Goal: Task Accomplishment & Management: Manage account settings

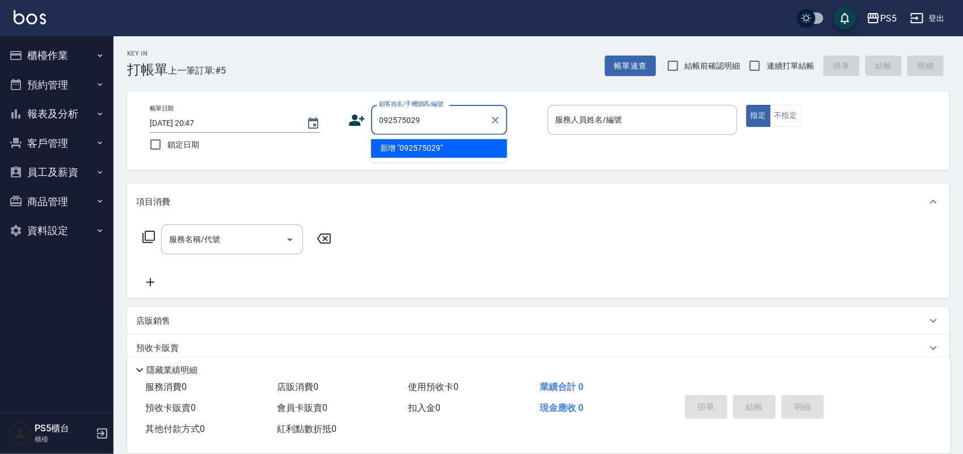
type input "0925750292"
drag, startPoint x: 432, startPoint y: 126, endPoint x: 375, endPoint y: 116, distance: 58.1
click at [363, 119] on div "顧客姓名/手機號碼/編號 0925750292 顧客姓名/手機號碼/編號" at bounding box center [442, 120] width 189 height 30
click at [348, 120] on icon at bounding box center [356, 120] width 17 height 17
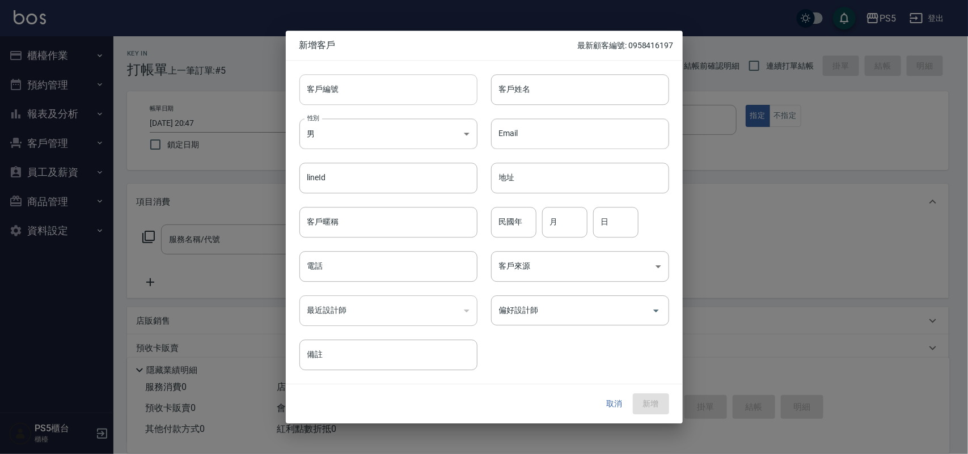
click at [353, 99] on input "客戶編號" at bounding box center [389, 89] width 178 height 31
click at [369, 91] on input "客戶編號" at bounding box center [389, 89] width 178 height 31
paste input "0925750292"
type input "0925750292"
click at [324, 256] on input "電話" at bounding box center [389, 266] width 178 height 31
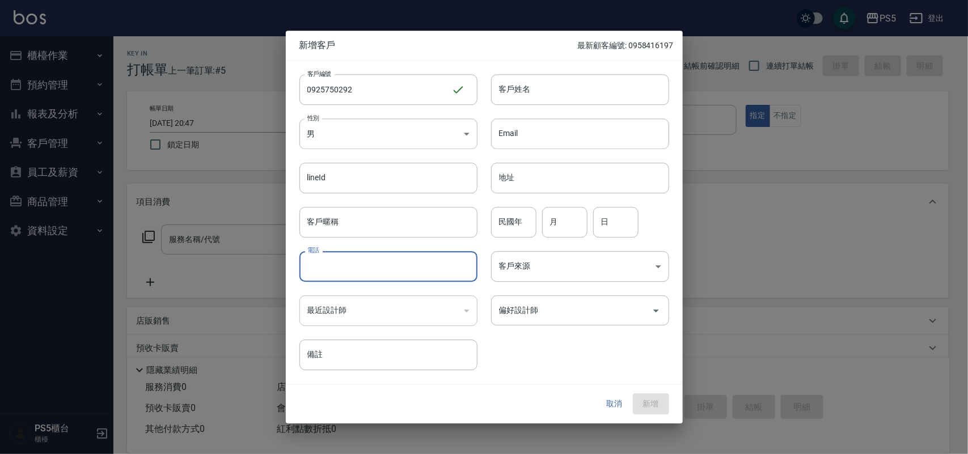
paste input "0925750292"
type input "0925750292"
click at [379, 134] on body "PS5 登出 櫃檯作業 打帳單 帳單列表 掛單列表 座位開單 營業儀表板 現金收支登錄 材料自購登錄 每日結帳 排班表 掃碼打卡 預約管理 預約管理 單日預約…" at bounding box center [484, 276] width 968 height 552
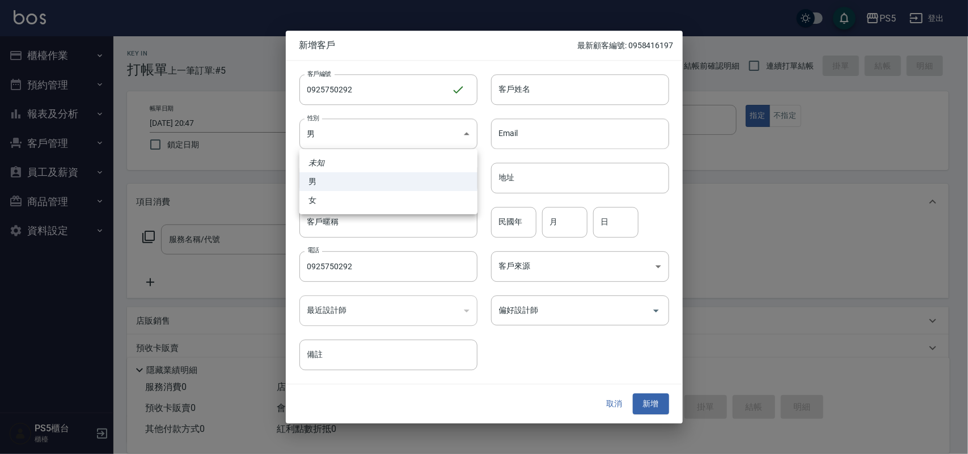
click at [352, 188] on li "男" at bounding box center [389, 181] width 178 height 19
click at [395, 144] on body "PS5 登出 櫃檯作業 打帳單 帳單列表 掛單列表 座位開單 營業儀表板 現金收支登錄 材料自購登錄 每日結帳 排班表 掃碼打卡 預約管理 預約管理 單日預約…" at bounding box center [484, 276] width 968 height 552
click at [386, 205] on li "女" at bounding box center [389, 200] width 178 height 19
type input "FEMALE"
click at [533, 88] on input "客戶姓名" at bounding box center [580, 89] width 178 height 31
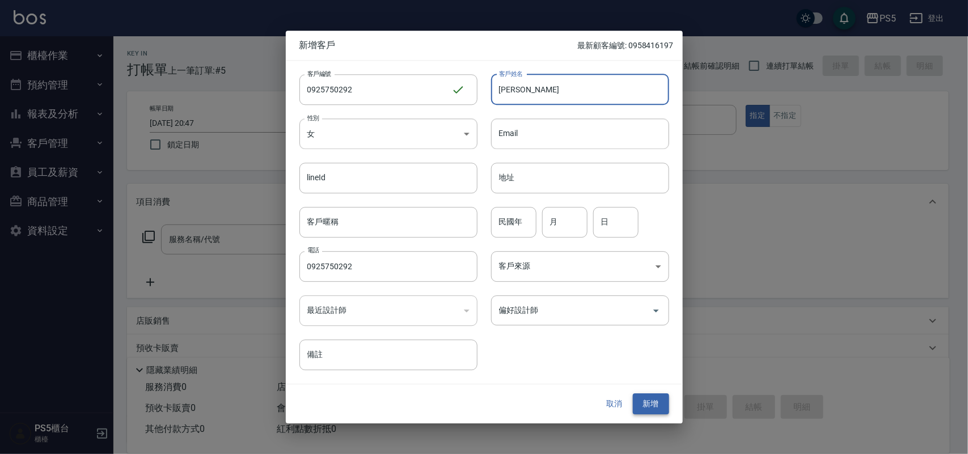
type input "[PERSON_NAME]"
click at [639, 399] on button "新增" at bounding box center [651, 404] width 36 height 21
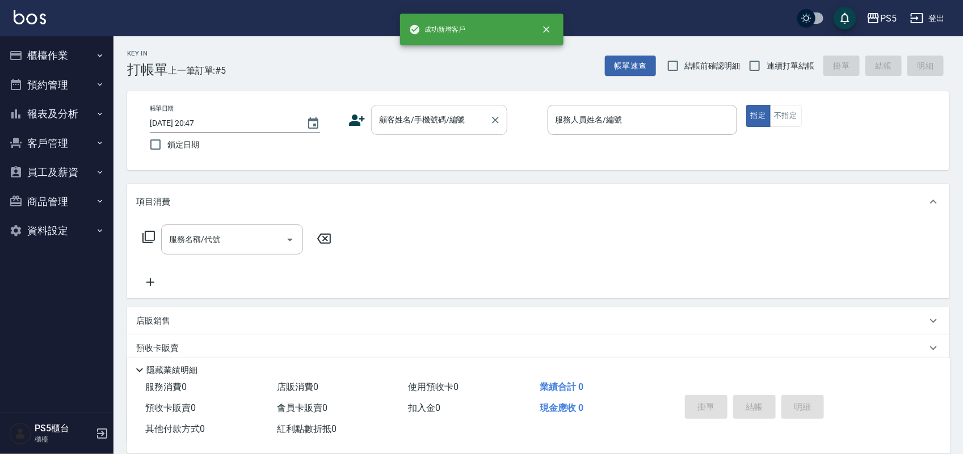
click at [432, 111] on div "顧客姓名/手機號碼/編號 顧客姓名/手機號碼/編號" at bounding box center [439, 120] width 136 height 30
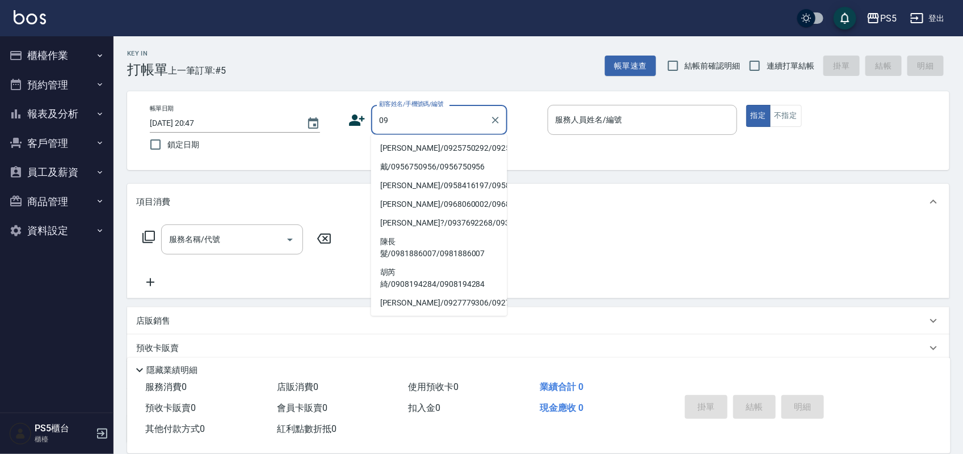
click at [407, 145] on li "陳雪娟/0925750292/0925750292" at bounding box center [439, 149] width 136 height 19
type input "陳雪娟/0925750292/0925750292"
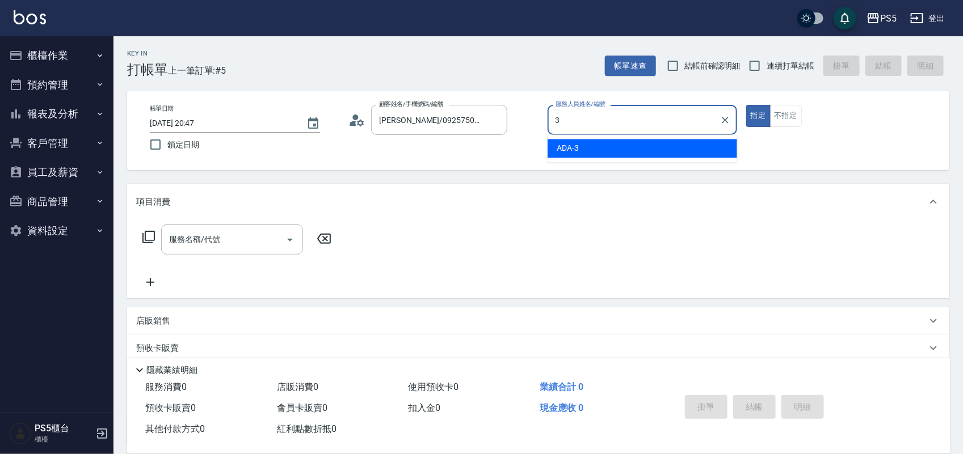
type input "ADA-3"
type button "true"
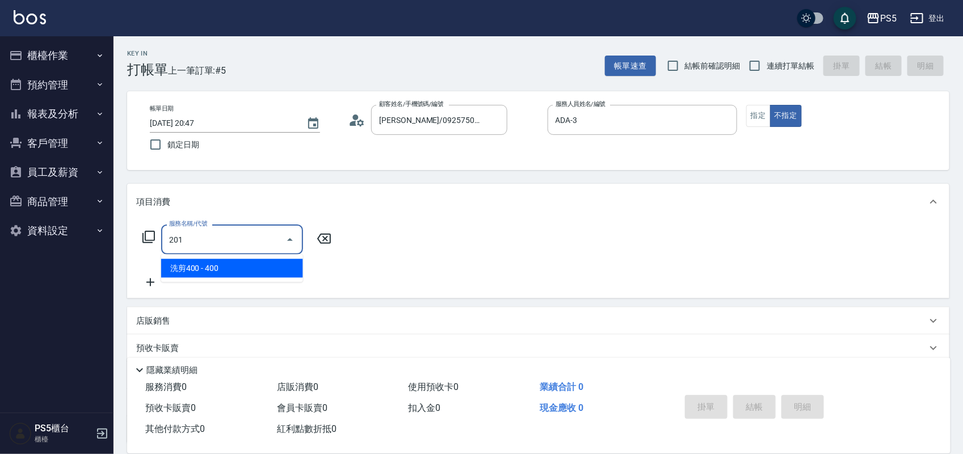
type input "洗剪400(201)"
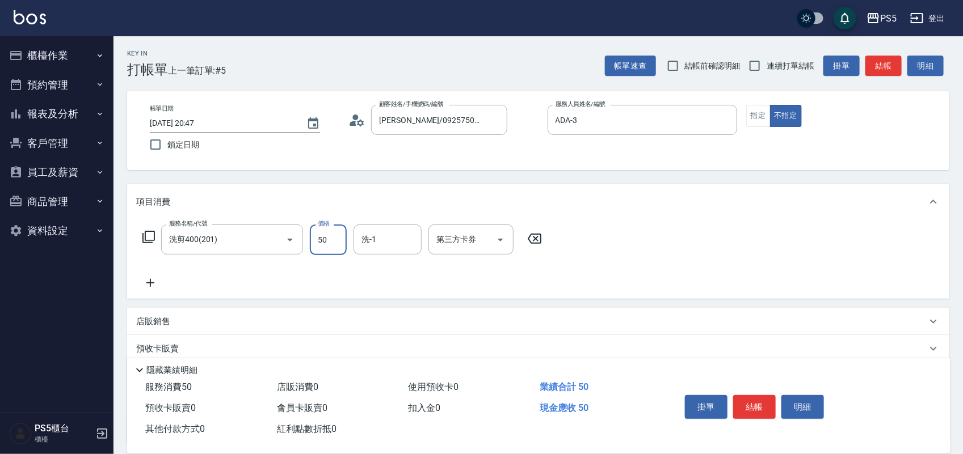
type input "500"
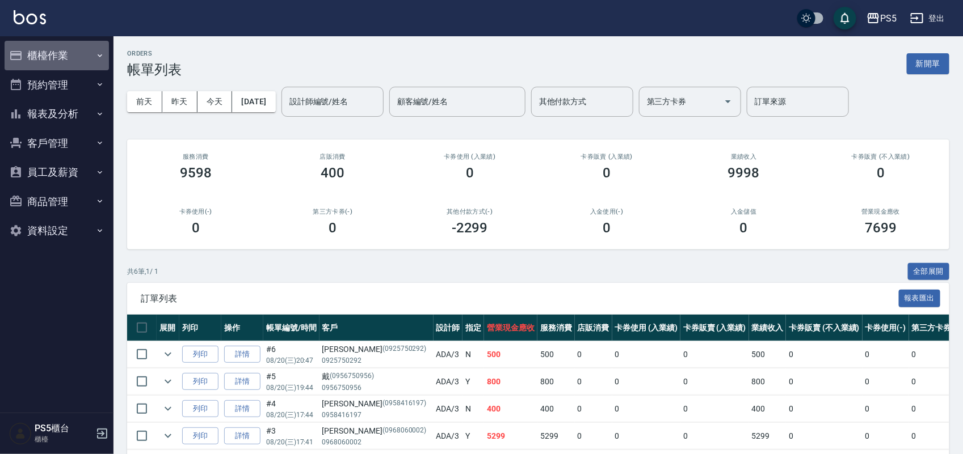
click at [21, 60] on icon "button" at bounding box center [16, 56] width 14 height 14
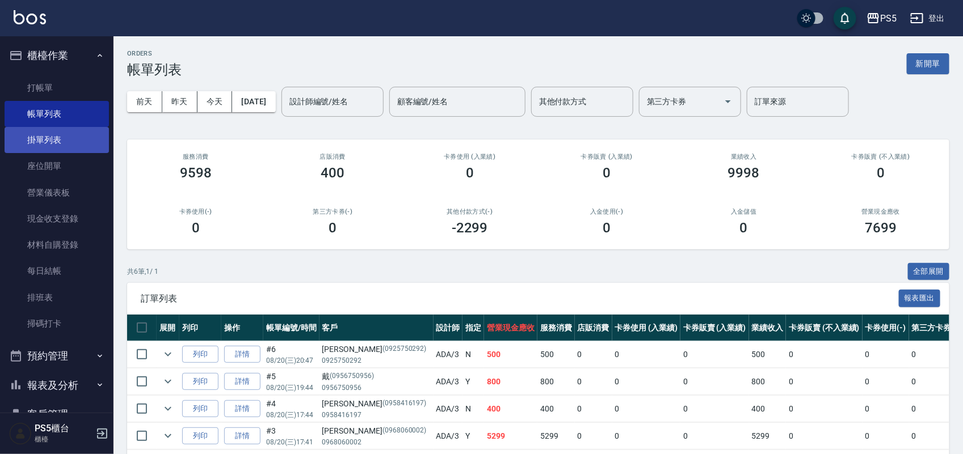
click at [66, 134] on link "掛單列表" at bounding box center [57, 140] width 104 height 26
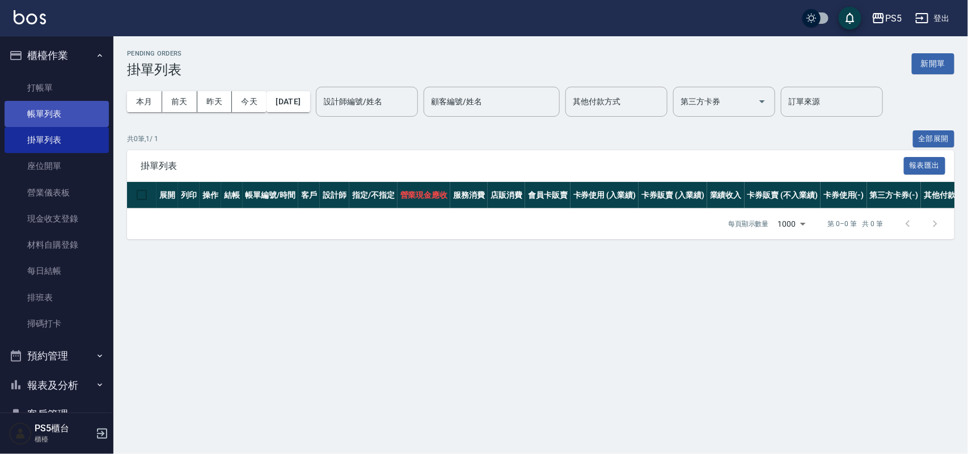
click at [58, 108] on link "帳單列表" at bounding box center [57, 114] width 104 height 26
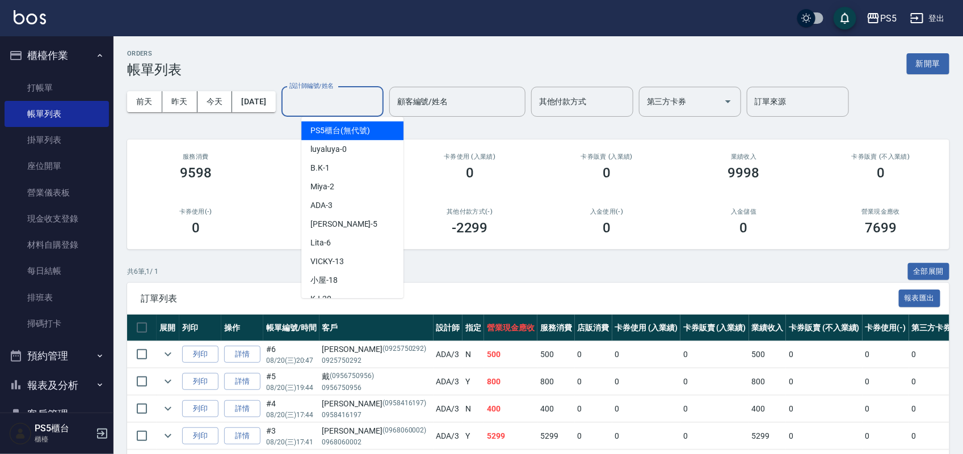
click at [347, 94] on input "設計師編號/姓名" at bounding box center [332, 102] width 92 height 20
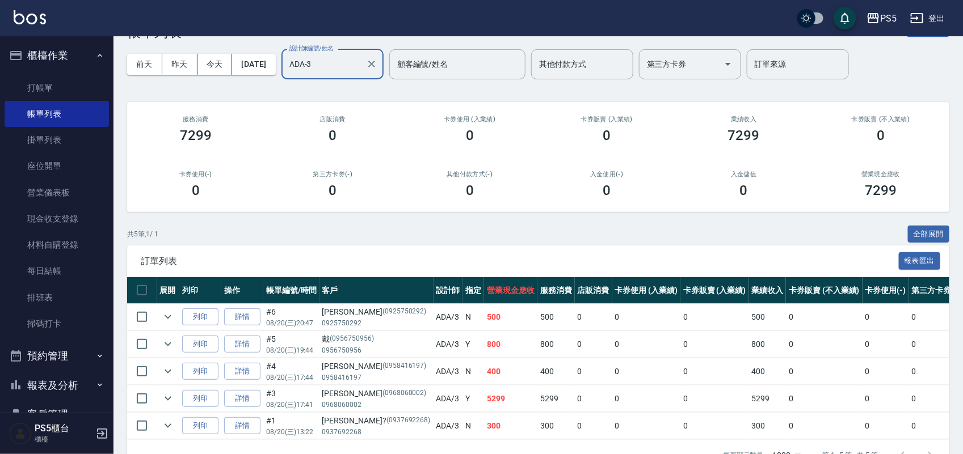
scroll to position [71, 0]
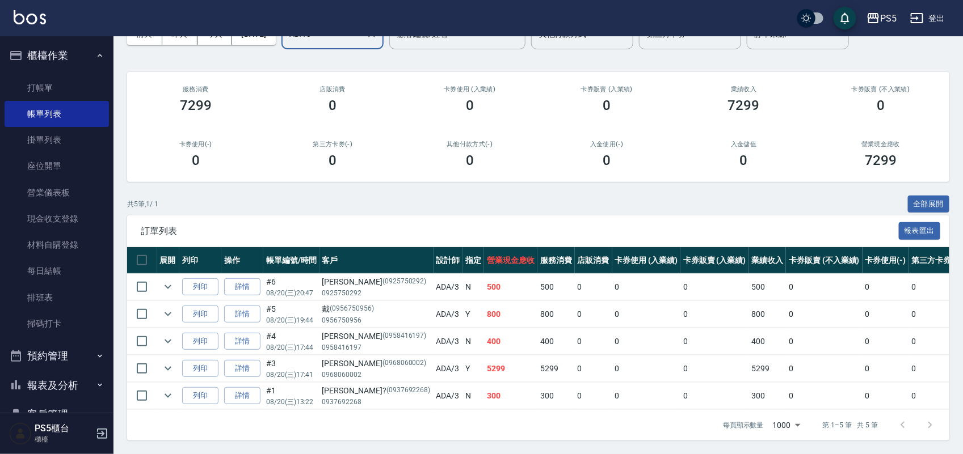
type input "ADA-3"
drag, startPoint x: 440, startPoint y: 393, endPoint x: 460, endPoint y: 383, distance: 22.8
click at [460, 383] on tr "列印 詳情 #1 08/20 (三) 13:22 洪誼? (0937692268) 0937692268 ADA /3 N 300 300 0 0 0 300…" at bounding box center [628, 396] width 1003 height 27
click at [347, 205] on div "共 5 筆, 1 / 1 全部展開" at bounding box center [538, 205] width 822 height 18
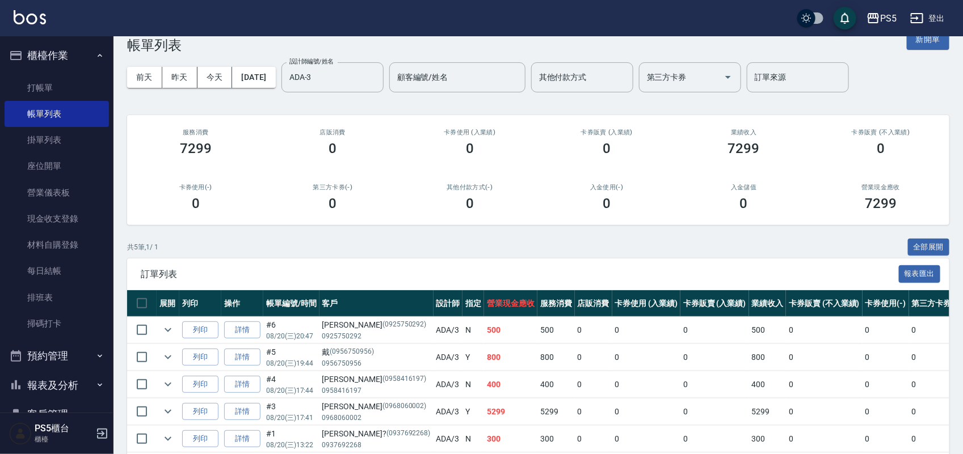
scroll to position [0, 0]
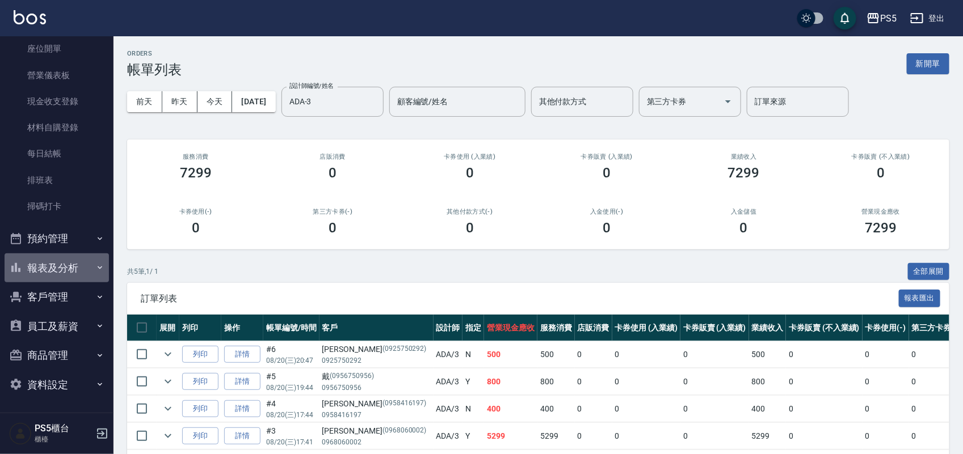
click at [57, 269] on button "報表及分析" at bounding box center [57, 269] width 104 height 30
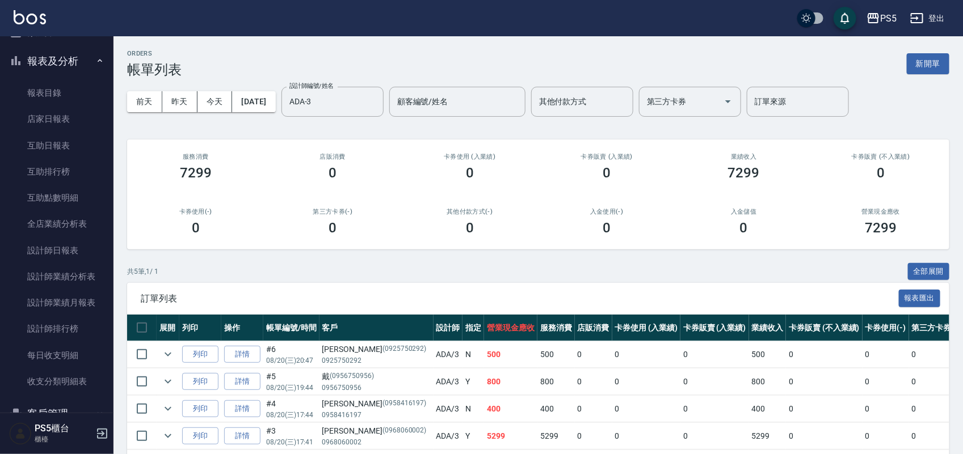
scroll to position [330, 0]
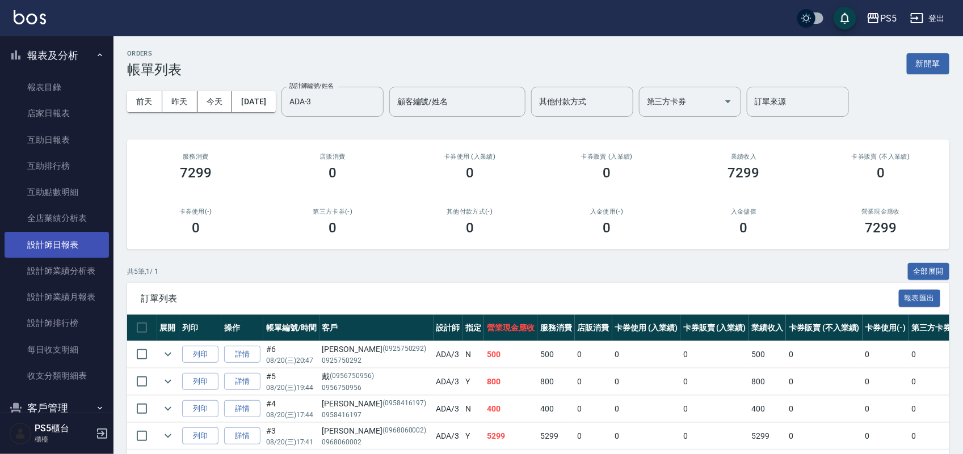
click at [64, 240] on link "設計師日報表" at bounding box center [57, 245] width 104 height 26
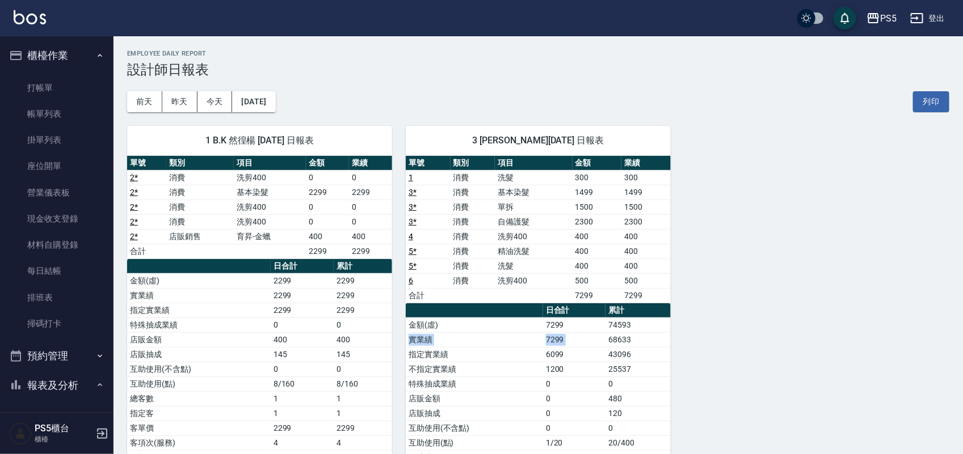
drag, startPoint x: 608, startPoint y: 336, endPoint x: 678, endPoint y: 322, distance: 71.1
click at [676, 322] on div "1 B.K 然徨楊 08/20/2025 日報表 單號 類別 項目 金額 業績 2 * 消費 洗剪400 0 0 2 * 消費 基本染髮 2299 2299 …" at bounding box center [531, 340] width 836 height 456
click at [722, 213] on div "1 B.K 然徨楊 08/20/2025 日報表 單號 類別 項目 金額 業績 2 * 消費 洗剪400 0 0 2 * 消費 基本染髮 2299 2299 …" at bounding box center [531, 340] width 836 height 456
click at [64, 79] on link "打帳單" at bounding box center [57, 88] width 104 height 26
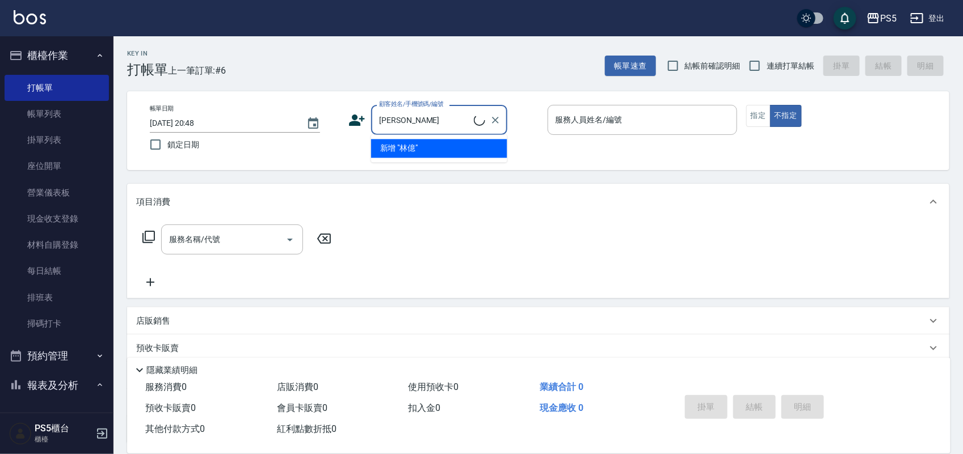
type input "林"
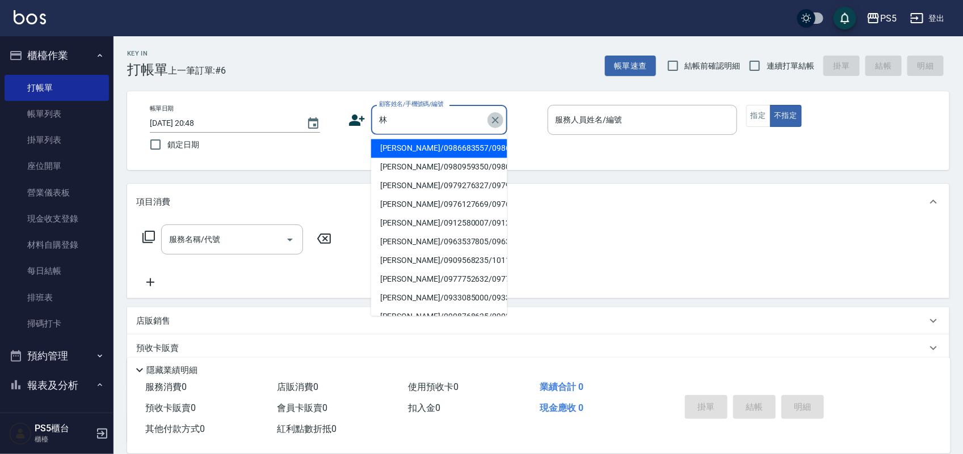
click at [498, 120] on icon "Clear" at bounding box center [495, 120] width 11 height 11
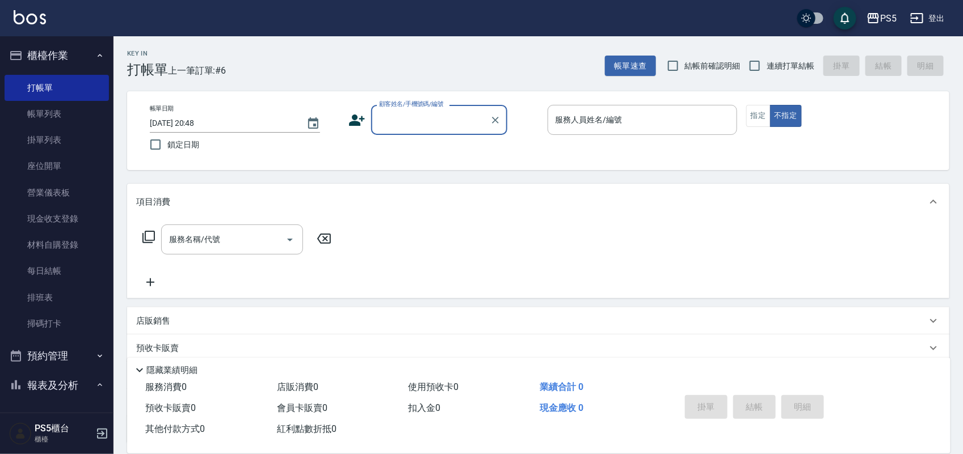
click at [454, 123] on input "顧客姓名/手機號碼/編號" at bounding box center [430, 120] width 109 height 20
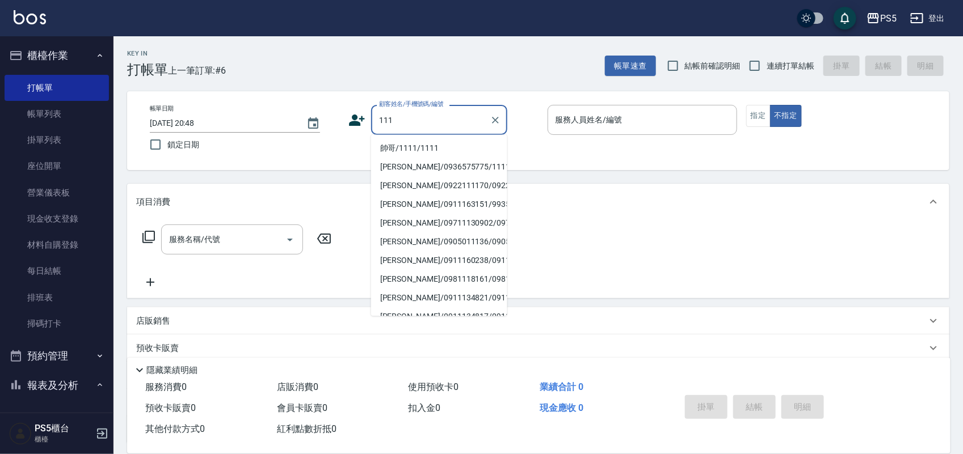
type input "帥哥/1111/1111"
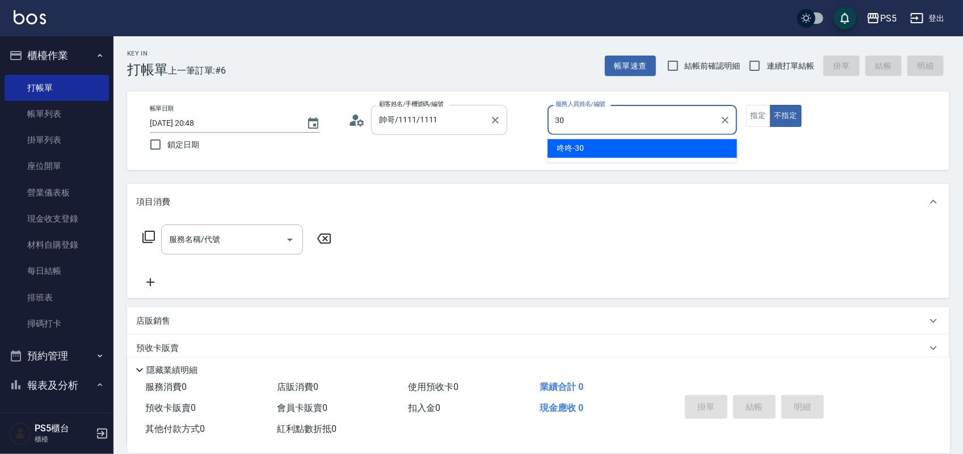
type input "咚咚-30"
type button "false"
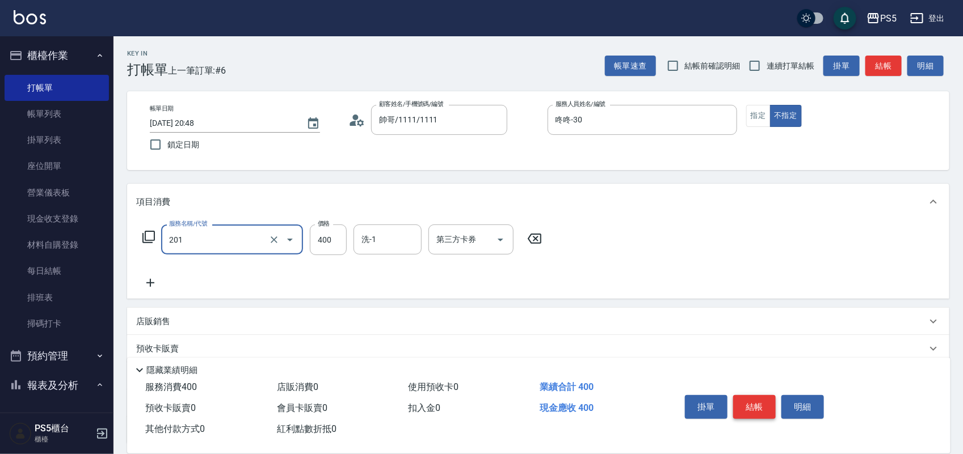
type input "洗剪400(201)"
click at [744, 399] on button "結帳" at bounding box center [754, 407] width 43 height 24
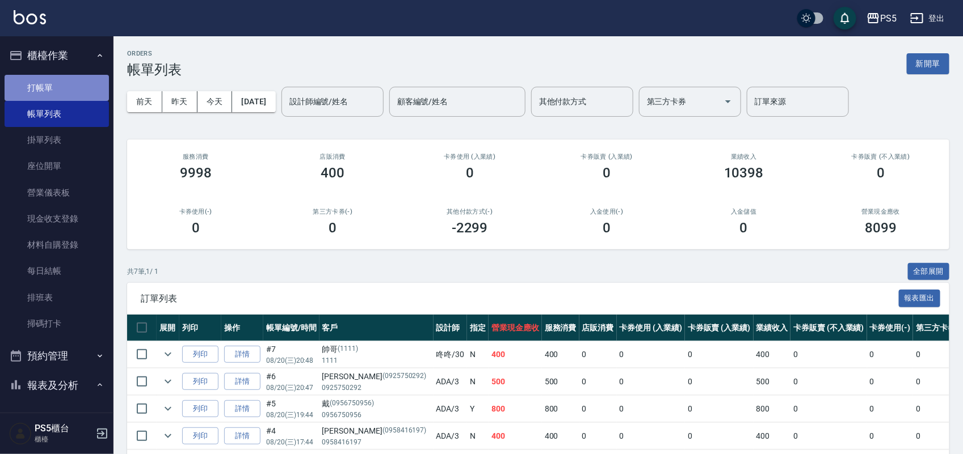
click at [65, 82] on link "打帳單" at bounding box center [57, 88] width 104 height 26
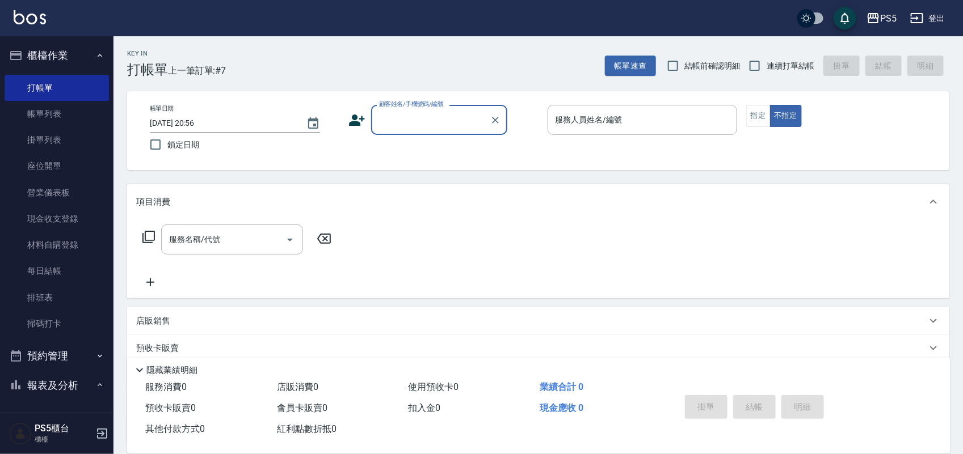
click at [402, 114] on input "顧客姓名/手機號碼/編號" at bounding box center [430, 120] width 109 height 20
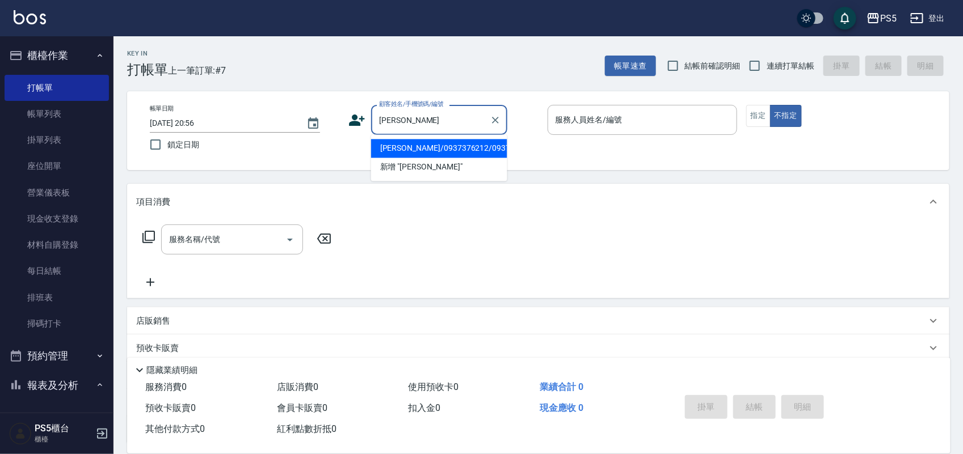
click at [389, 153] on li "林煜翔/0937376212/0937376212" at bounding box center [439, 149] width 136 height 19
type input "林煜翔/0937376212/0937376212"
type input "Jolie-5"
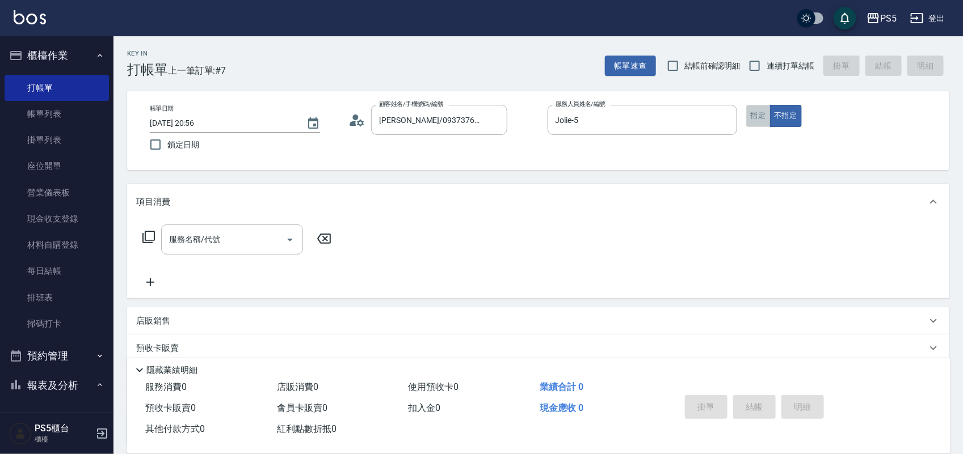
click at [751, 117] on button "指定" at bounding box center [758, 116] width 24 height 22
click at [247, 236] on input "服務名稱/代號" at bounding box center [223, 240] width 115 height 20
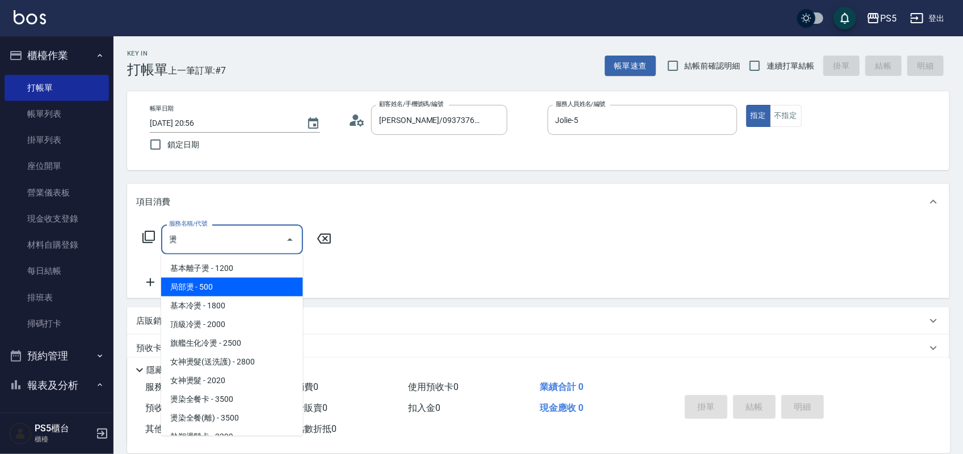
click at [234, 290] on span "局部燙 - 500" at bounding box center [232, 287] width 142 height 19
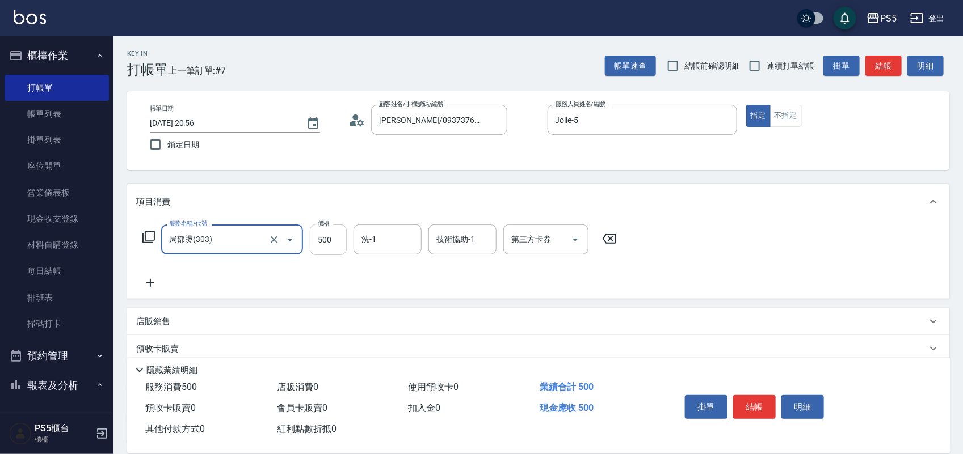
type input "局部燙(303)"
click at [334, 238] on input "500" at bounding box center [328, 240] width 37 height 31
type input "1400"
click at [152, 285] on icon at bounding box center [150, 283] width 28 height 14
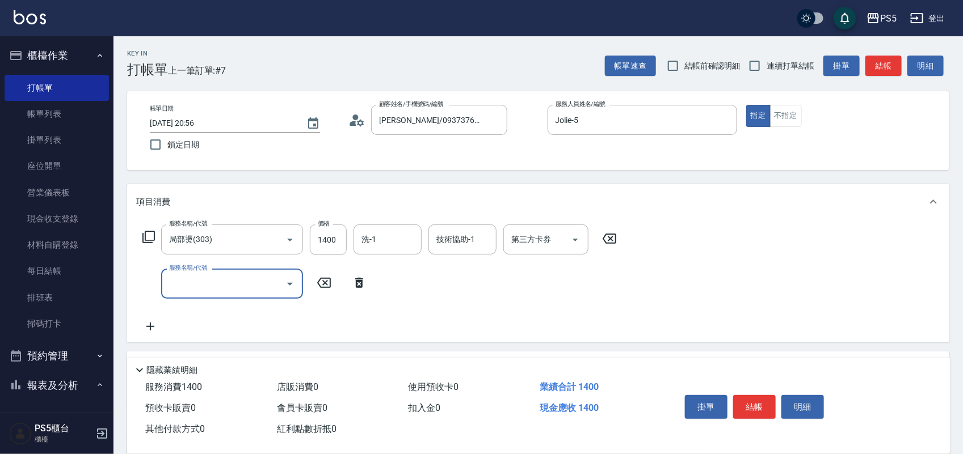
click at [212, 283] on input "服務名稱/代號" at bounding box center [223, 284] width 115 height 20
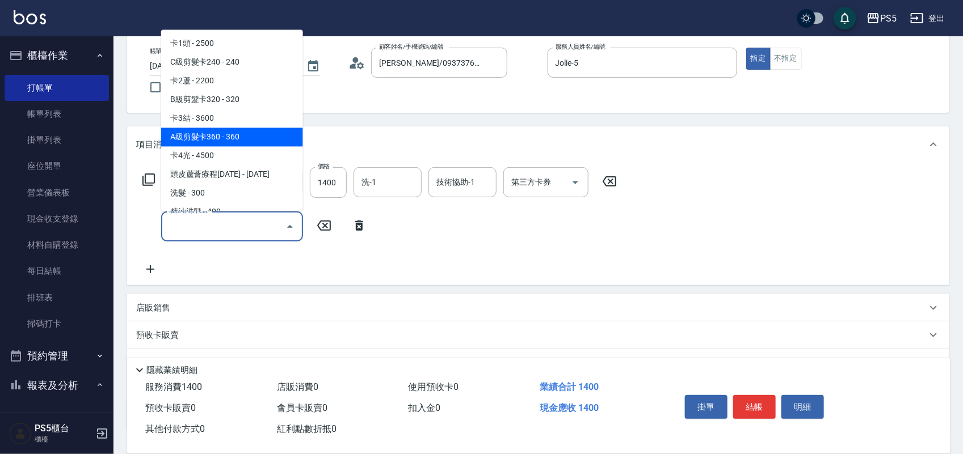
scroll to position [142, 0]
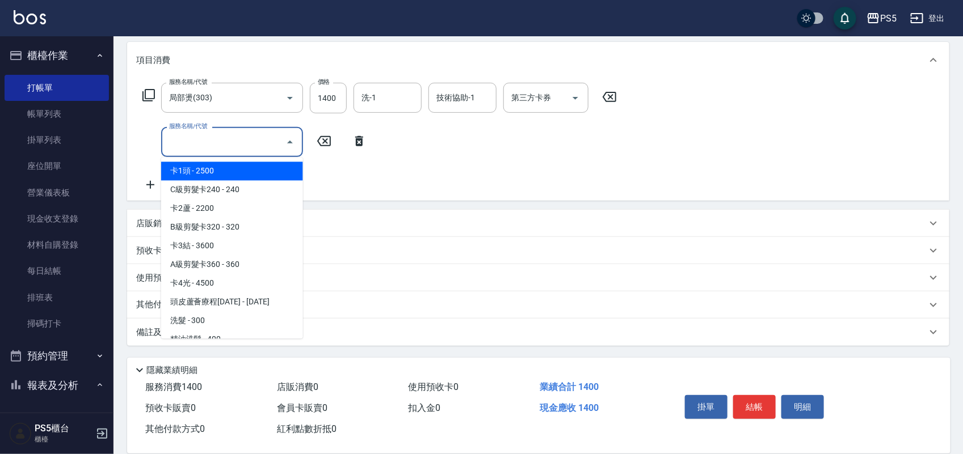
click at [742, 132] on div "服務名稱/代號 局部燙(303) 服務名稱/代號 價格 1400 價格 洗-1 洗-1 技術協助-1 技術協助-1 第三方卡券 第三方卡券 服務名稱/代號 服…" at bounding box center [538, 139] width 822 height 123
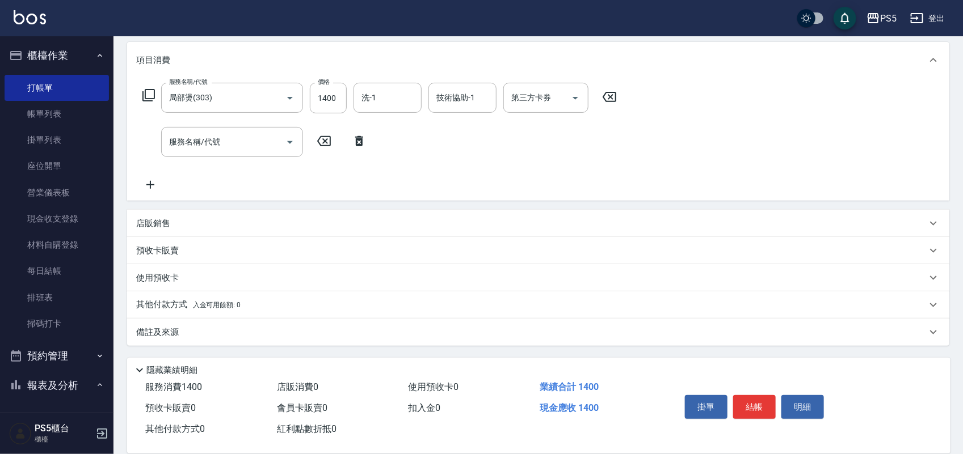
click at [162, 220] on p "店販銷售" at bounding box center [153, 224] width 34 height 12
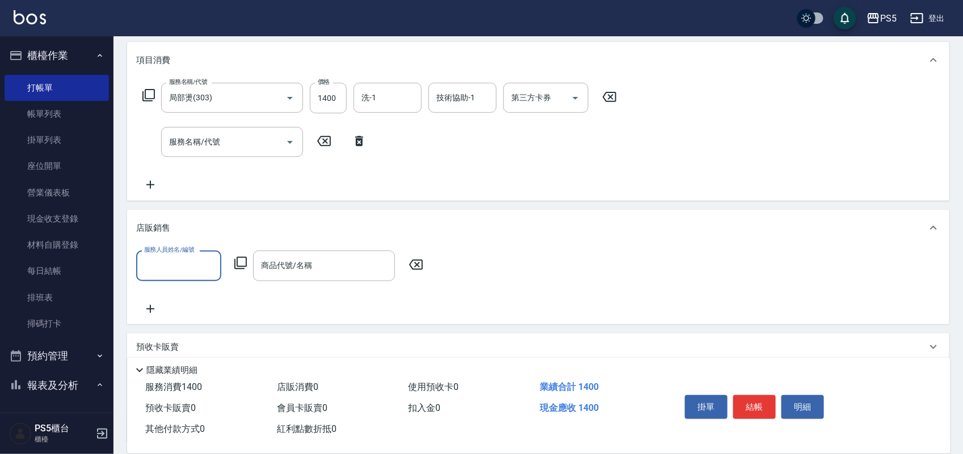
scroll to position [0, 0]
click at [200, 269] on input "服務人員姓名/編號" at bounding box center [178, 266] width 75 height 20
type input "Jolie-5"
click at [296, 268] on input "商品代號/名稱" at bounding box center [324, 266] width 132 height 20
type input "泡沫"
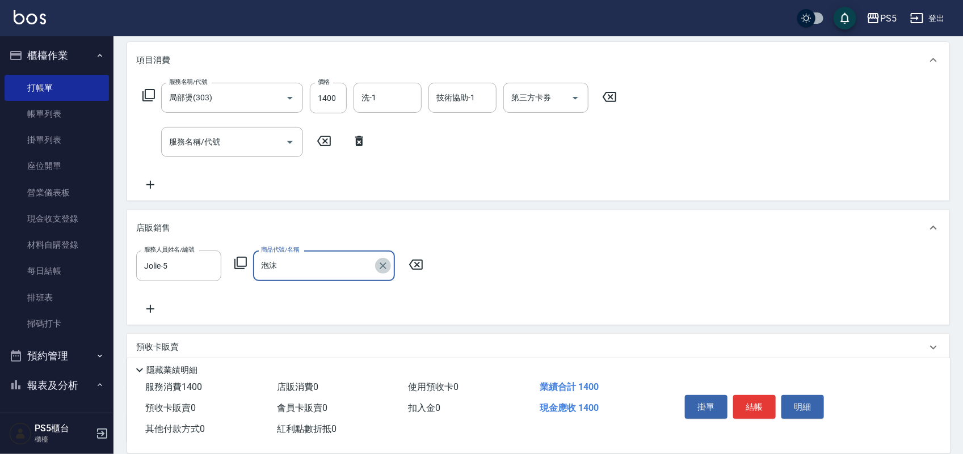
click at [384, 264] on icon "Clear" at bounding box center [383, 266] width 7 height 7
type input "t"
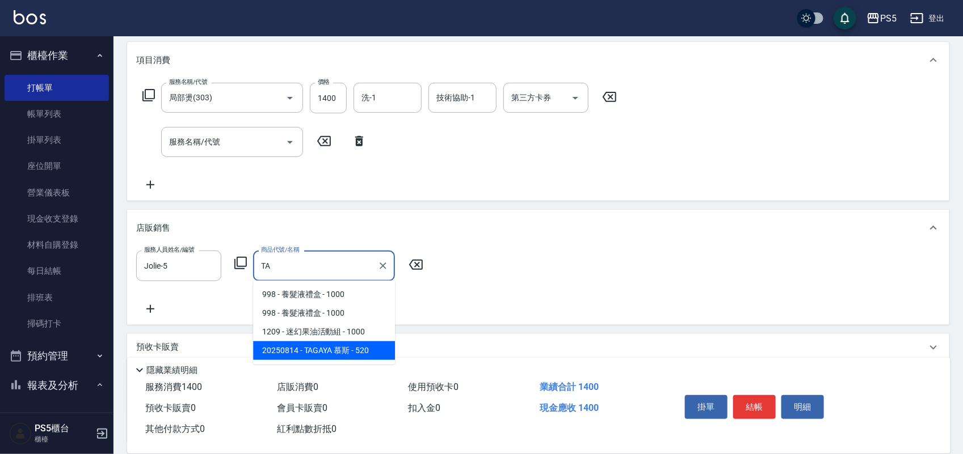
click at [351, 353] on span "20250814 - TAGAYA 慕斯 - 520" at bounding box center [324, 351] width 142 height 19
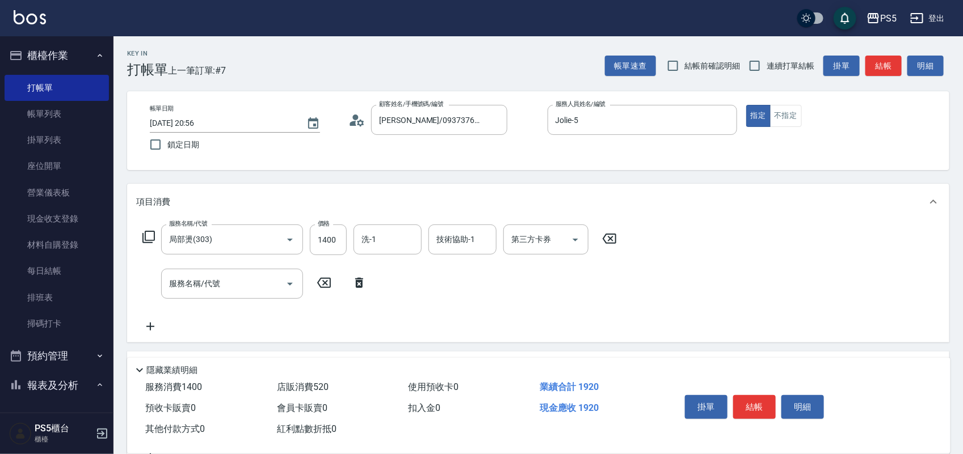
type input "TAGAYA 慕斯"
click at [360, 285] on icon at bounding box center [359, 283] width 28 height 14
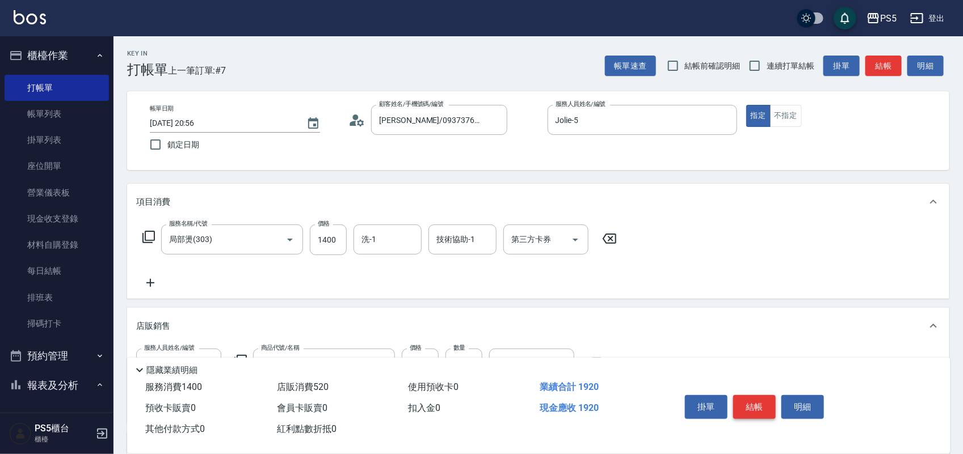
click at [752, 402] on button "結帳" at bounding box center [754, 407] width 43 height 24
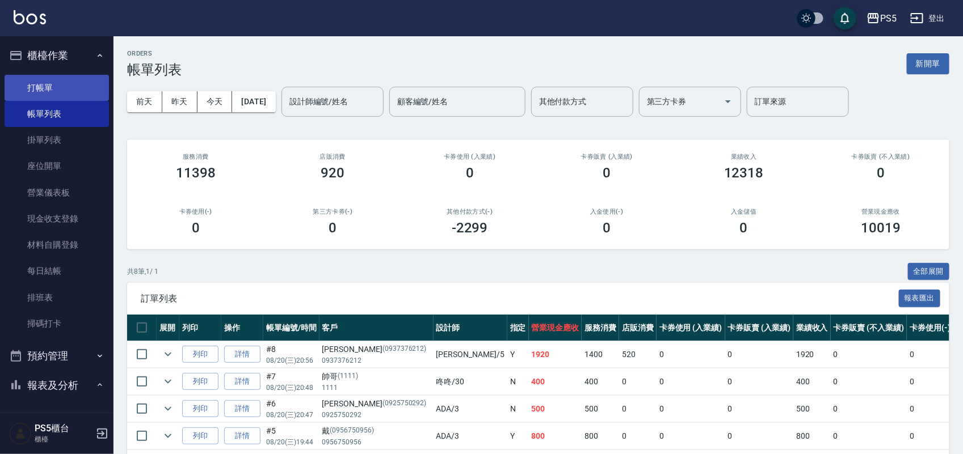
click at [44, 88] on link "打帳單" at bounding box center [57, 88] width 104 height 26
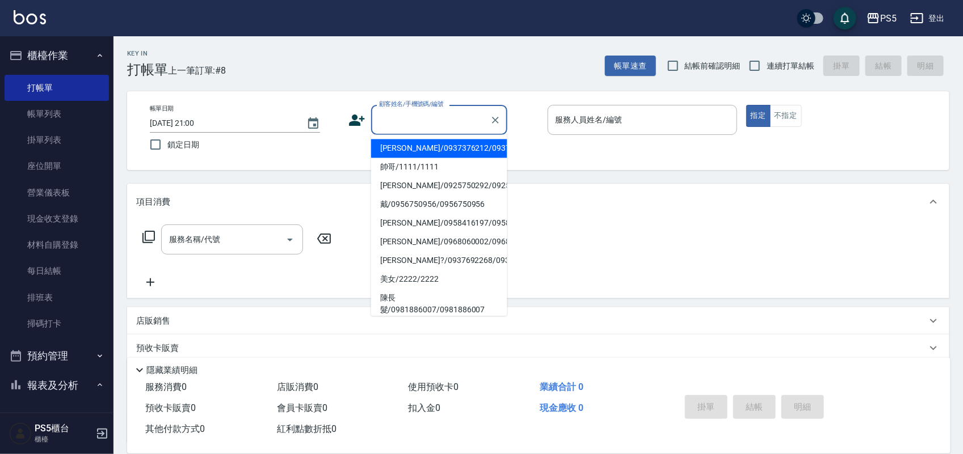
click at [430, 120] on input "顧客姓名/手機號碼/編號" at bounding box center [430, 120] width 109 height 20
type input "ㄌ"
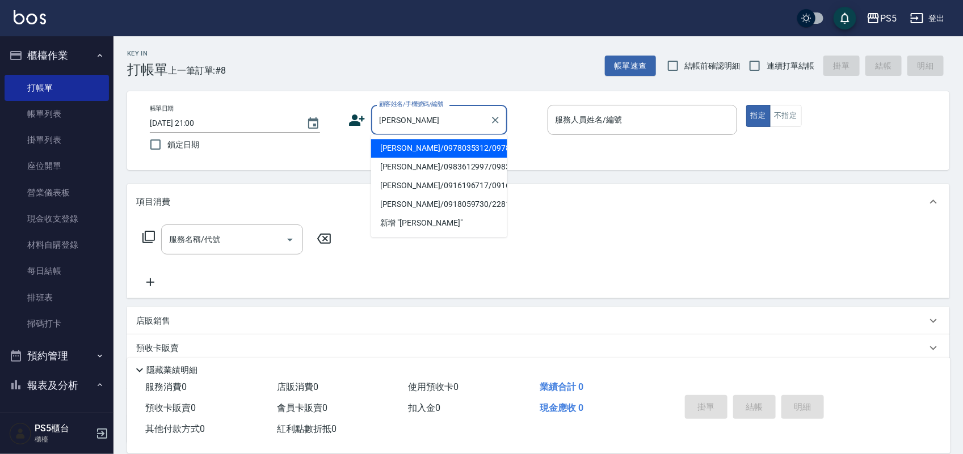
click at [394, 155] on li "黃婉婷/0978035312/0978035312" at bounding box center [439, 149] width 136 height 19
type input "黃婉婷/0978035312/0978035312"
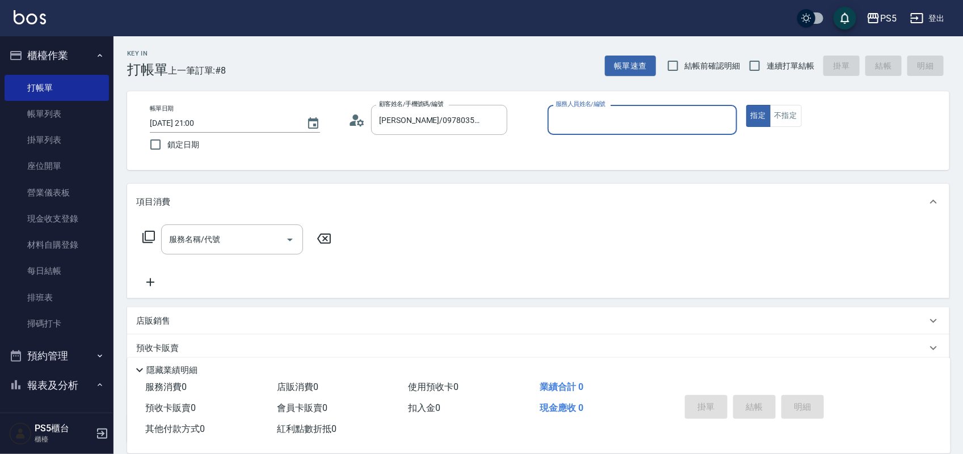
type input "Jolie-5"
click at [216, 240] on input "服務名稱/代號" at bounding box center [223, 240] width 115 height 20
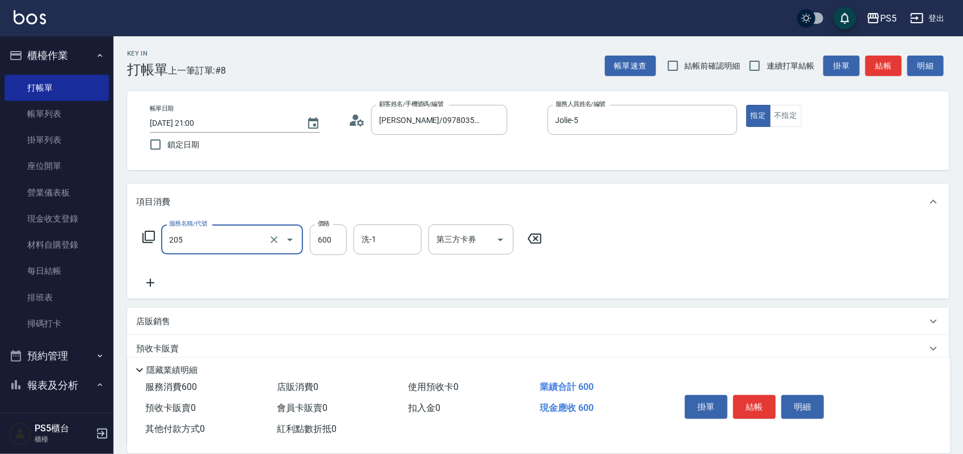
type input "A級洗剪600(205)"
click at [752, 404] on button "結帳" at bounding box center [754, 407] width 43 height 24
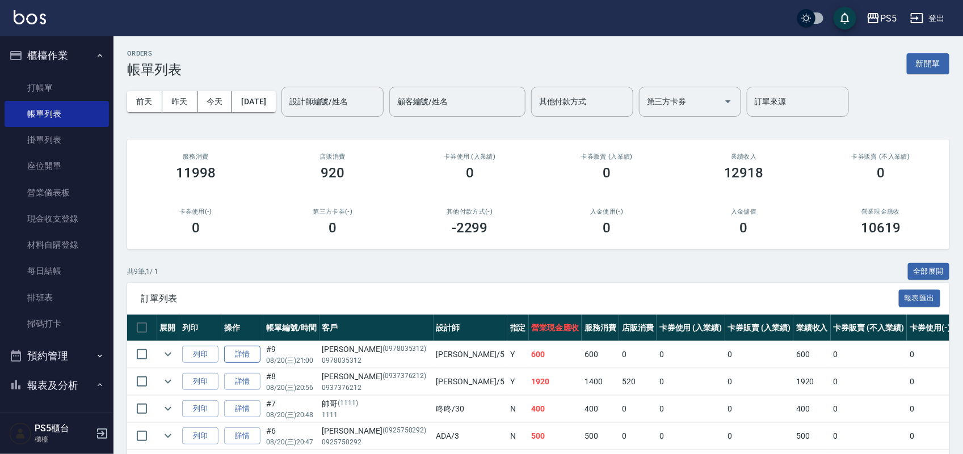
click at [245, 359] on link "詳情" at bounding box center [242, 355] width 36 height 18
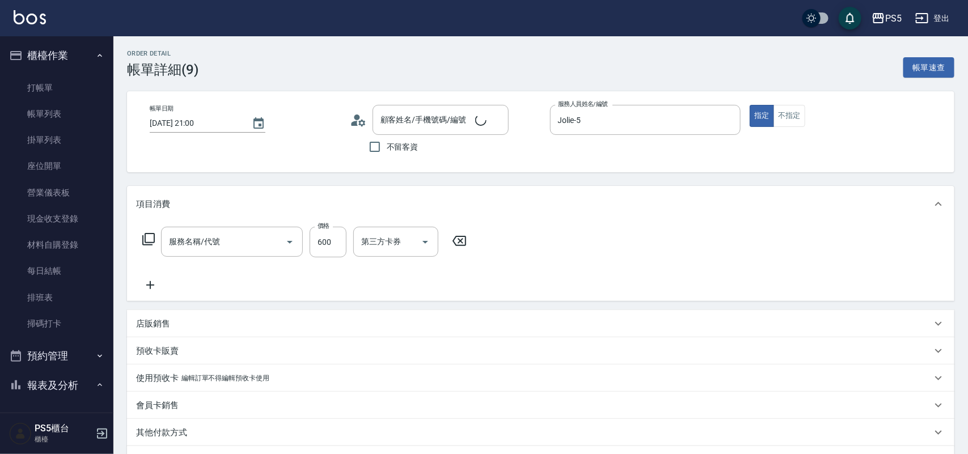
type input "Jolie-5"
type input "黃婉婷/0978035312/0978035312"
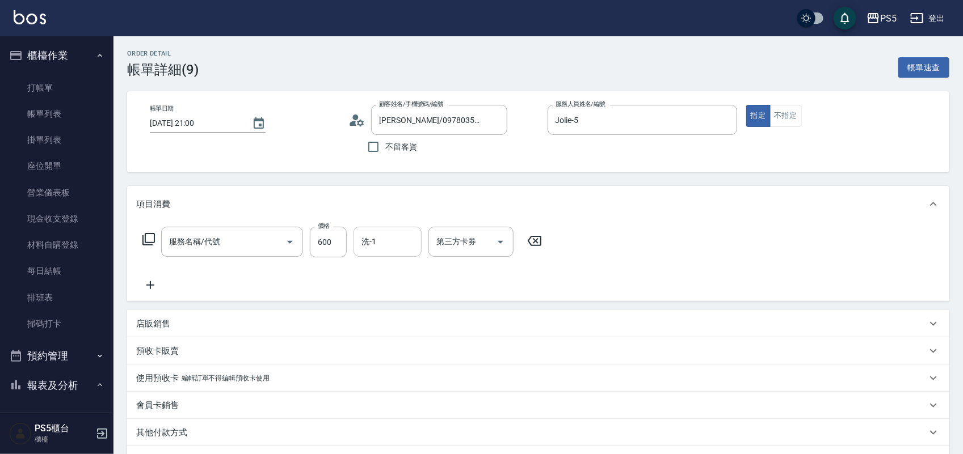
type input "A級洗剪600(205)"
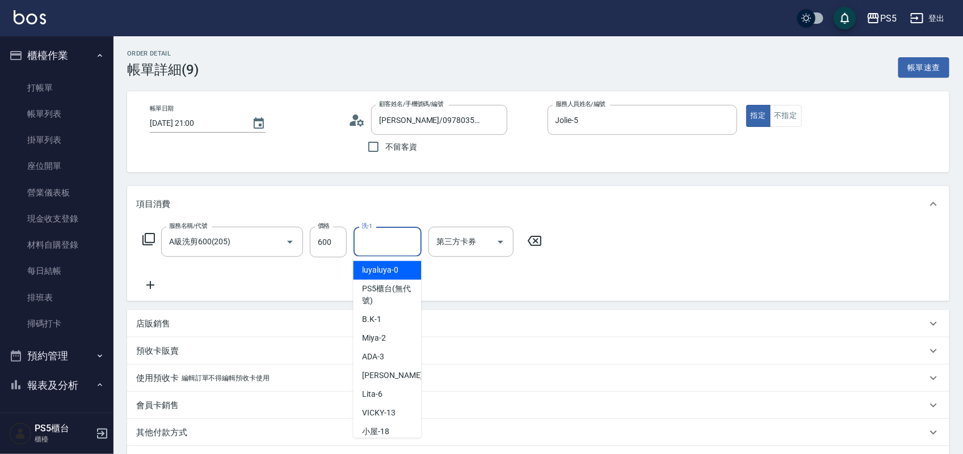
click at [380, 245] on input "洗-1" at bounding box center [388, 242] width 58 height 20
type input "咚咚-30"
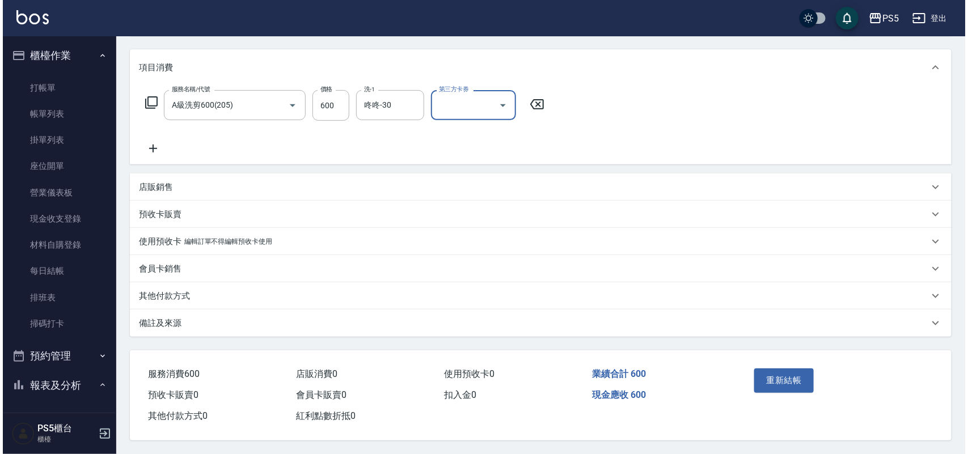
scroll to position [141, 0]
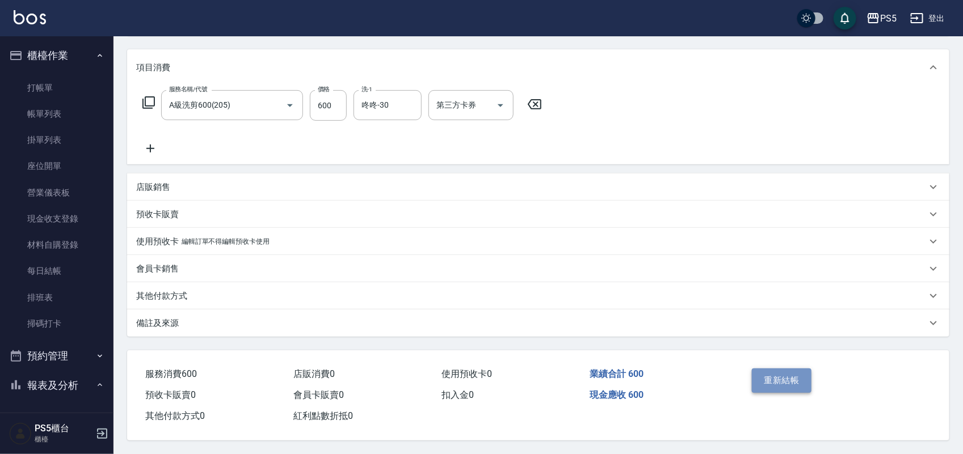
click at [780, 378] on button "重新結帳" at bounding box center [782, 381] width 60 height 24
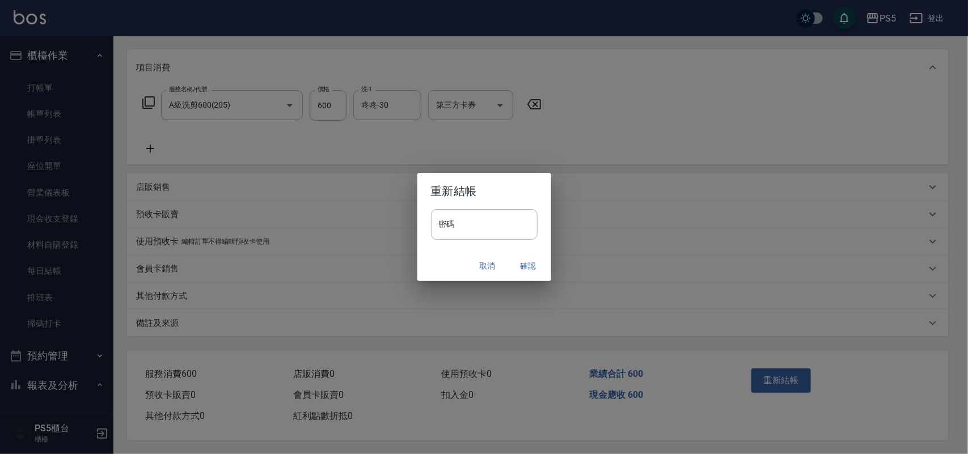
click at [487, 203] on h2 "重新結帳" at bounding box center [485, 191] width 134 height 36
click at [487, 213] on input "密碼" at bounding box center [484, 224] width 107 height 31
type input "****"
click at [532, 266] on button "確認" at bounding box center [529, 266] width 36 height 21
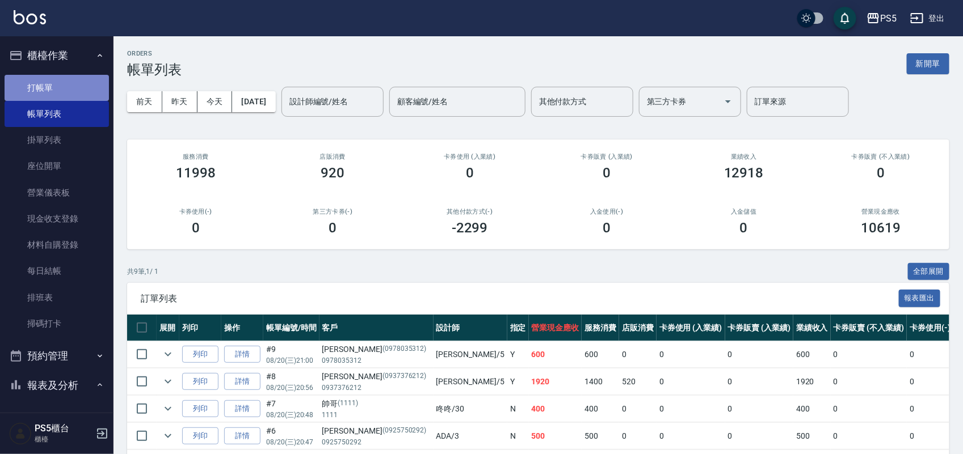
click at [58, 83] on link "打帳單" at bounding box center [57, 88] width 104 height 26
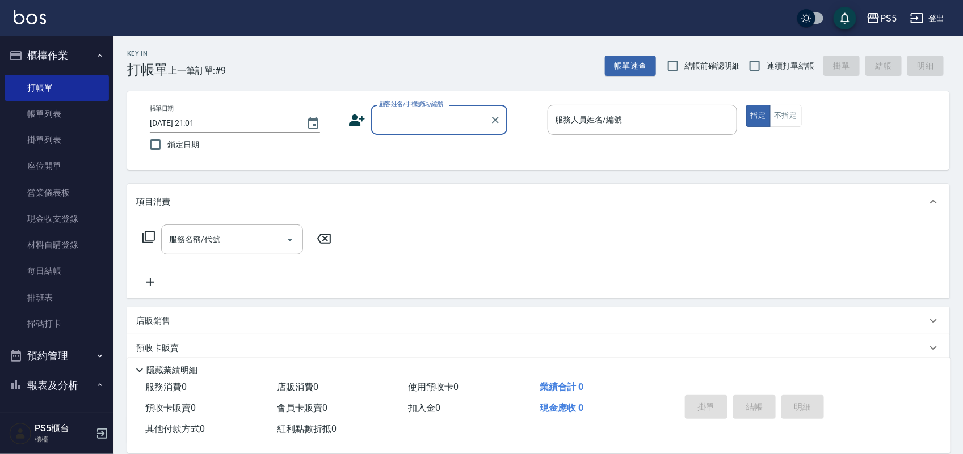
click at [432, 117] on input "顧客姓名/手機號碼/編號" at bounding box center [430, 120] width 109 height 20
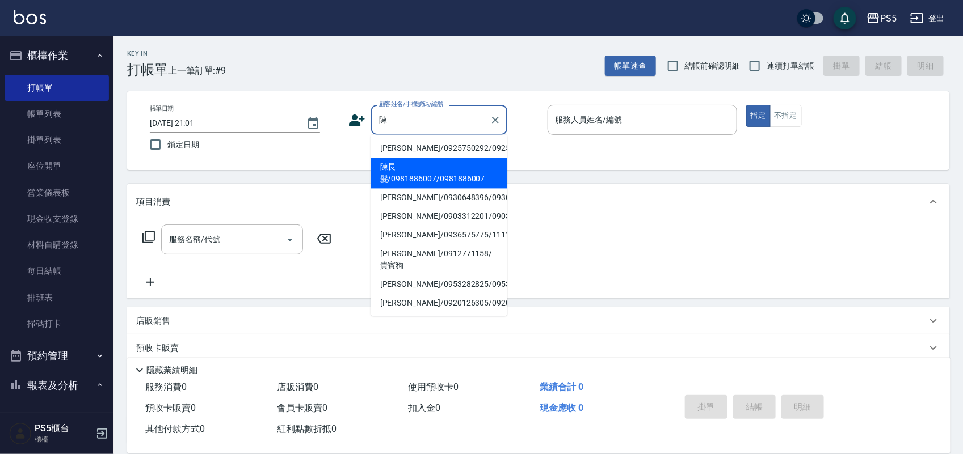
click at [395, 189] on li "陳長髮/0981886007/0981886007" at bounding box center [439, 173] width 136 height 31
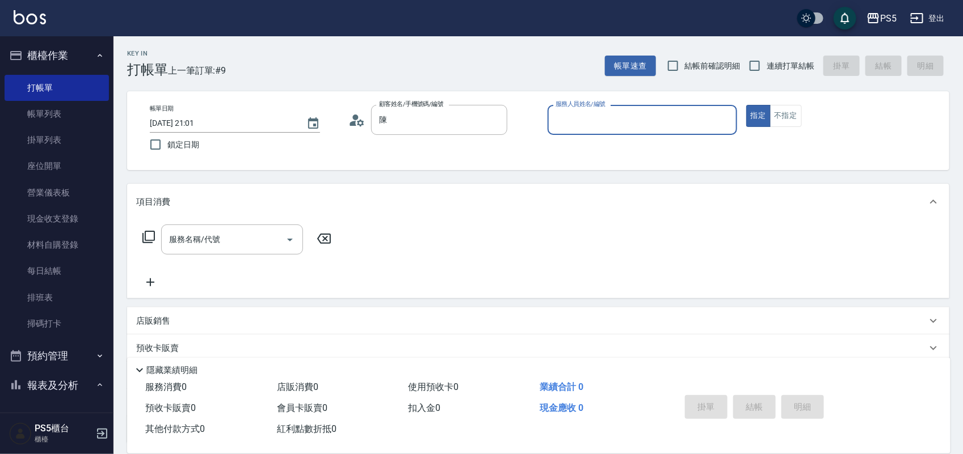
type input "陳長髮/0981886007/0981886007"
type input "Jolie-5"
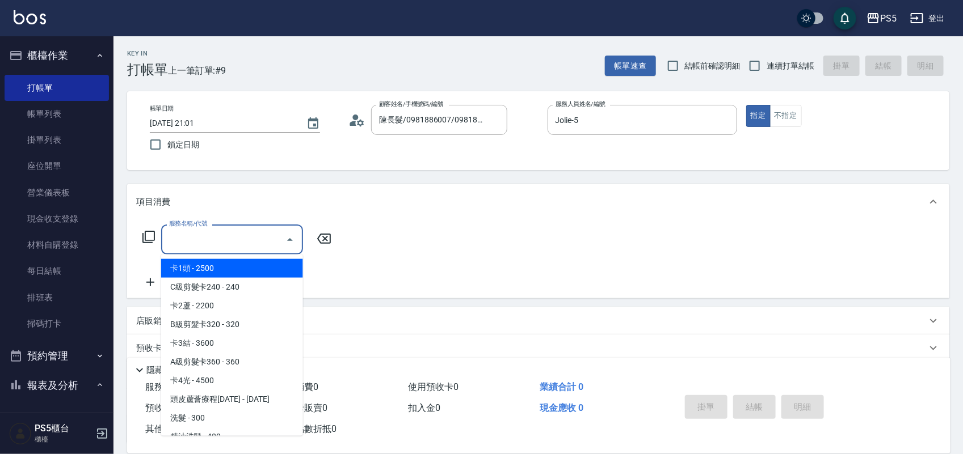
click at [256, 239] on input "服務名稱/代號" at bounding box center [223, 240] width 115 height 20
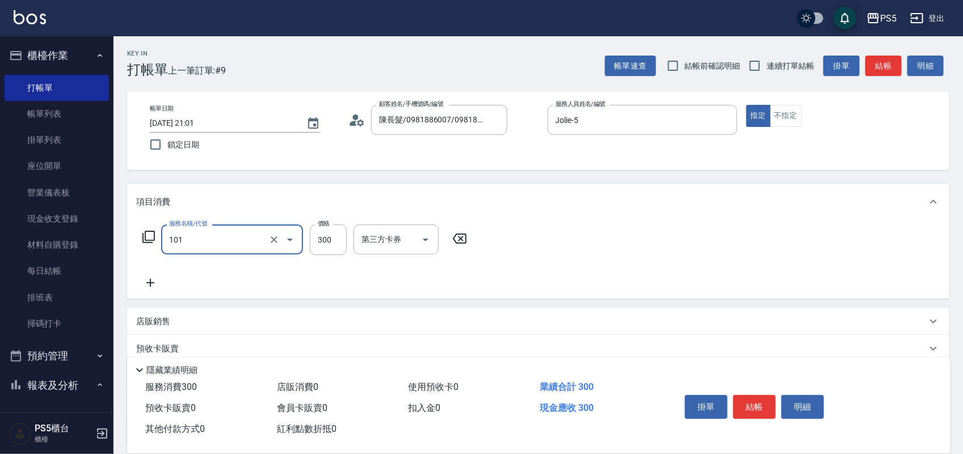
type input "洗髮(101)"
type input "600"
click at [760, 404] on button "結帳" at bounding box center [754, 407] width 43 height 24
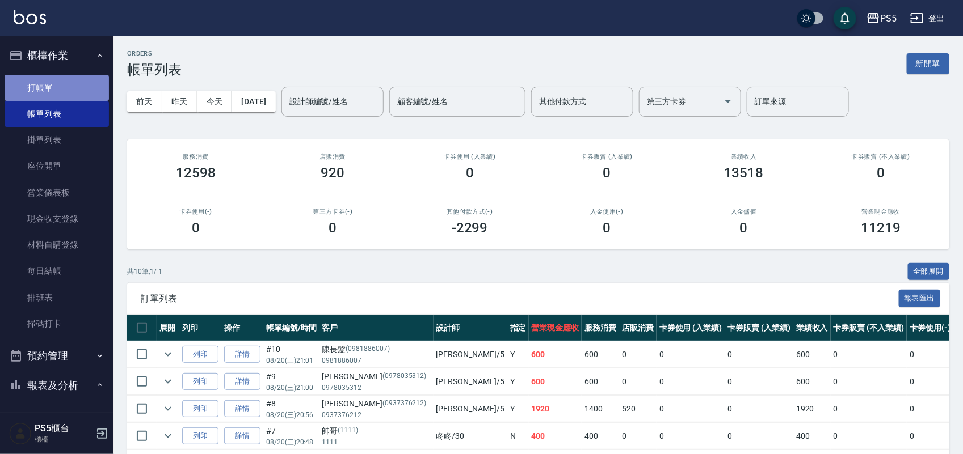
click at [61, 80] on link "打帳單" at bounding box center [57, 88] width 104 height 26
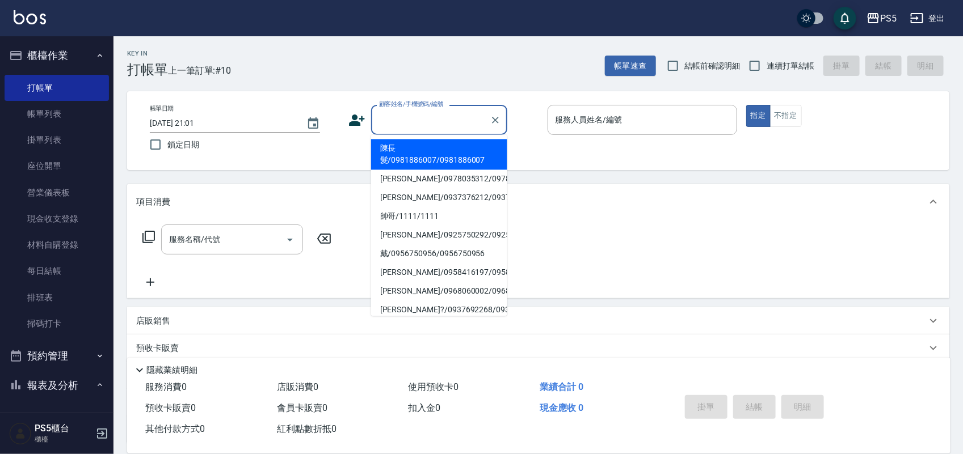
click at [401, 123] on input "顧客姓名/手機號碼/編號" at bounding box center [430, 120] width 109 height 20
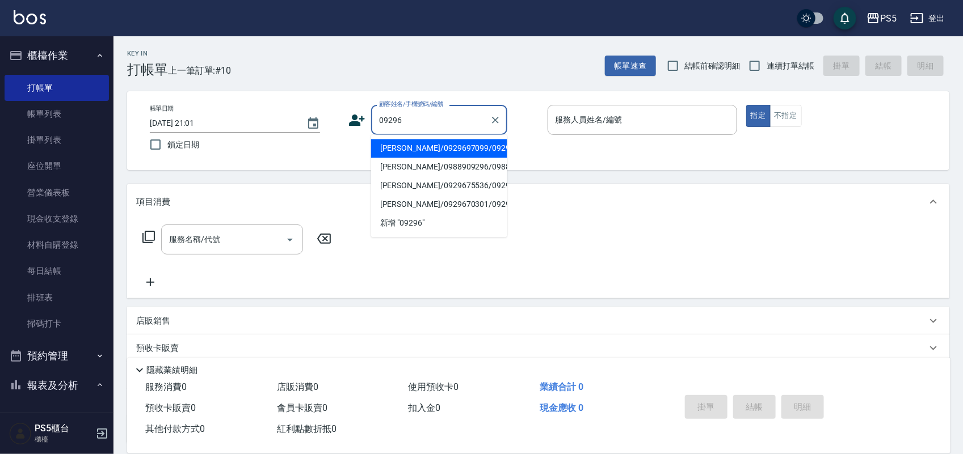
click at [384, 155] on li "張家禎/0929697099/0929697099" at bounding box center [439, 149] width 136 height 19
type input "張家禎/0929697099/0929697099"
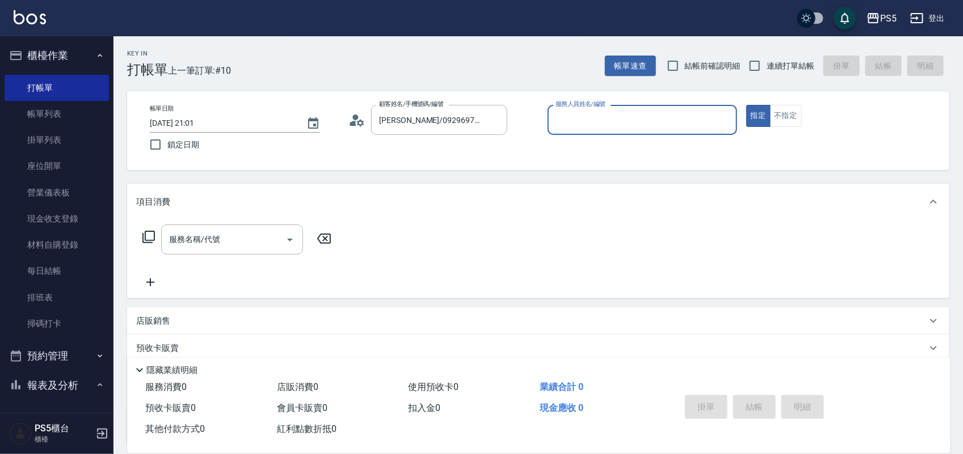
type input "Jolie-5"
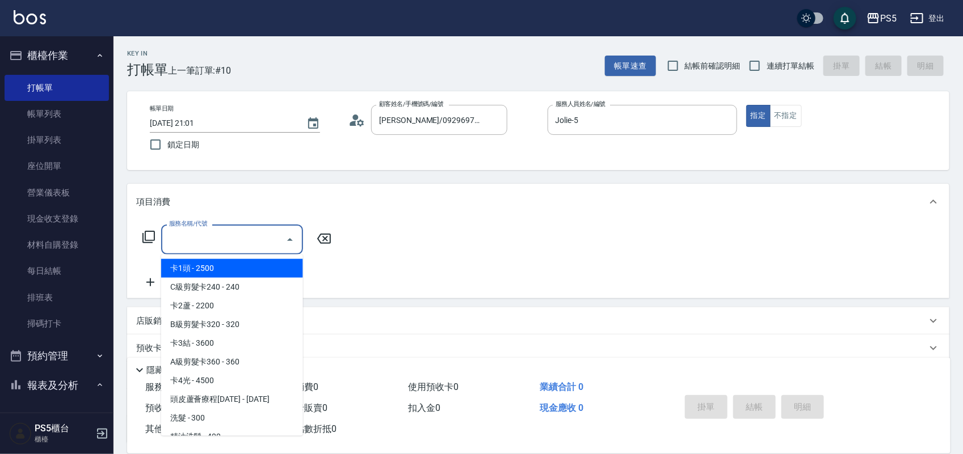
click at [216, 242] on input "服務名稱/代號" at bounding box center [223, 240] width 115 height 20
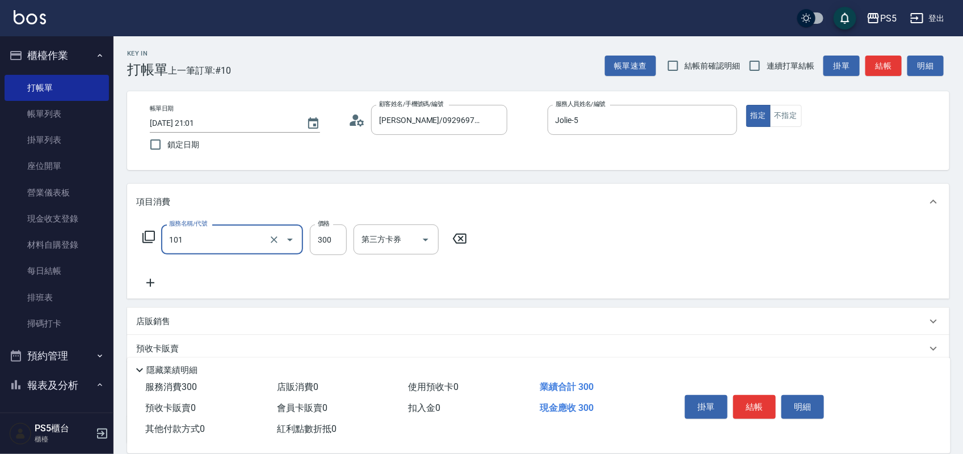
type input "洗髮(101)"
type input "400"
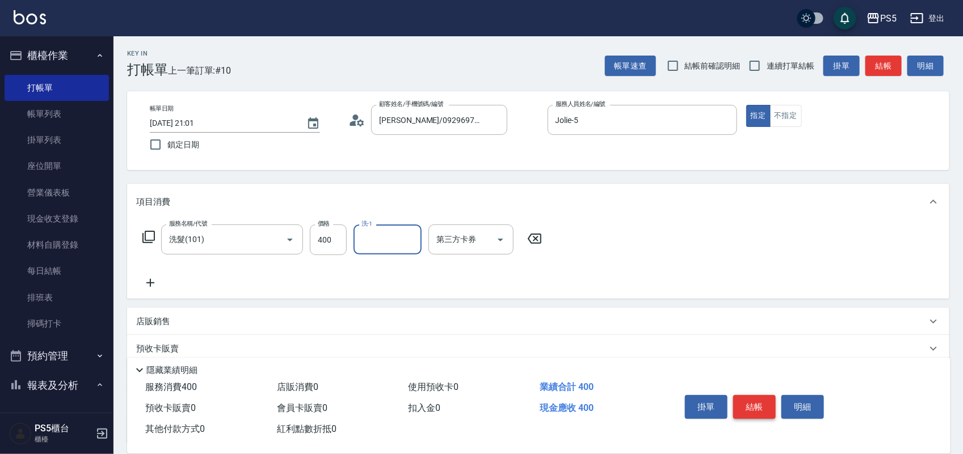
click at [766, 404] on button "結帳" at bounding box center [754, 407] width 43 height 24
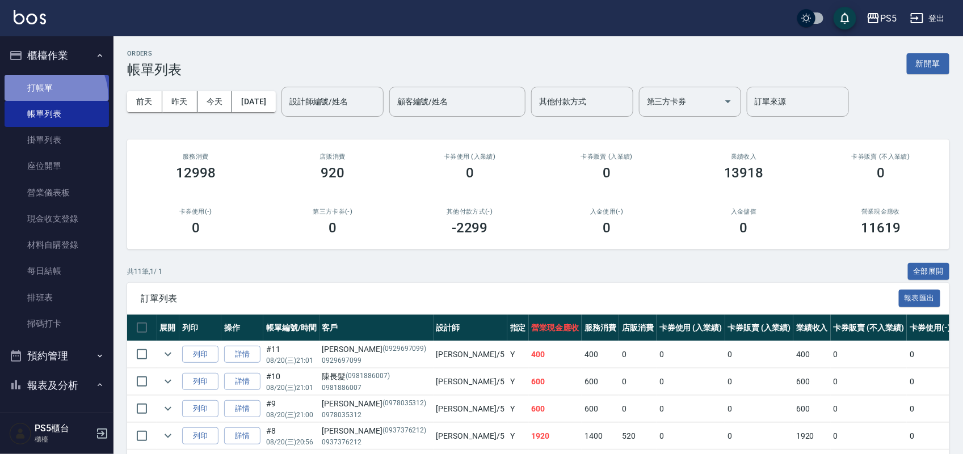
click at [43, 97] on link "打帳單" at bounding box center [57, 88] width 104 height 26
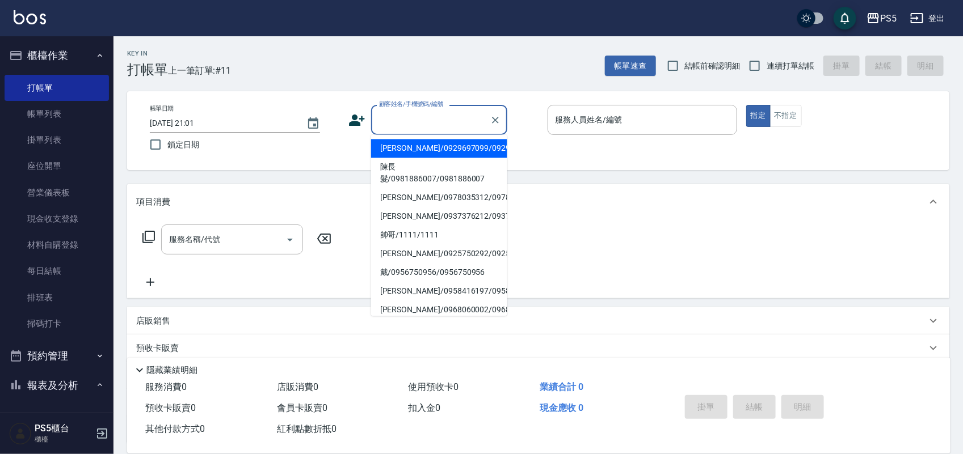
click at [446, 121] on input "顧客姓名/手機號碼/編號" at bounding box center [430, 120] width 109 height 20
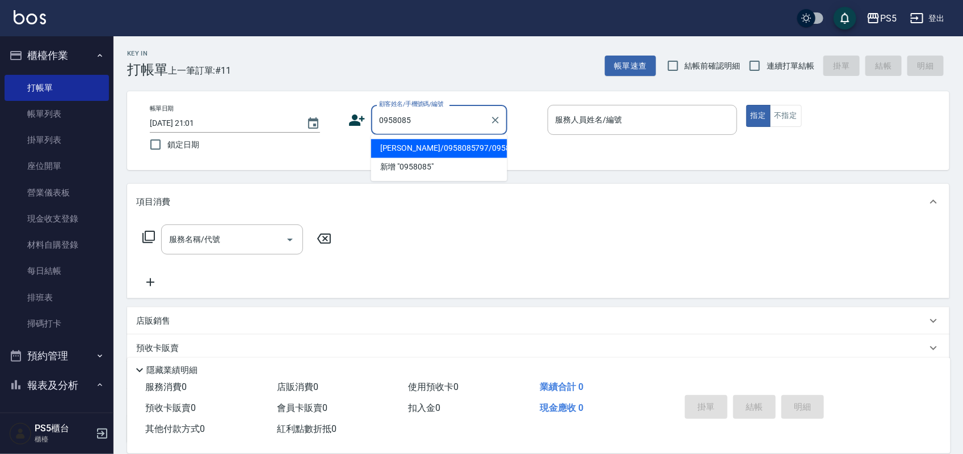
click at [434, 158] on li "蔡彪然/0958085797/0958085797" at bounding box center [439, 149] width 136 height 19
type input "蔡彪然/0958085797/0958085797"
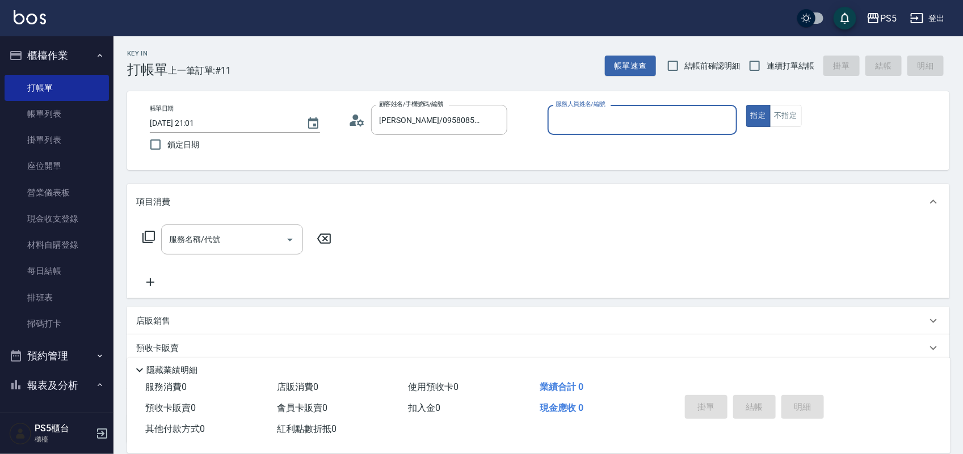
type input "Jolie-5"
click at [259, 233] on input "服務名稱/代號" at bounding box center [223, 240] width 115 height 20
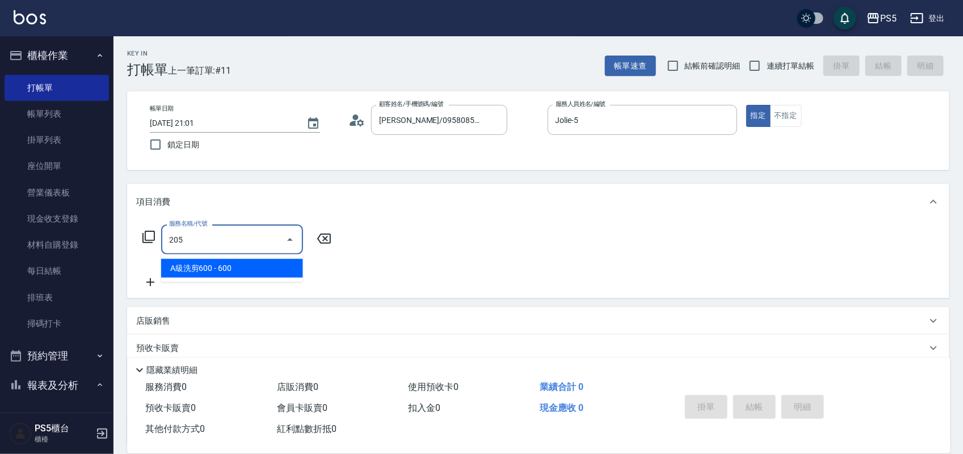
type input "A級洗剪600(205)"
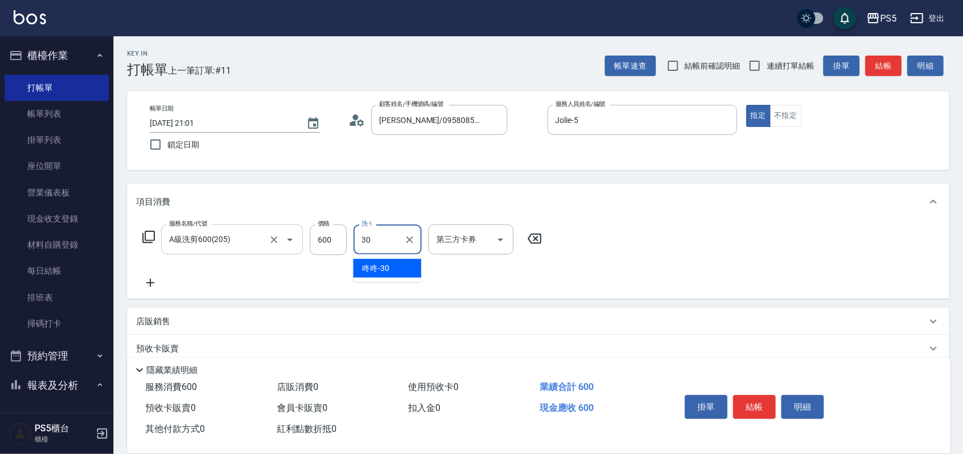
type input "咚咚-30"
click at [756, 395] on button "結帳" at bounding box center [754, 407] width 43 height 24
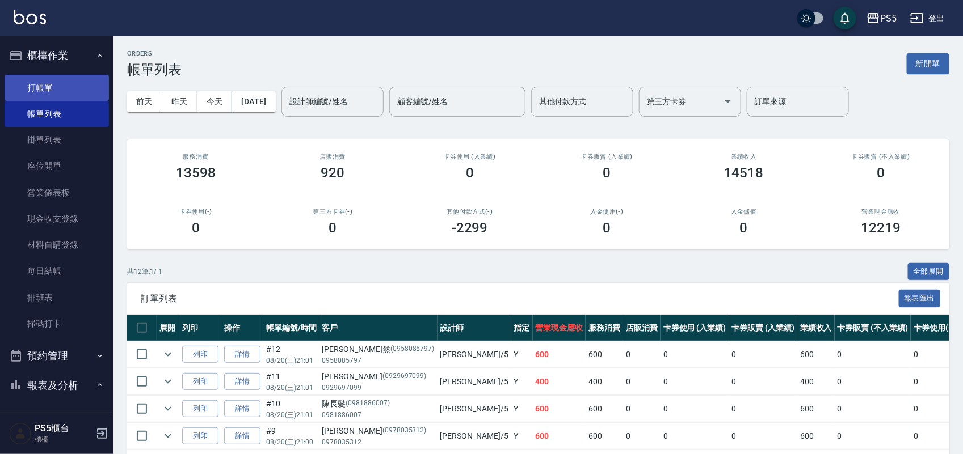
click at [33, 89] on link "打帳單" at bounding box center [57, 88] width 104 height 26
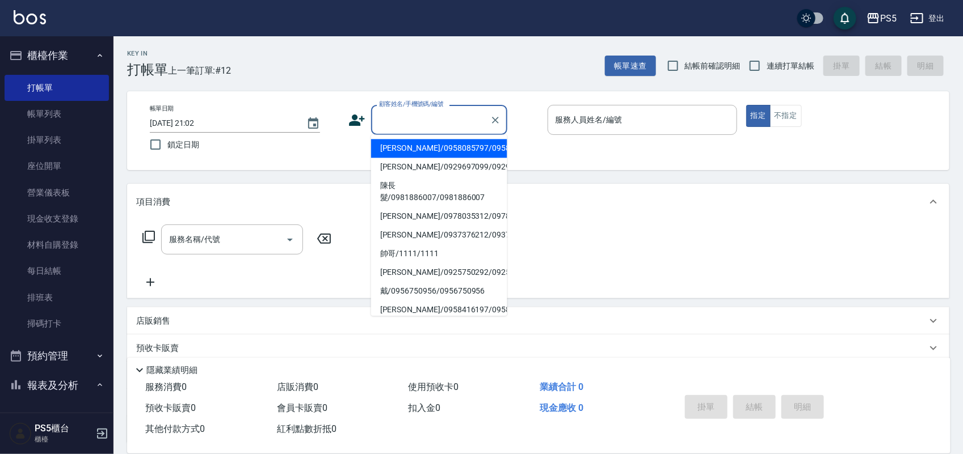
click at [401, 120] on input "顧客姓名/手機號碼/編號" at bounding box center [430, 120] width 109 height 20
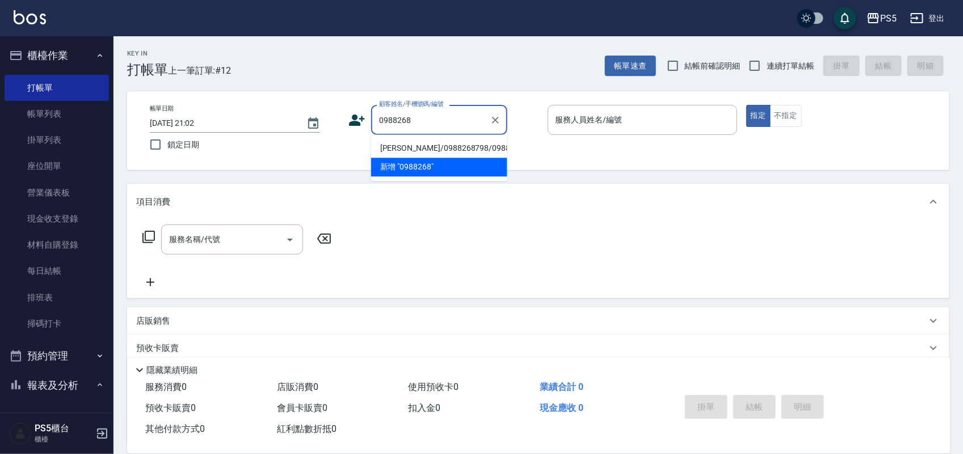
click at [394, 157] on li "李小姐/0988268798/0988268798" at bounding box center [439, 149] width 136 height 19
type input "李小姐/0988268798/0988268798"
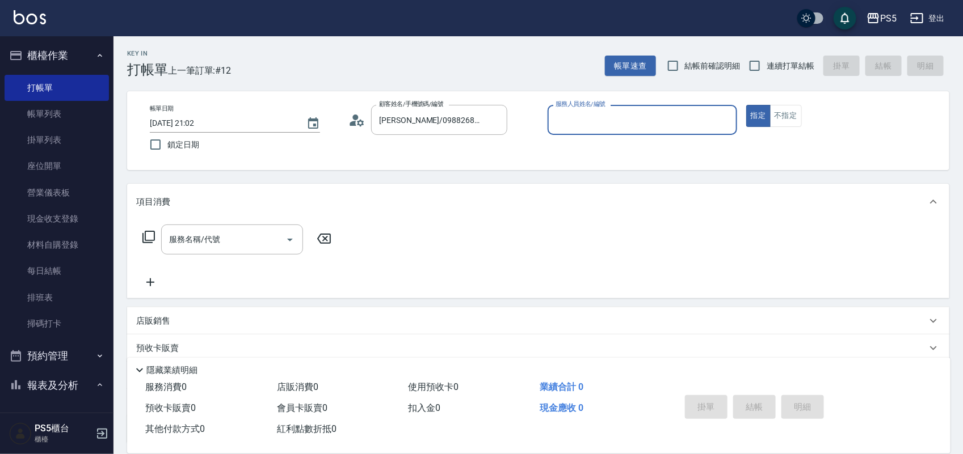
type input "Jolie-5"
click at [196, 239] on div "服務名稱/代號 服務名稱/代號" at bounding box center [232, 240] width 142 height 30
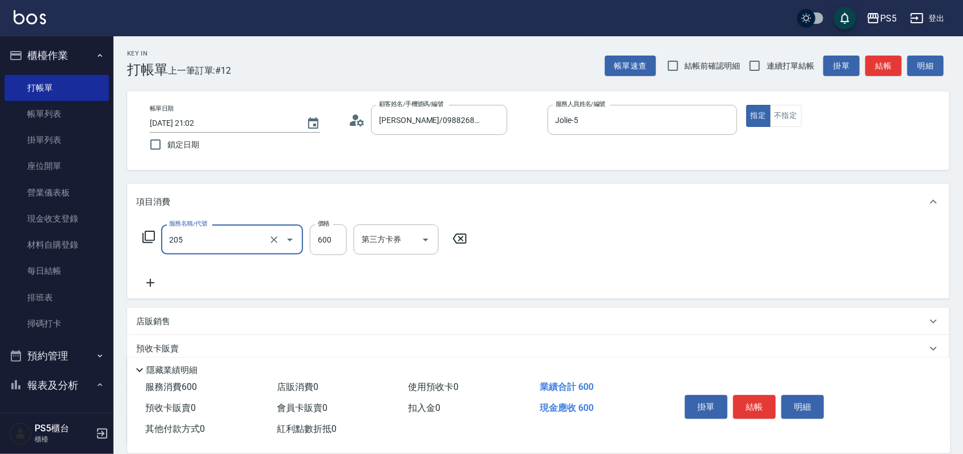
type input "A級洗剪600(205)"
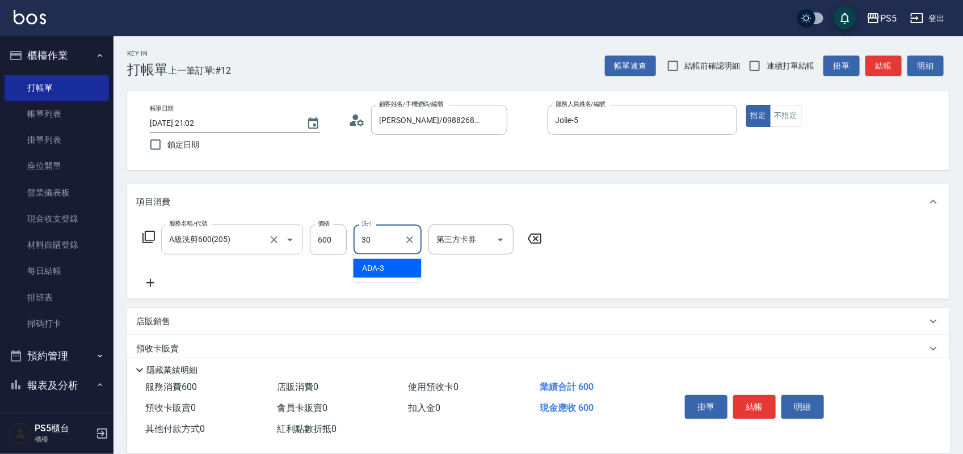
type input "咚咚-30"
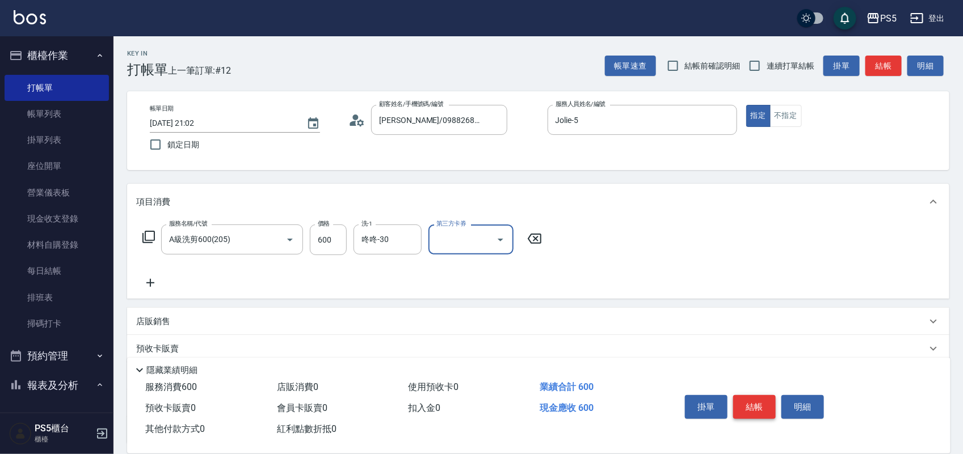
click at [759, 407] on button "結帳" at bounding box center [754, 407] width 43 height 24
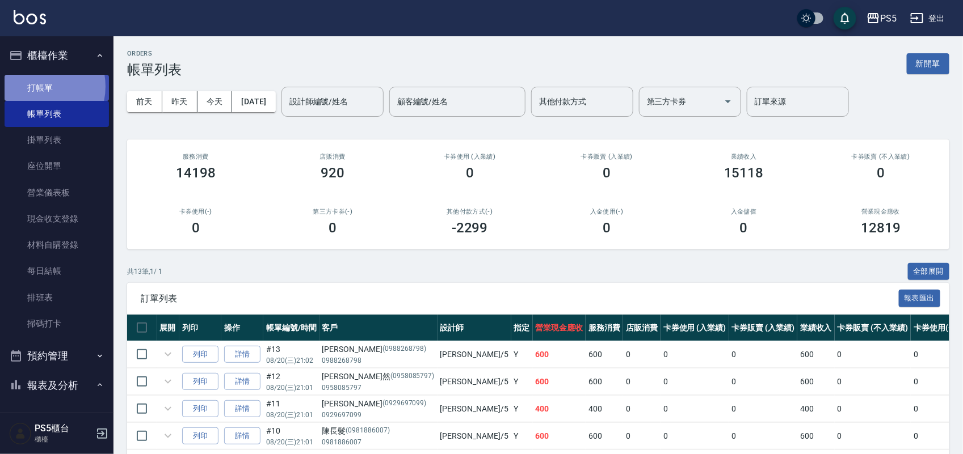
click at [36, 86] on link "打帳單" at bounding box center [57, 88] width 104 height 26
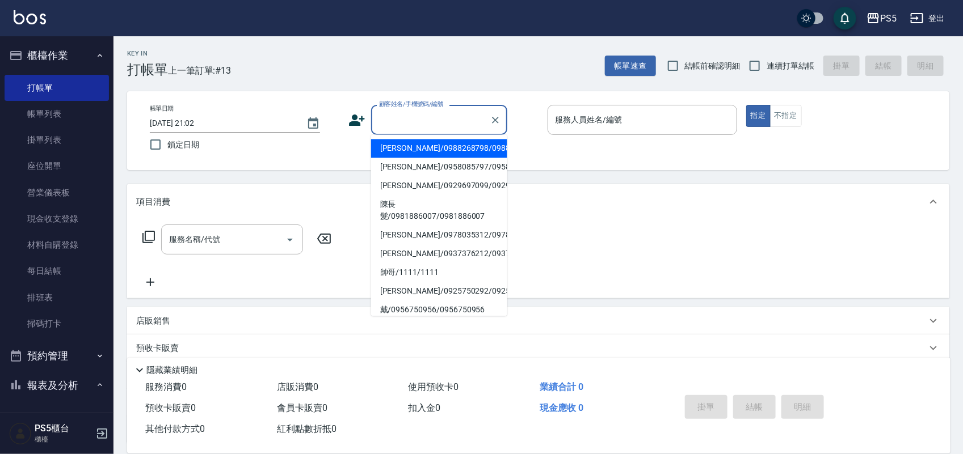
click at [397, 112] on input "顧客姓名/手機號碼/編號" at bounding box center [430, 120] width 109 height 20
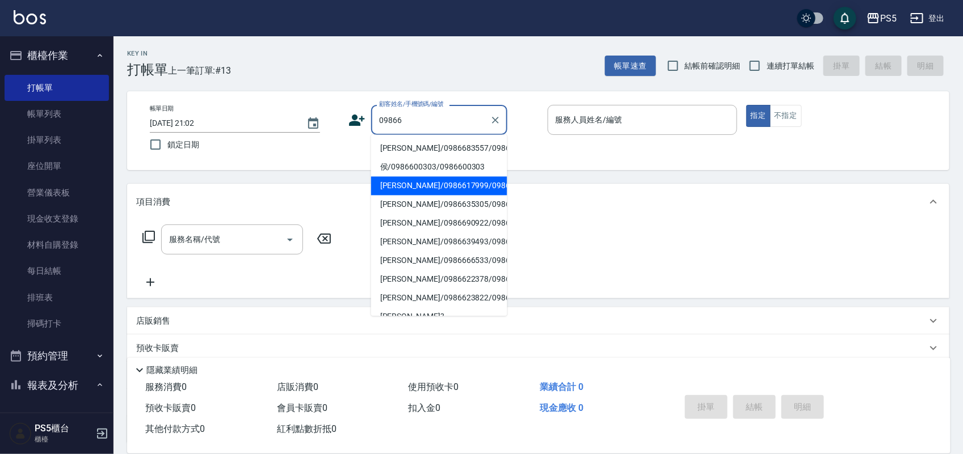
click at [404, 196] on li "王宥雅/0986617999/0986617999" at bounding box center [439, 186] width 136 height 19
type input "王宥雅/0986617999/0986617999"
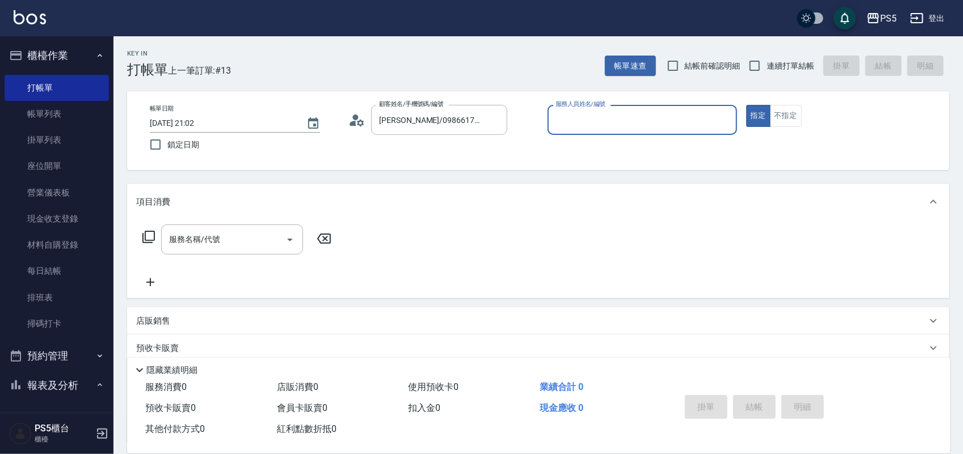
type input "Jolie-5"
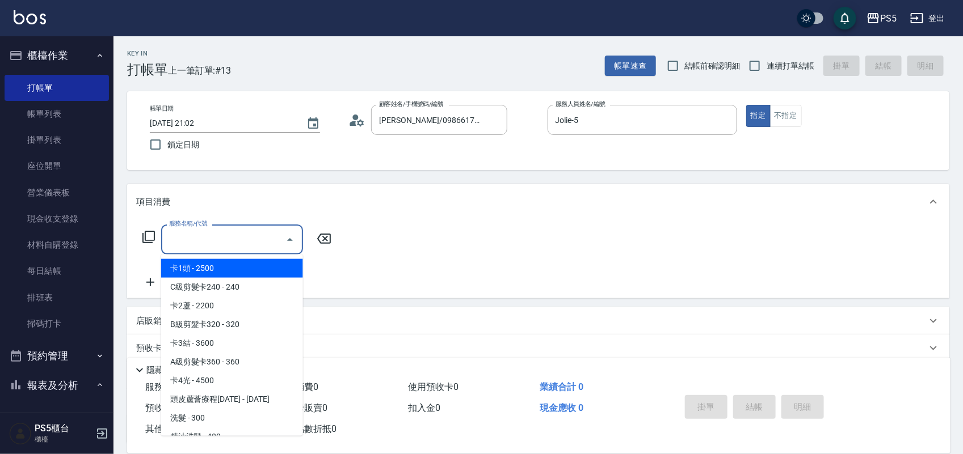
click at [201, 239] on input "服務名稱/代號" at bounding box center [223, 240] width 115 height 20
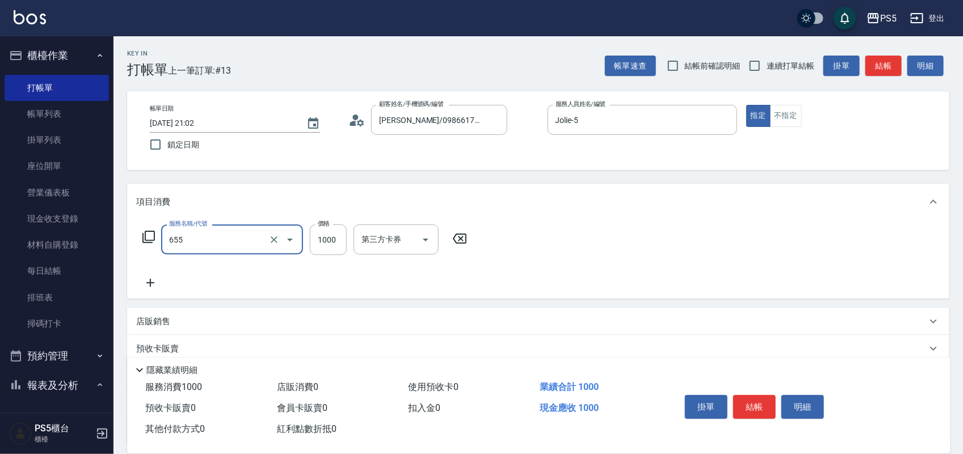
type input "拆接(655)"
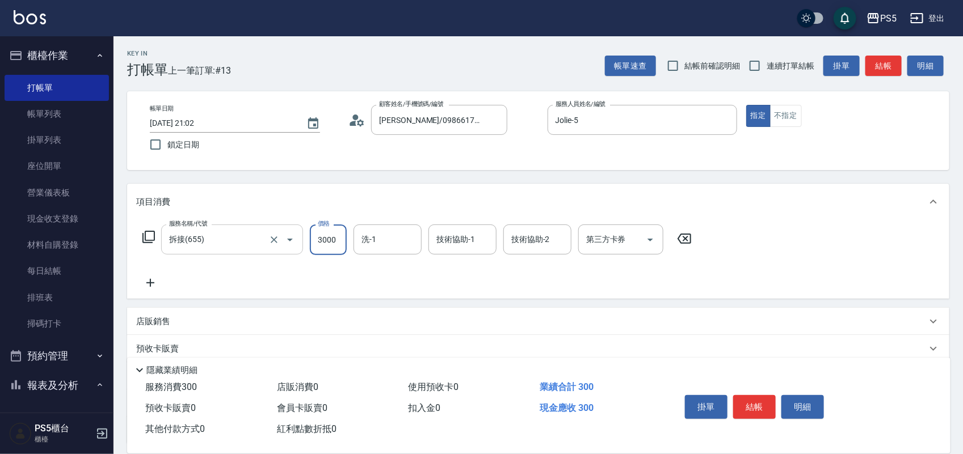
type input "3000"
click at [148, 283] on icon at bounding box center [150, 283] width 8 height 8
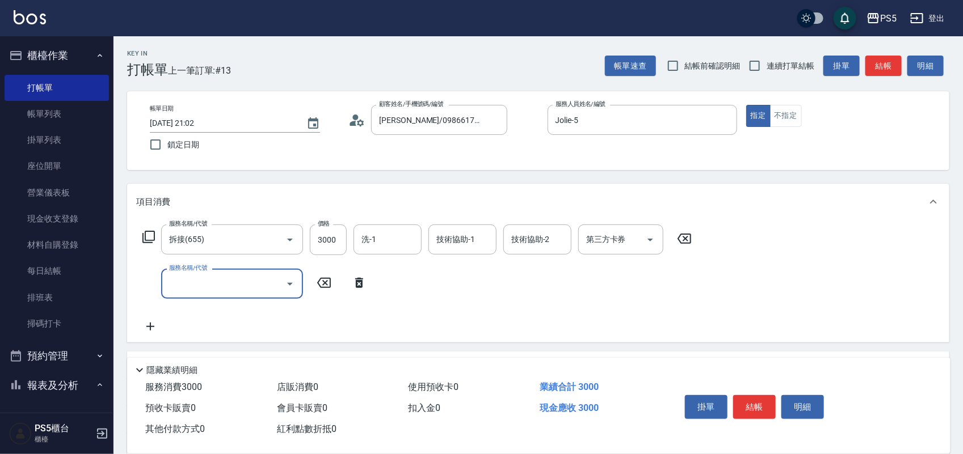
click at [205, 285] on input "服務名稱/代號" at bounding box center [223, 284] width 115 height 20
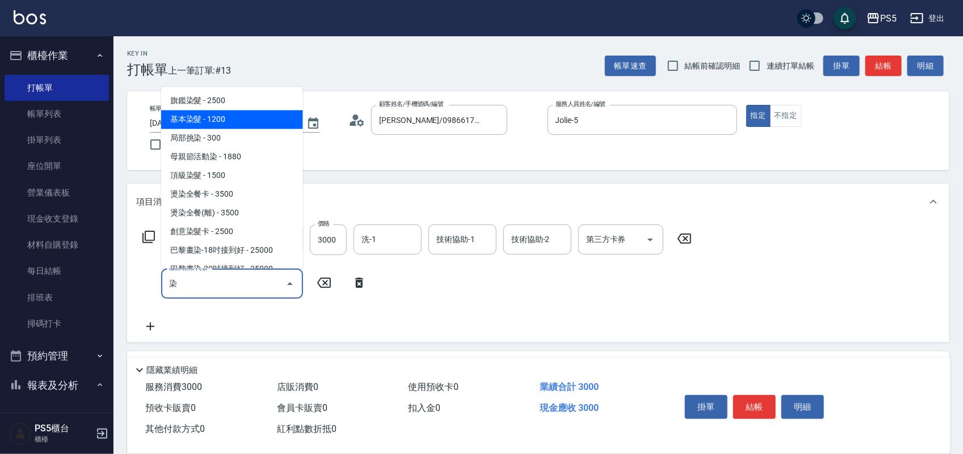
click at [203, 115] on span "基本染髮 - 1200" at bounding box center [232, 119] width 142 height 19
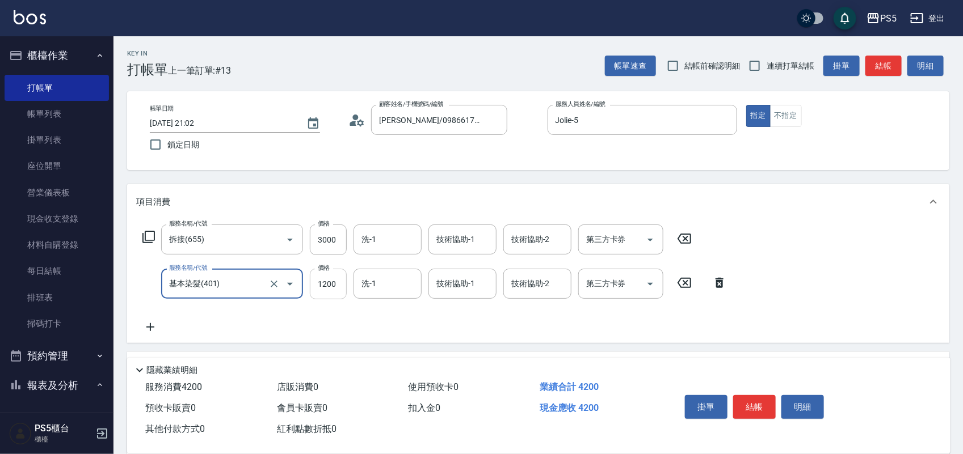
type input "基本染髮(401)"
click at [332, 279] on input "1200" at bounding box center [328, 284] width 37 height 31
type input "1500"
click at [763, 401] on button "結帳" at bounding box center [754, 407] width 43 height 24
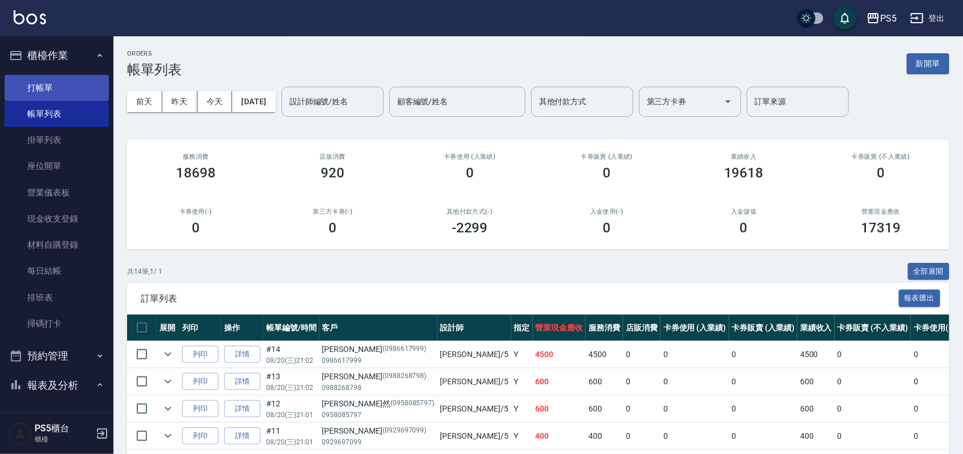
click at [44, 81] on link "打帳單" at bounding box center [57, 88] width 104 height 26
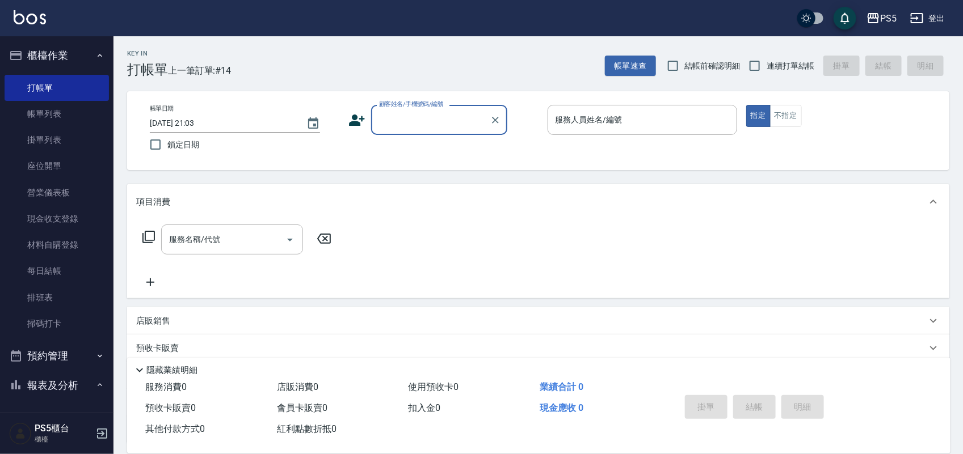
click at [408, 120] on input "顧客姓名/手機號碼/編號" at bounding box center [430, 120] width 109 height 20
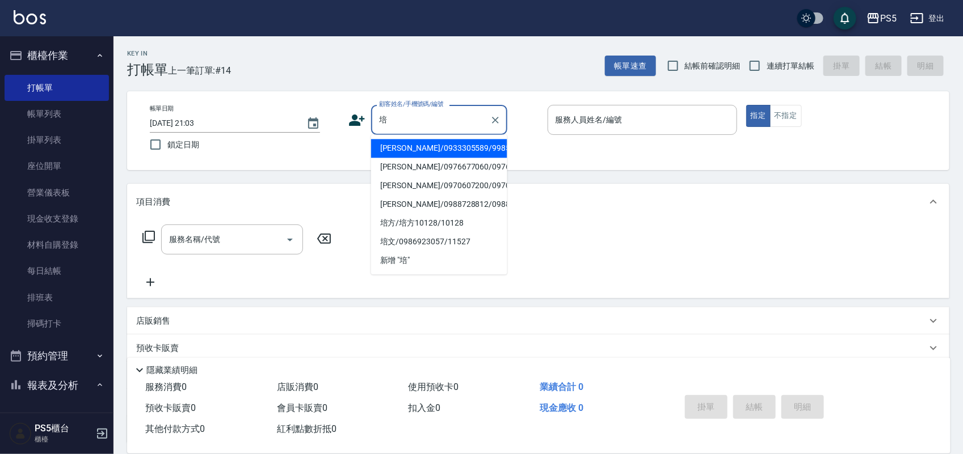
click at [402, 148] on li "羅培文/0933305589/9985" at bounding box center [439, 149] width 136 height 19
type input "羅培文/0933305589/9985"
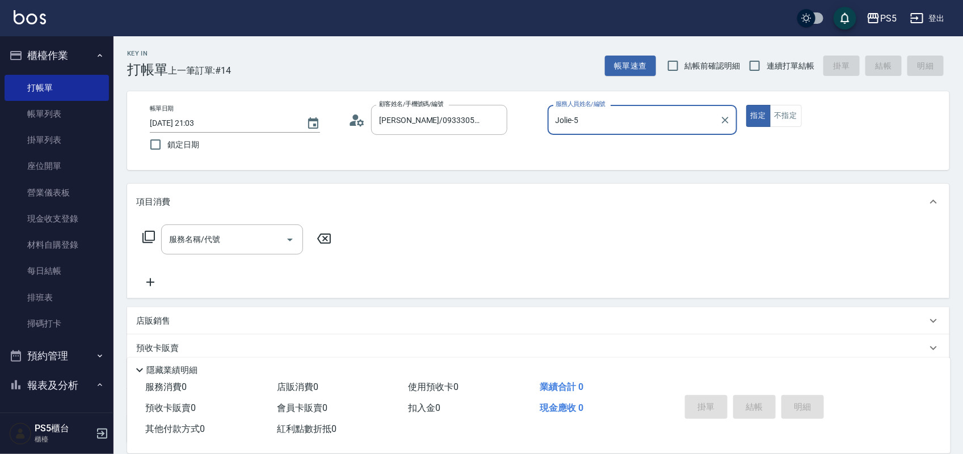
type input "Jolie-5"
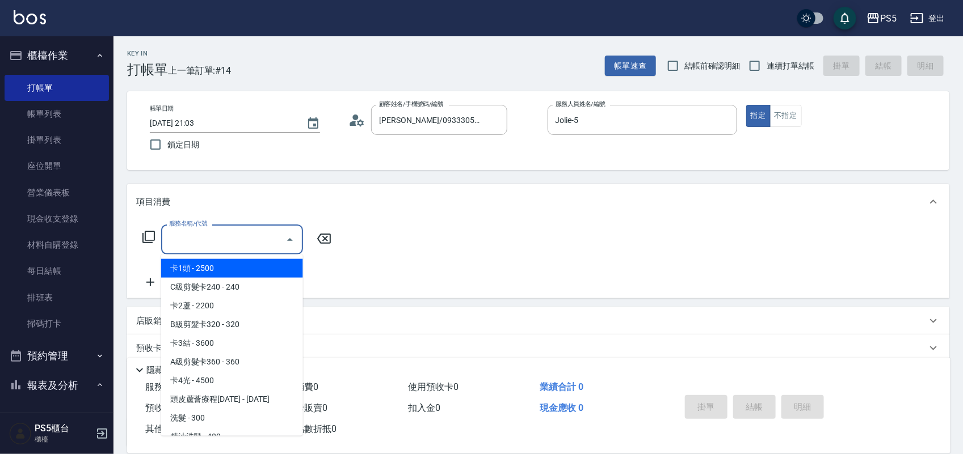
click at [229, 243] on input "服務名稱/代號" at bounding box center [223, 240] width 115 height 20
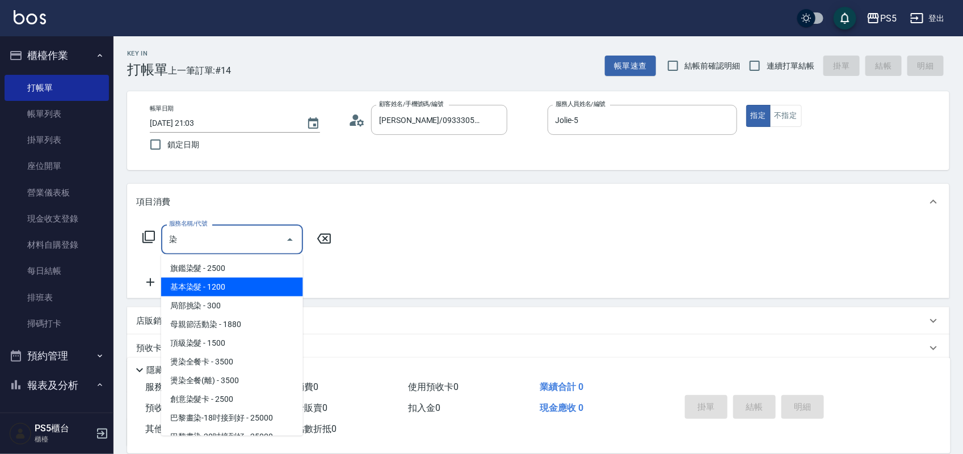
click at [216, 290] on span "基本染髮 - 1200" at bounding box center [232, 287] width 142 height 19
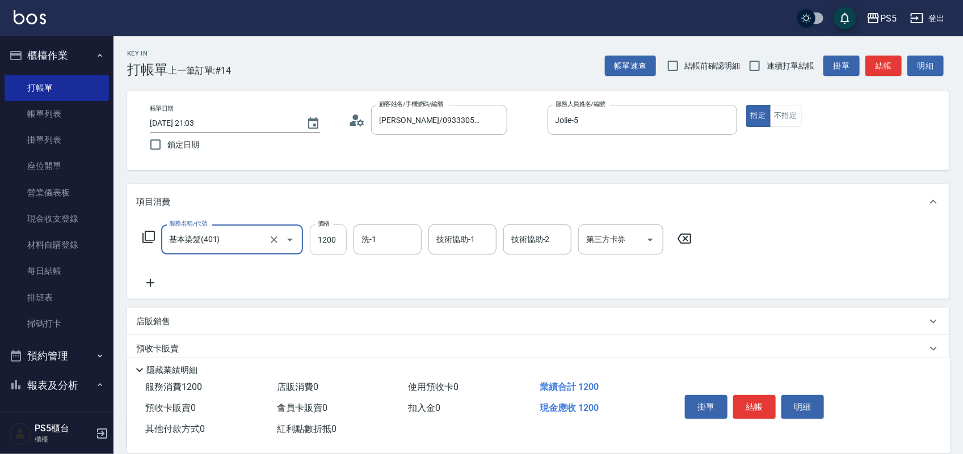
type input "基本染髮(401)"
click at [341, 242] on input "1200" at bounding box center [328, 240] width 37 height 31
type input "1500"
click at [747, 406] on button "結帳" at bounding box center [754, 407] width 43 height 24
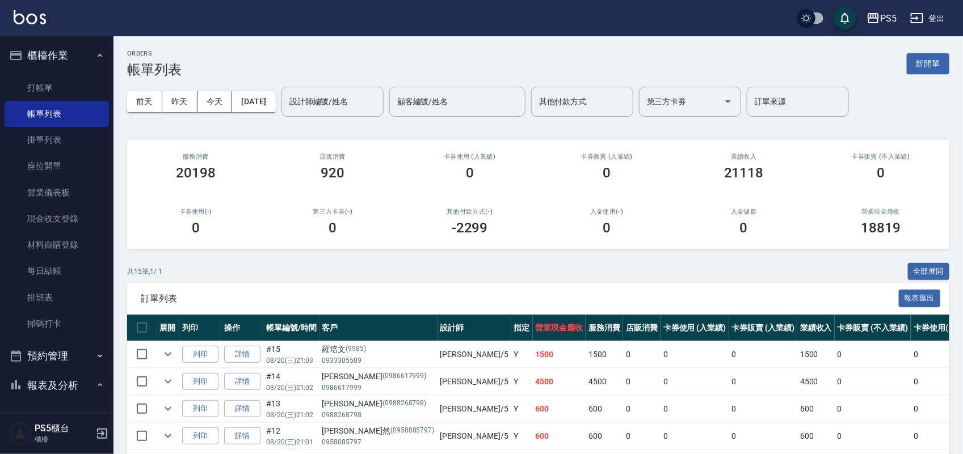
click at [352, 106] on input "設計師編號/姓名" at bounding box center [332, 102] width 92 height 20
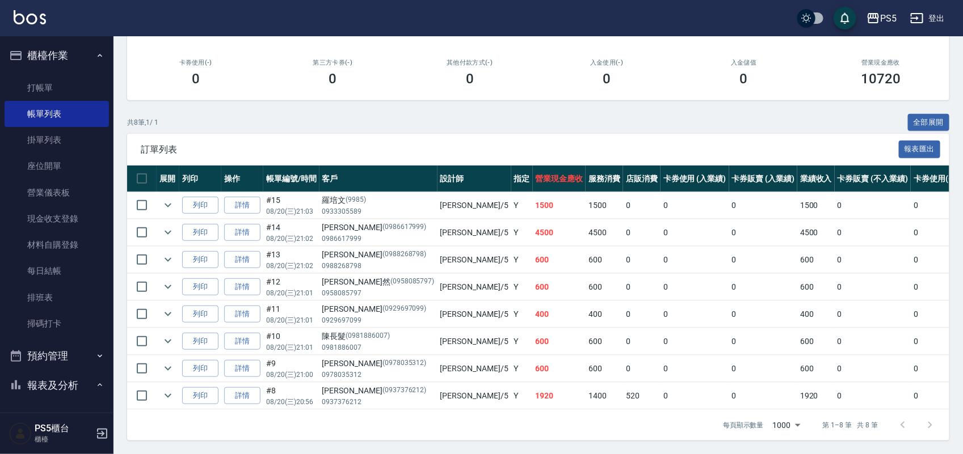
scroll to position [162, 0]
type input "Jolie-5"
click at [41, 85] on link "打帳單" at bounding box center [57, 88] width 104 height 26
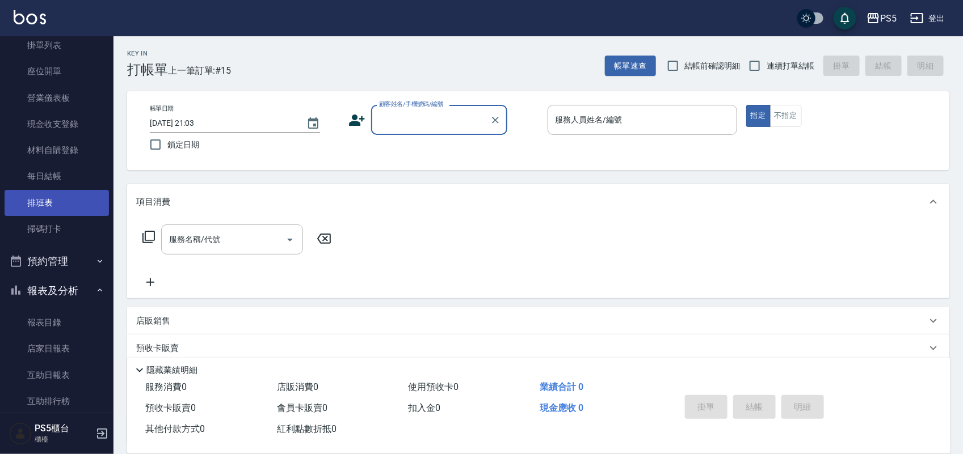
scroll to position [142, 0]
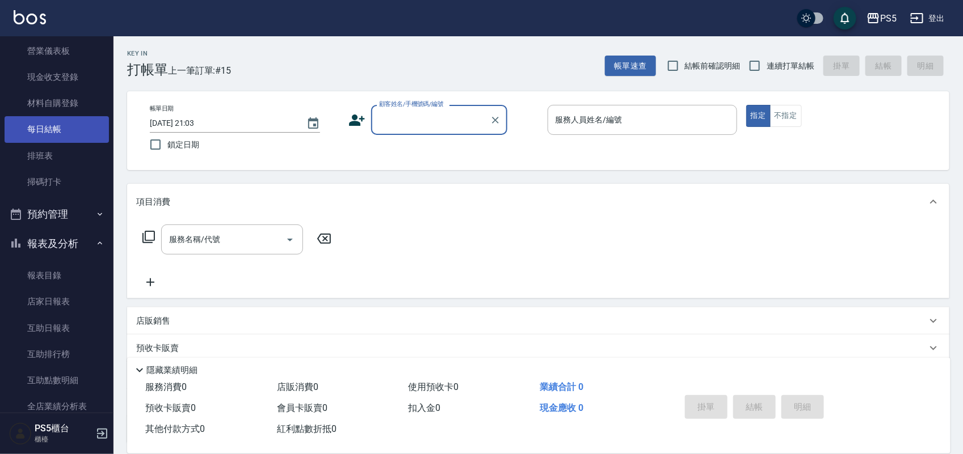
click at [51, 125] on link "每日結帳" at bounding box center [57, 129] width 104 height 26
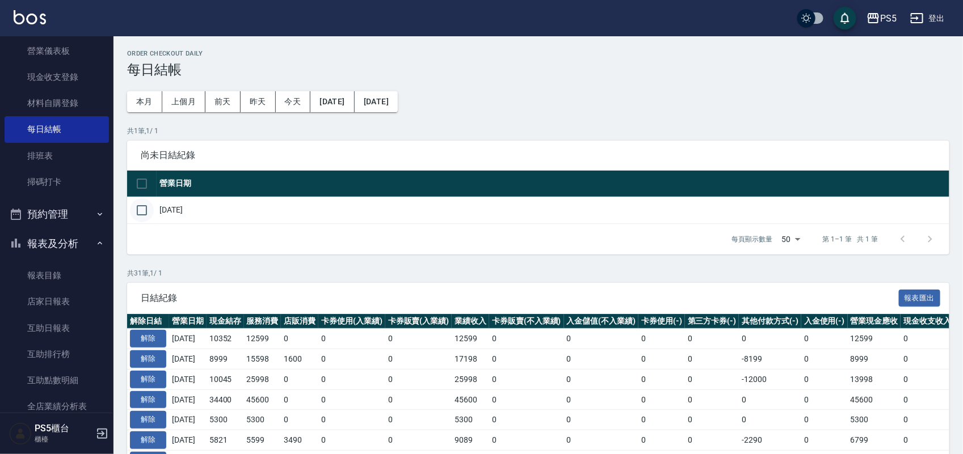
click at [141, 205] on input "checkbox" at bounding box center [142, 211] width 24 height 24
checkbox input "true"
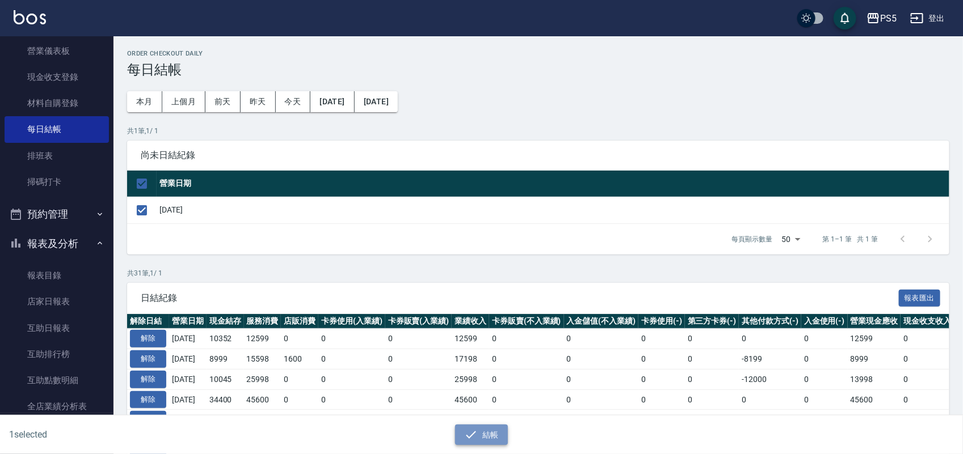
click at [481, 438] on button "結帳" at bounding box center [481, 435] width 53 height 21
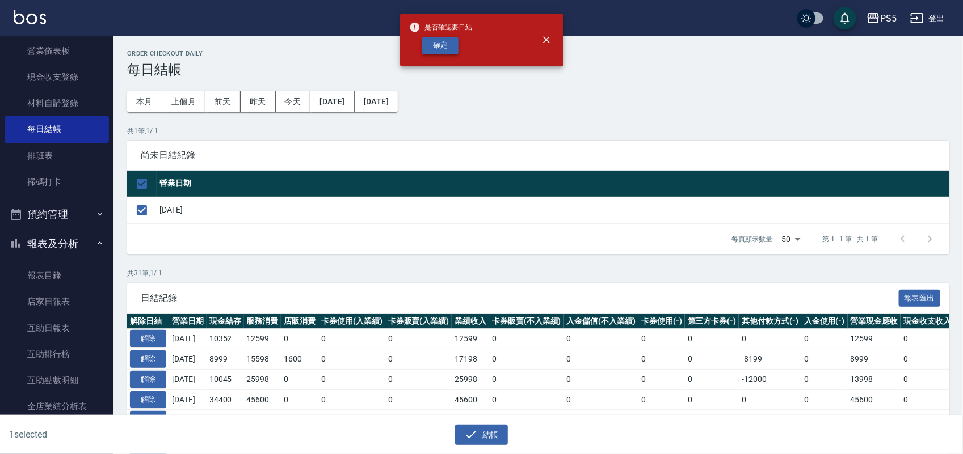
click at [429, 45] on button "確定" at bounding box center [440, 46] width 36 height 18
checkbox input "false"
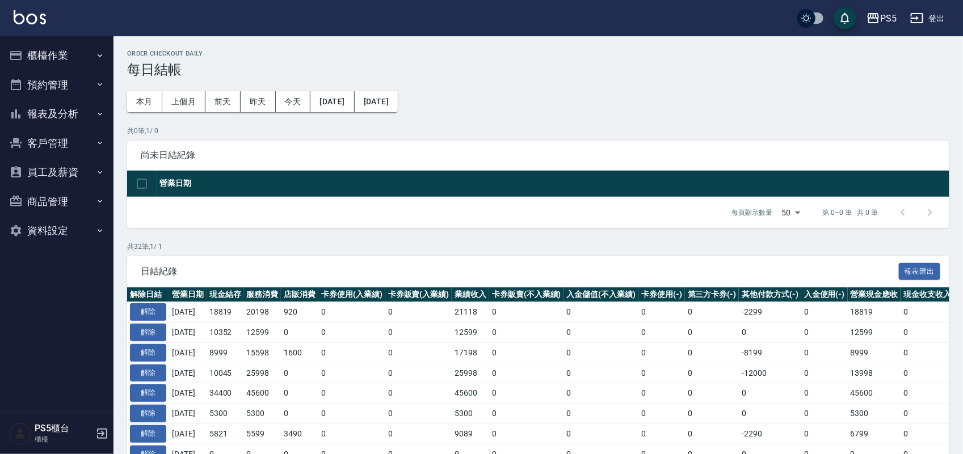
click at [53, 108] on button "報表及分析" at bounding box center [57, 114] width 104 height 30
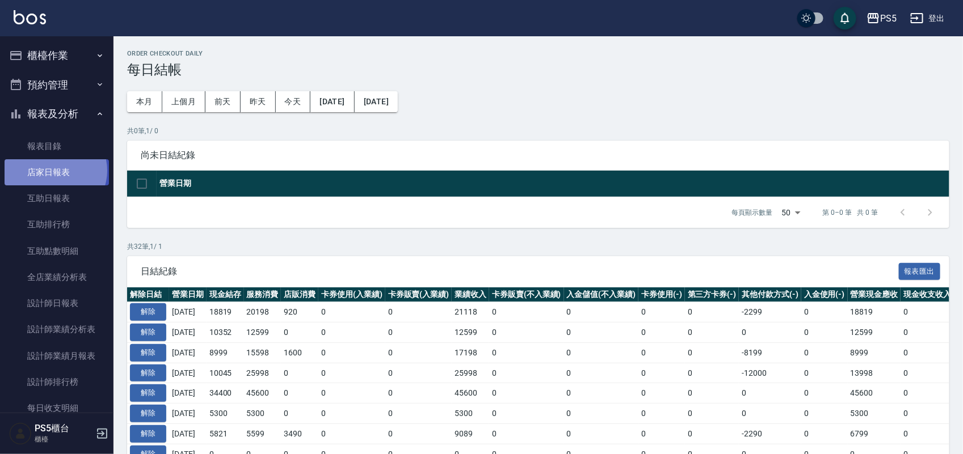
click at [54, 171] on link "店家日報表" at bounding box center [57, 172] width 104 height 26
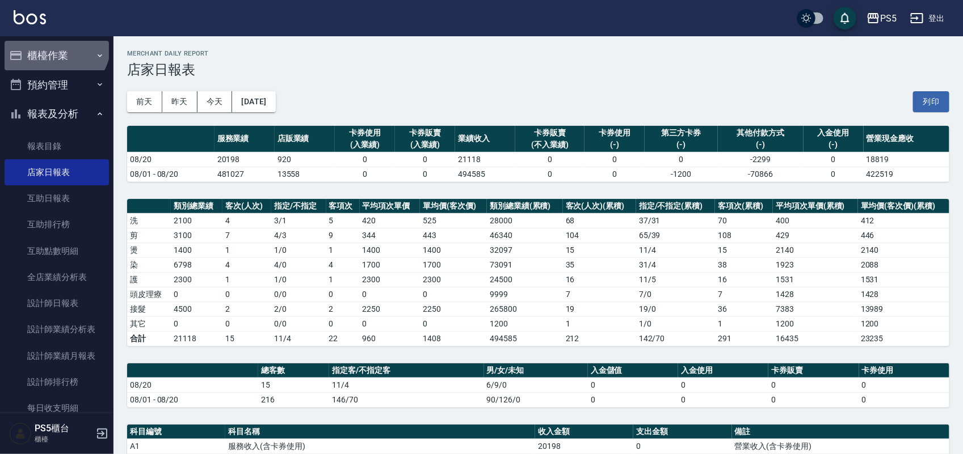
click at [51, 43] on button "櫃檯作業" at bounding box center [57, 56] width 104 height 30
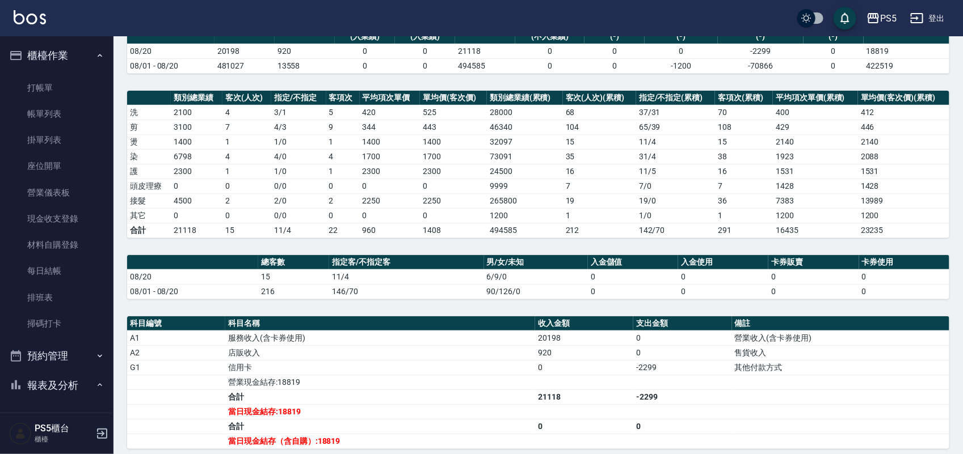
scroll to position [254, 0]
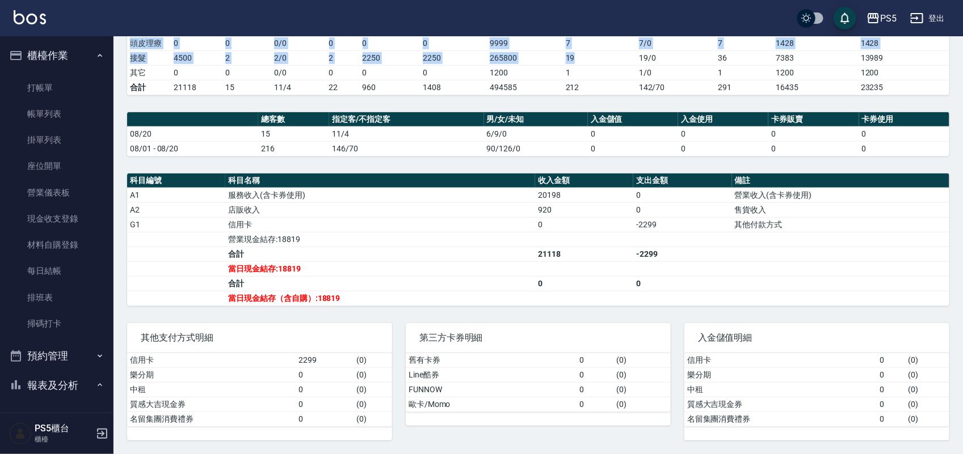
drag, startPoint x: 550, startPoint y: -27, endPoint x: 521, endPoint y: -51, distance: 38.3
click at [521, 0] on html "PS5 登出 櫃檯作業 打帳單 帳單列表 掛單列表 座位開單 營業儀表板 現金收支登錄 材料自購登錄 每日結帳 排班表 掃碼打卡 預約管理 預約管理 單日預約…" at bounding box center [481, 102] width 963 height 706
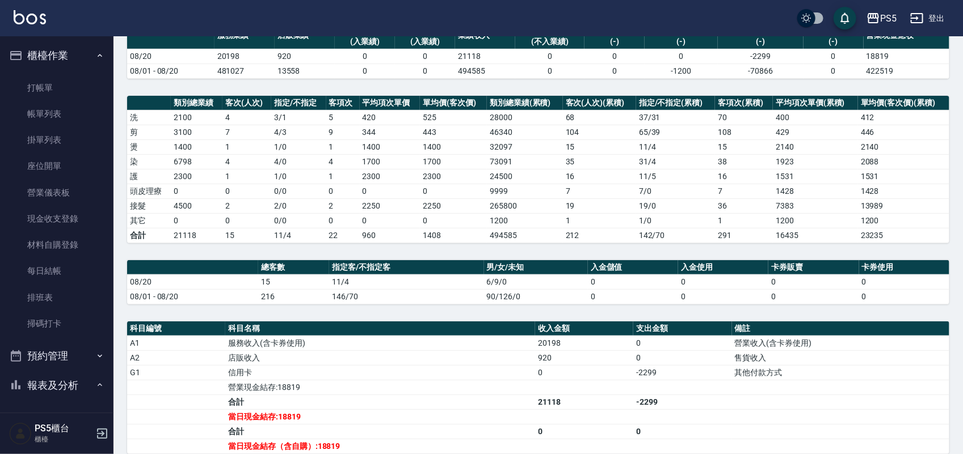
click at [242, 250] on div "PS5 2025-08-20 店家日報表 列印時間： 2025-08-20-21:06 Merchant Daily Report 店家日報表 前天 昨天 今…" at bounding box center [537, 267] width 849 height 669
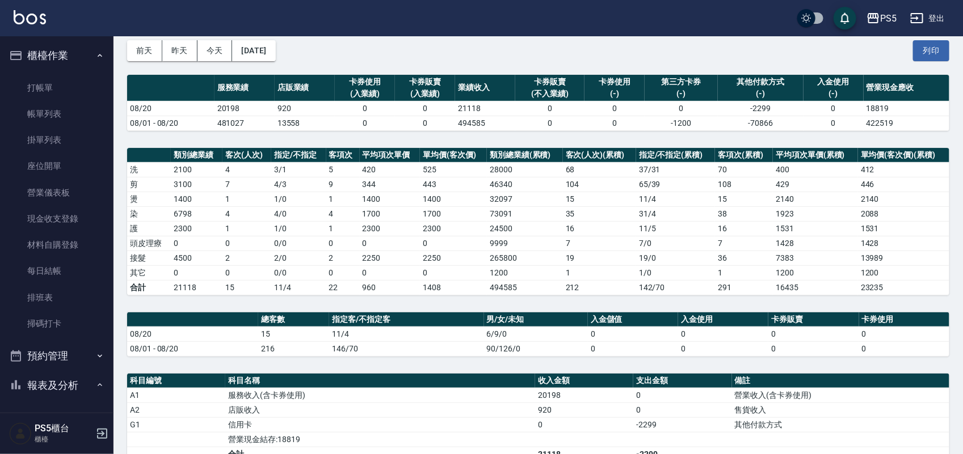
scroll to position [0, 0]
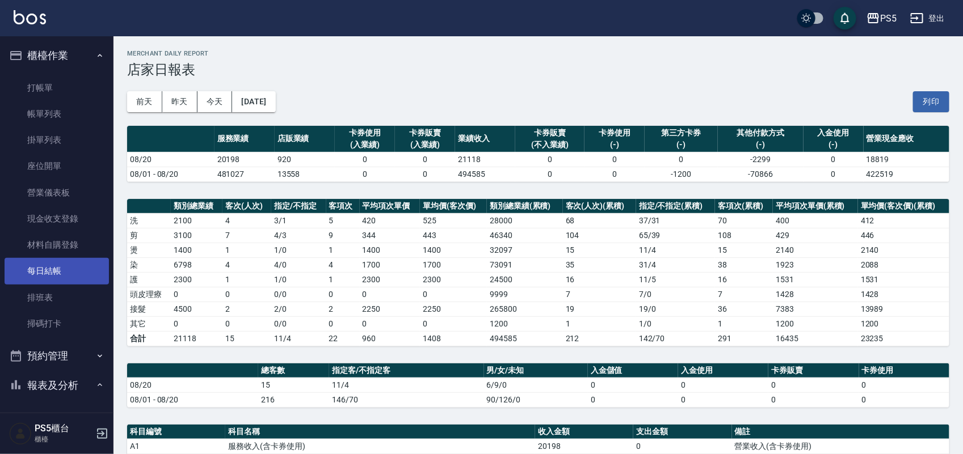
click at [40, 259] on link "每日結帳" at bounding box center [57, 271] width 104 height 26
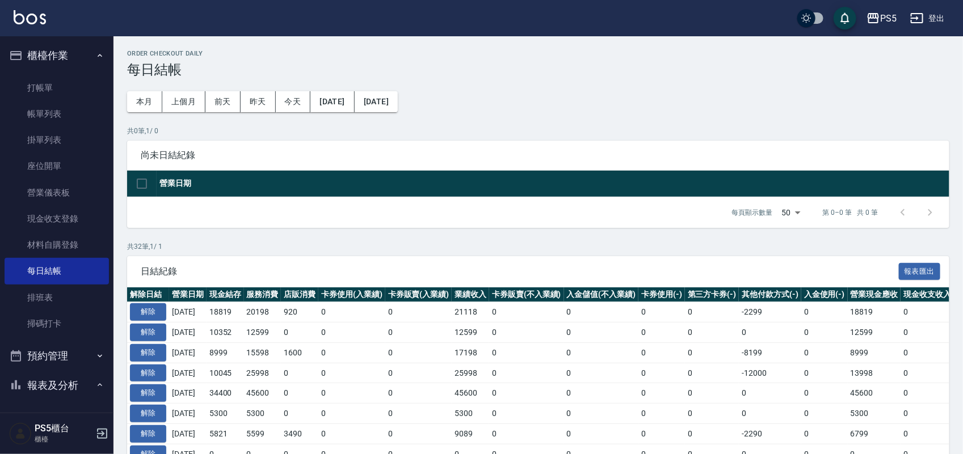
click at [265, 221] on div "每頁顯示數量 50 50 第 0–0 筆 共 0 筆" at bounding box center [538, 212] width 822 height 31
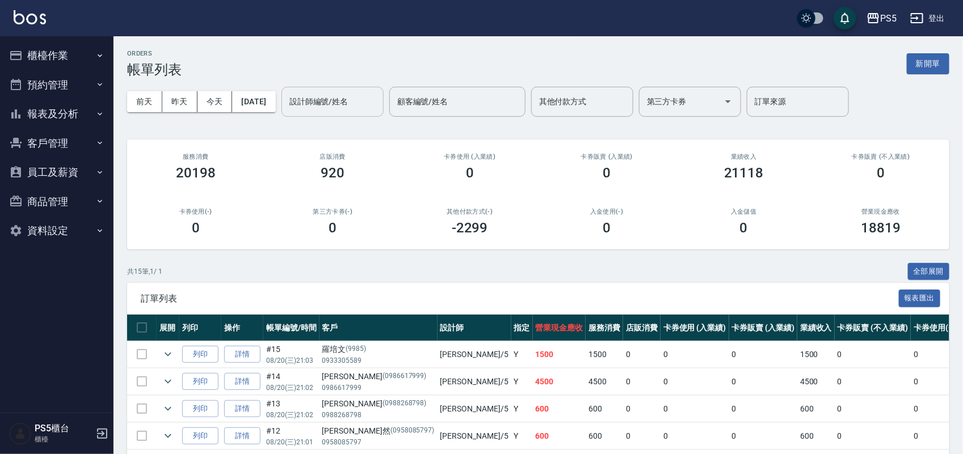
click at [325, 100] on input "設計師編號/姓名" at bounding box center [332, 102] width 92 height 20
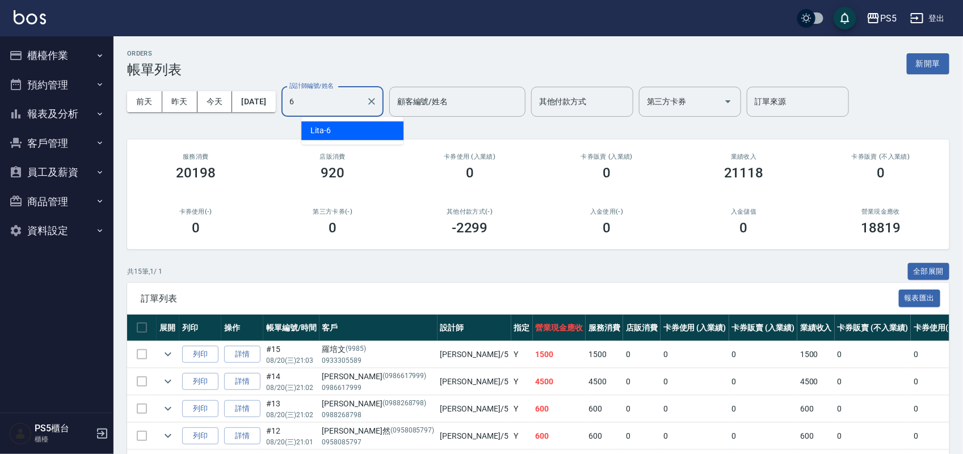
type input "Lita-6"
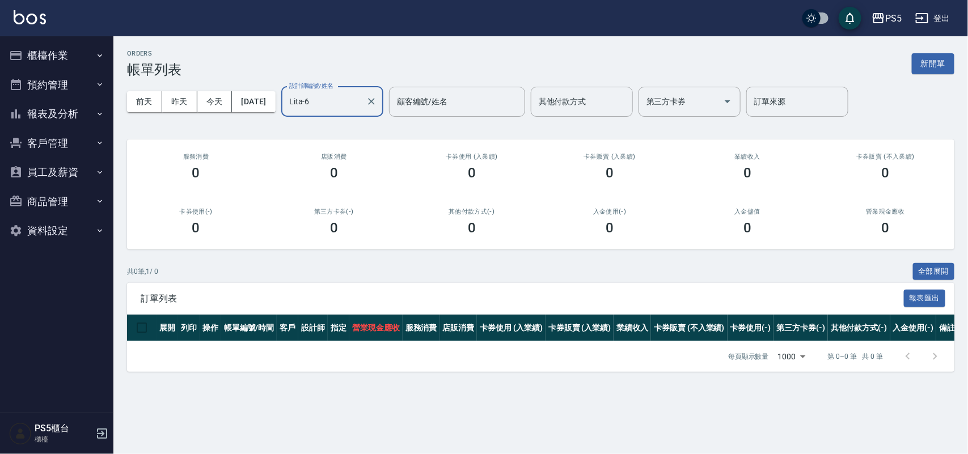
click at [407, 98] on div "設計師編號/姓名 Lita-6 設計師編號/姓名 顧客編號/姓名 顧客編號/姓名 其他付款方式 其他付款方式 第三方卡券 第三方卡券 訂單來源 訂單來源" at bounding box center [564, 102] width 567 height 30
click at [375, 99] on icon "Clear" at bounding box center [371, 101] width 7 height 7
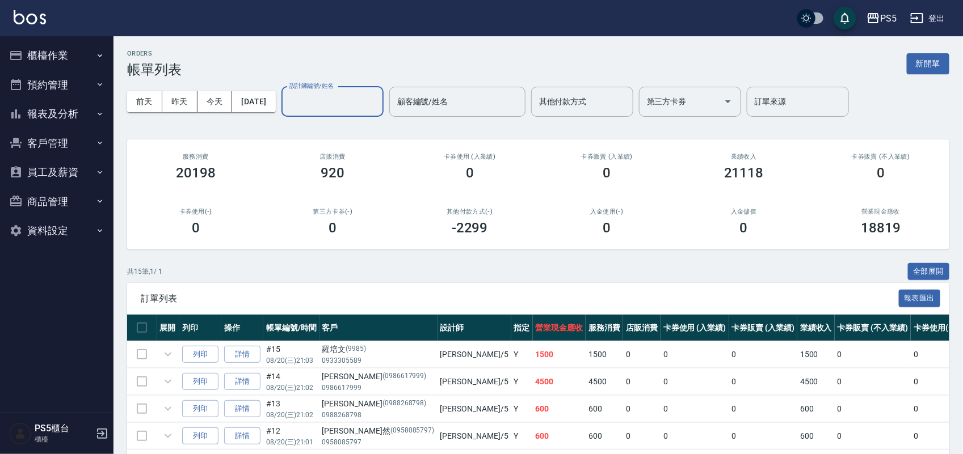
click at [372, 97] on input "設計師編號/姓名" at bounding box center [332, 102] width 92 height 20
type input "ADA-3"
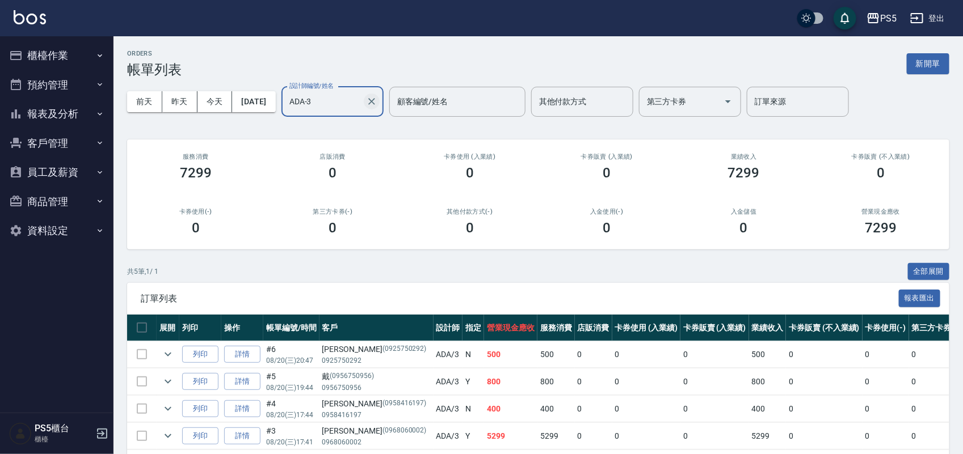
click at [380, 108] on button "Clear" at bounding box center [372, 102] width 16 height 16
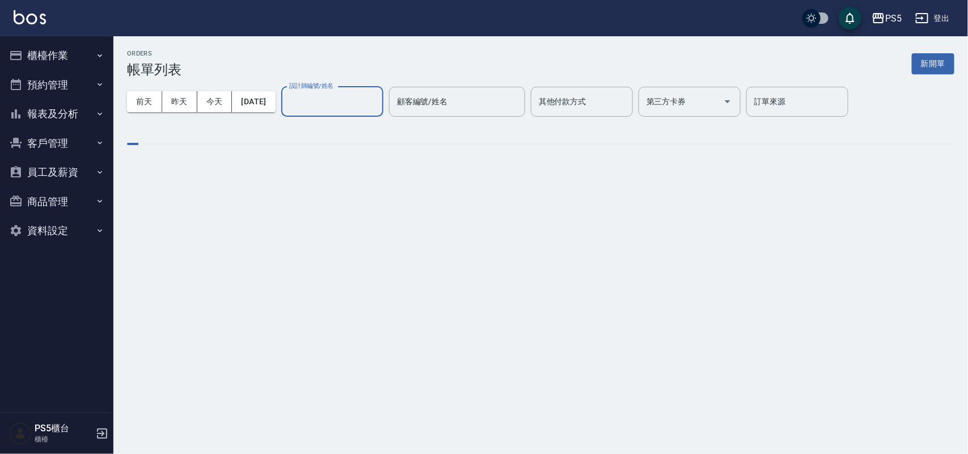
click at [378, 99] on input "設計師編號/姓名" at bounding box center [332, 102] width 92 height 20
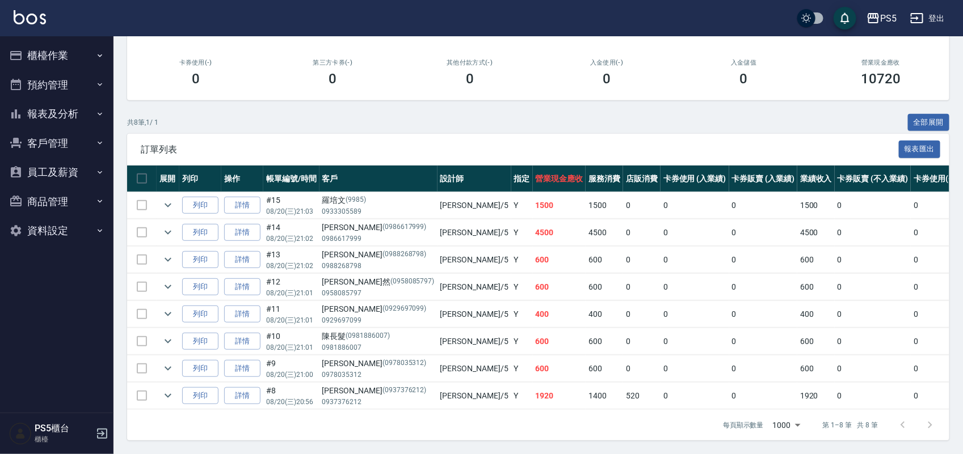
scroll to position [162, 0]
type input "Jolie-5"
drag, startPoint x: 333, startPoint y: 324, endPoint x: 423, endPoint y: 322, distance: 90.2
click at [423, 328] on tr "列印 詳情 #10 08/20 (三) 21:01 陳長髮 (0981886007) 0981886007 Jolie /5 Y 600 600 0 0 0 …" at bounding box center [653, 341] width 1052 height 27
drag, startPoint x: 324, startPoint y: 296, endPoint x: 463, endPoint y: 291, distance: 139.7
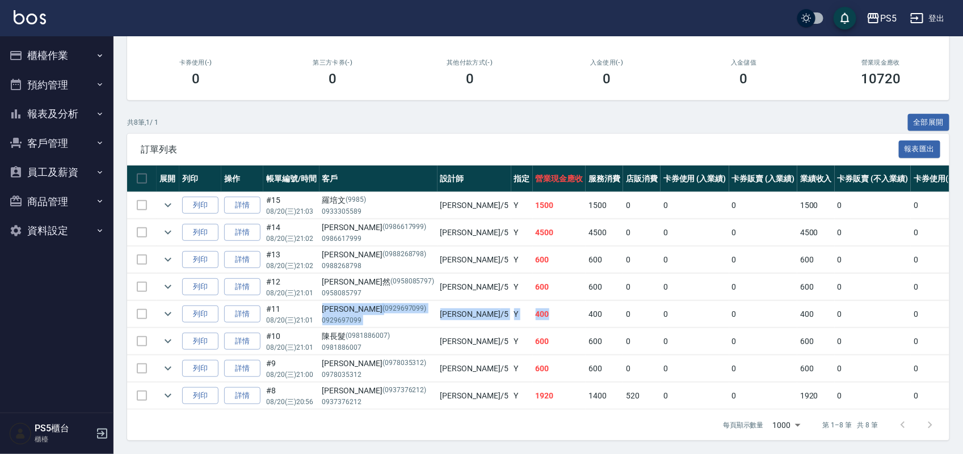
click at [463, 301] on tr "列印 詳情 #11 08/20 (三) 21:01 張家禎 (0929697099) 0929697099 Jolie /5 Y 400 400 0 0 0 …" at bounding box center [653, 314] width 1052 height 27
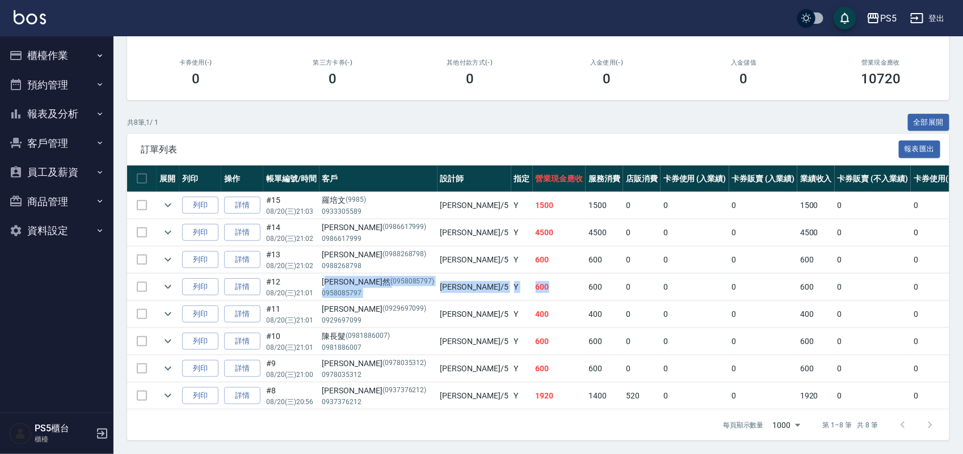
drag, startPoint x: 332, startPoint y: 268, endPoint x: 488, endPoint y: 264, distance: 156.1
click at [488, 274] on tr "列印 詳情 #12 08/20 (三) 21:01 蔡彪然 (0958085797) 0958085797 Jolie /5 Y 600 600 0 0 0 …" at bounding box center [653, 287] width 1052 height 27
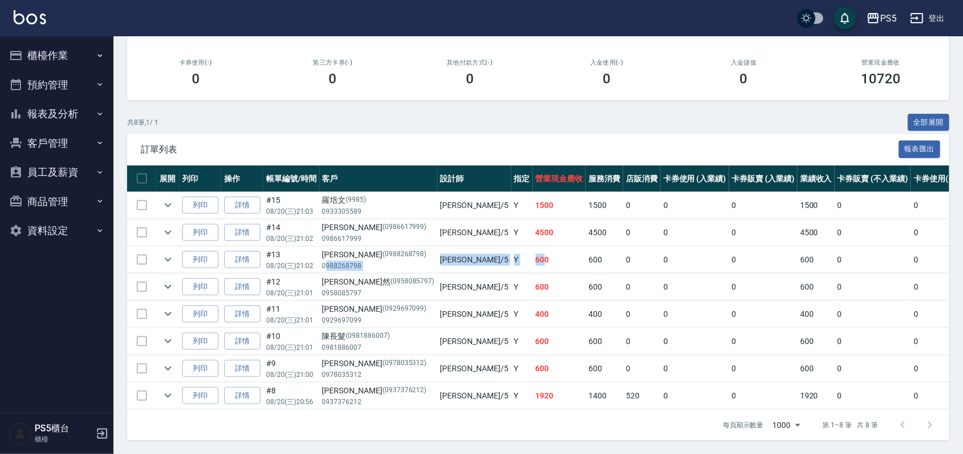
drag, startPoint x: 325, startPoint y: 248, endPoint x: 457, endPoint y: 244, distance: 131.7
click at [457, 247] on tr "列印 詳情 #13 08/20 (三) 21:02 李小姐 (0988268798) 0988268798 Jolie /5 Y 600 600 0 0 0 …" at bounding box center [653, 260] width 1052 height 27
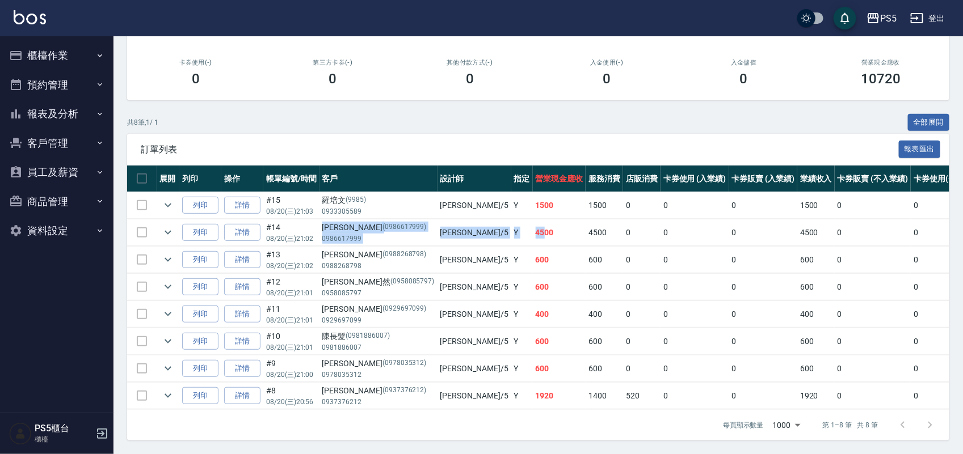
drag, startPoint x: 319, startPoint y: 213, endPoint x: 457, endPoint y: 214, distance: 137.9
click at [457, 220] on tr "列印 詳情 #14 08/20 (三) 21:02 王宥雅 (0986617999) 0986617999 Jolie /5 Y 4500 4500 0 0 …" at bounding box center [653, 233] width 1052 height 27
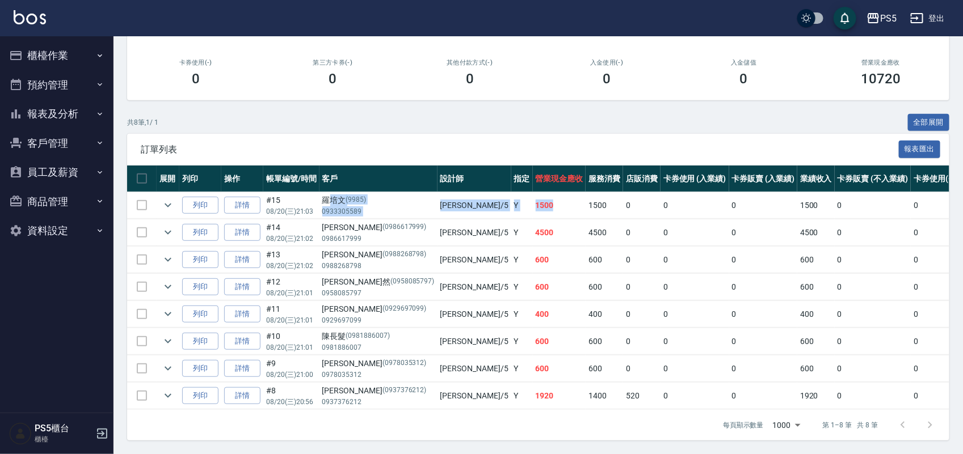
drag, startPoint x: 462, startPoint y: 189, endPoint x: 332, endPoint y: 192, distance: 129.9
click at [332, 192] on tr "列印 詳情 #15 08/20 (三) 21:03 羅培文 (9985) 0933305589 Jolie /5 Y 1500 1500 0 0 0 1500…" at bounding box center [653, 205] width 1052 height 27
click at [373, 114] on div "共 8 筆, 1 / 1 全部展開" at bounding box center [538, 123] width 822 height 18
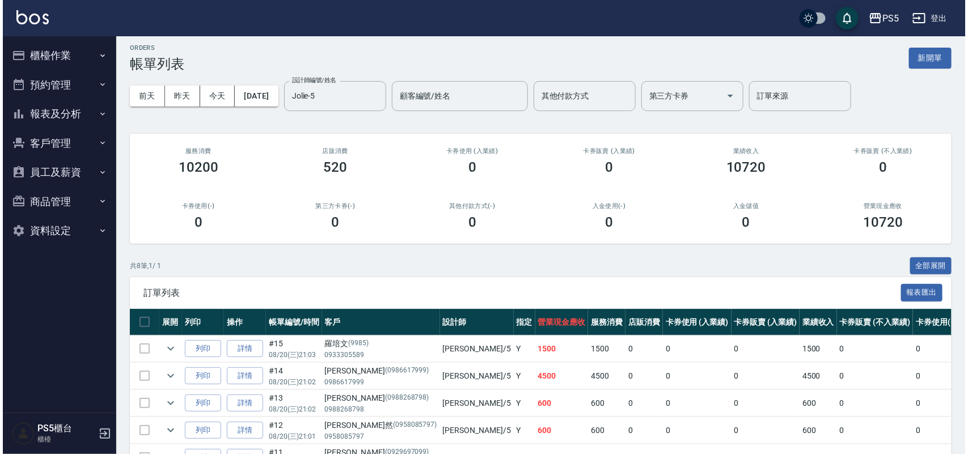
scroll to position [0, 0]
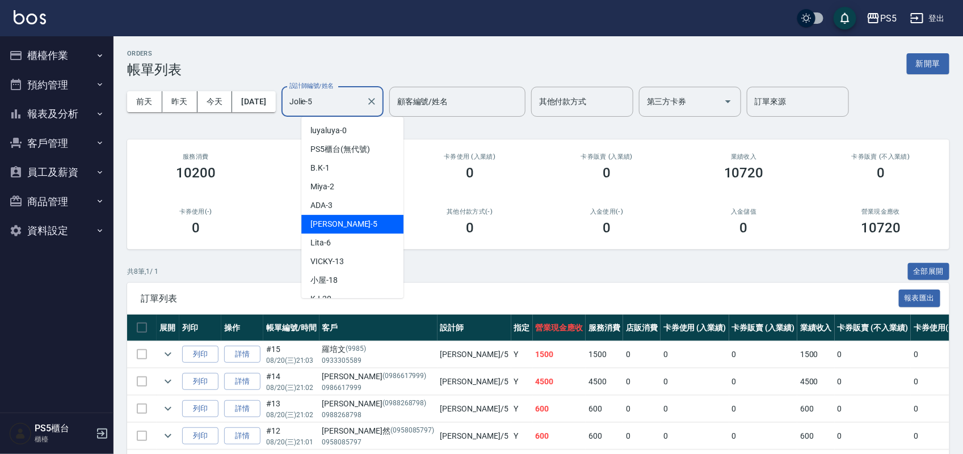
click at [361, 107] on input "Jolie-5" at bounding box center [323, 102] width 75 height 20
click at [377, 101] on icon "Clear" at bounding box center [371, 101] width 11 height 11
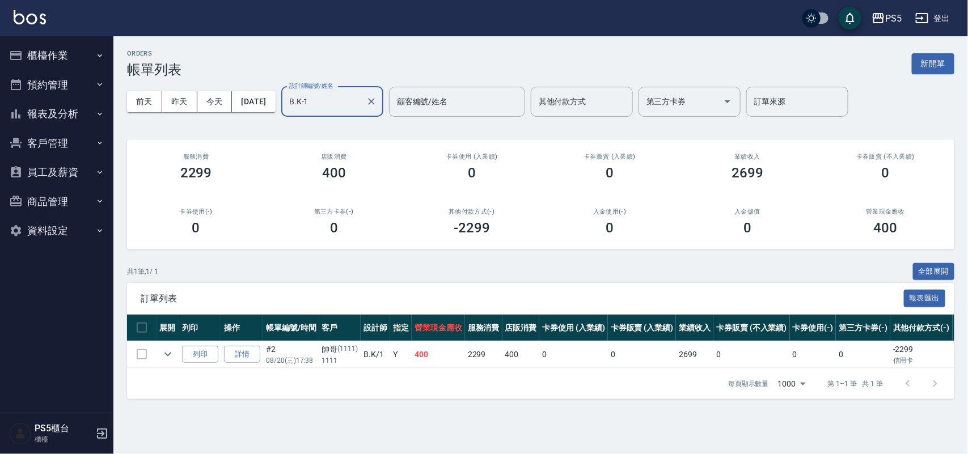
type input "B.K-1"
drag, startPoint x: 452, startPoint y: 352, endPoint x: 550, endPoint y: 342, distance: 99.2
click at [550, 342] on tr "列印 詳情 #2 08/20 (三) 17:38 帥哥 (1111) 1111 B.K /1 Y 400 2299 400 0 0 2699 0 0 0 -2…" at bounding box center [592, 355] width 931 height 27
click at [571, 259] on div "ORDERS 帳單列表 新開單 前天 昨天 今天 2025/08/20 設計師編號/姓名 B.K-1 設計師編號/姓名 顧客編號/姓名 顧客編號/姓名 其他付…" at bounding box center [540, 224] width 855 height 377
click at [83, 53] on button "櫃檯作業" at bounding box center [57, 56] width 104 height 30
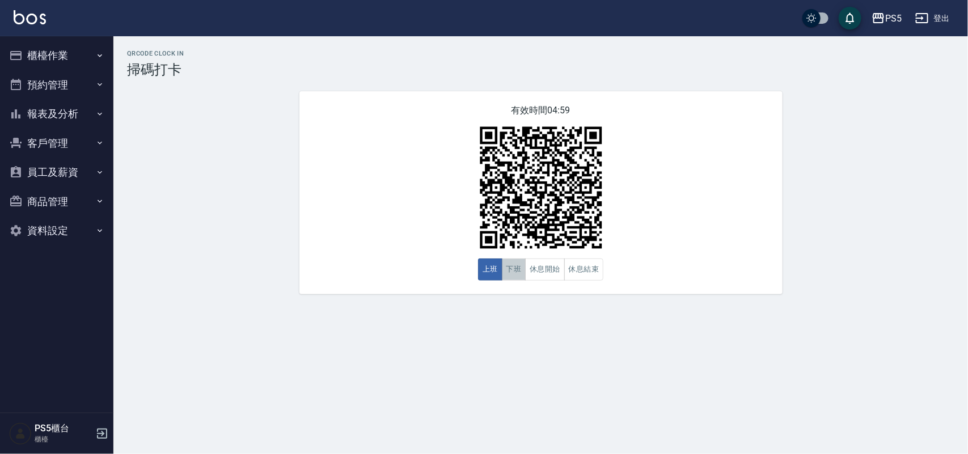
click at [517, 265] on button "下班" at bounding box center [514, 270] width 24 height 22
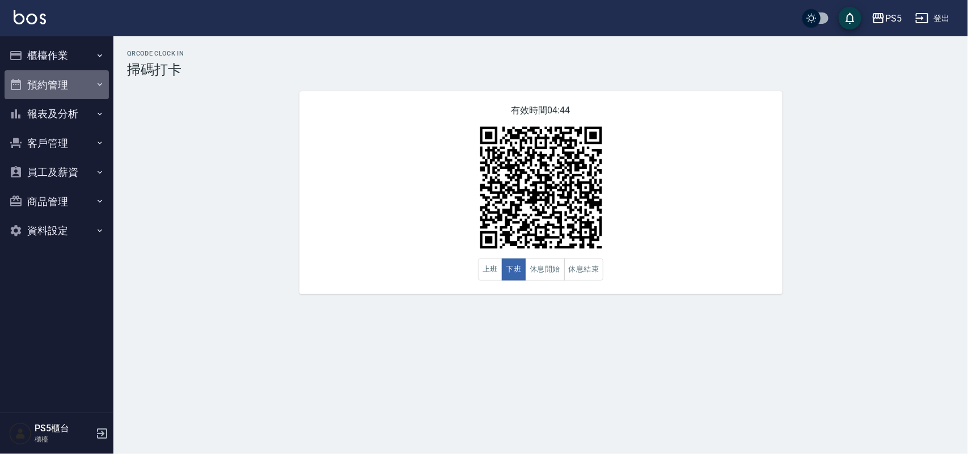
click at [58, 79] on button "預約管理" at bounding box center [57, 85] width 104 height 30
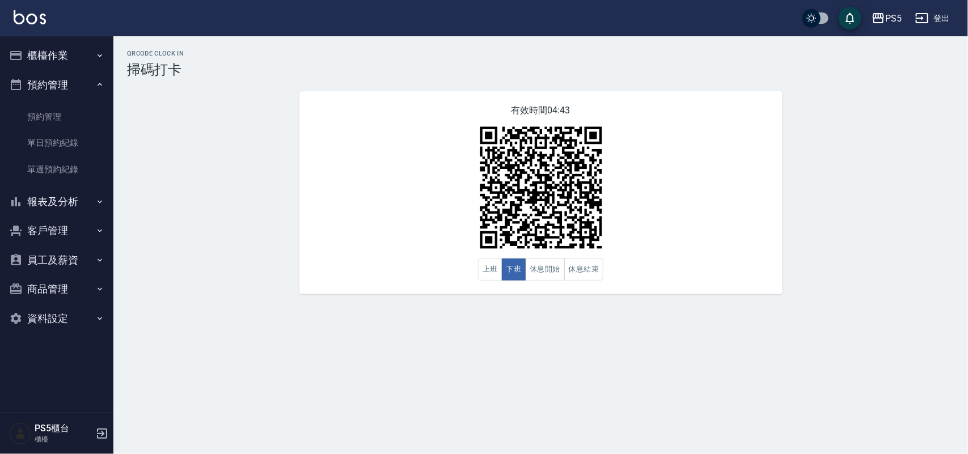
click at [53, 52] on button "櫃檯作業" at bounding box center [57, 56] width 104 height 30
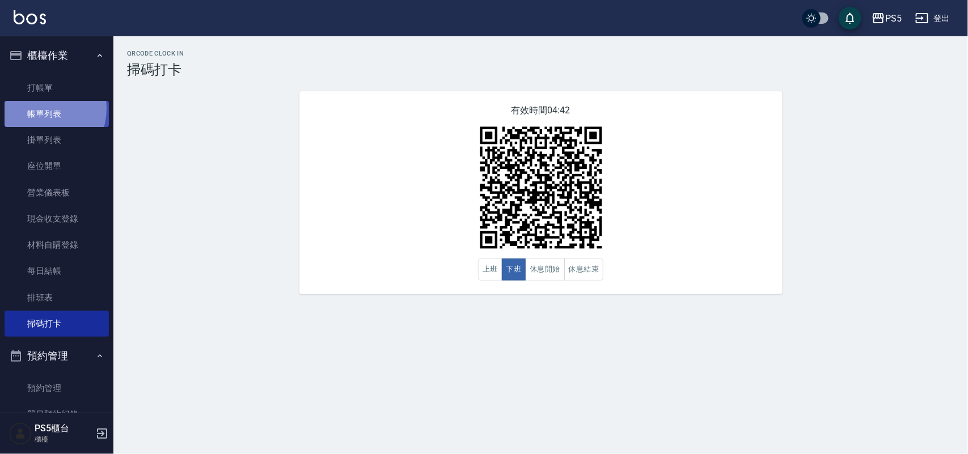
click at [39, 109] on link "帳單列表" at bounding box center [57, 114] width 104 height 26
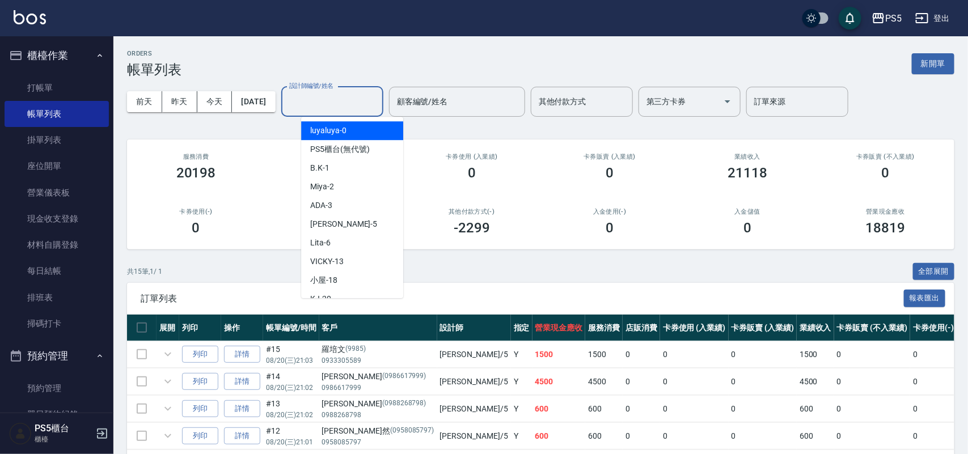
click at [187, 98] on div "[DATE] [DATE] [DATE] [DATE] 設計師編號/姓名 設計師編號/姓名 顧客編號/姓名 顧客編號/姓名 其他付款方式 其他付款方式 第三方…" at bounding box center [541, 102] width 828 height 48
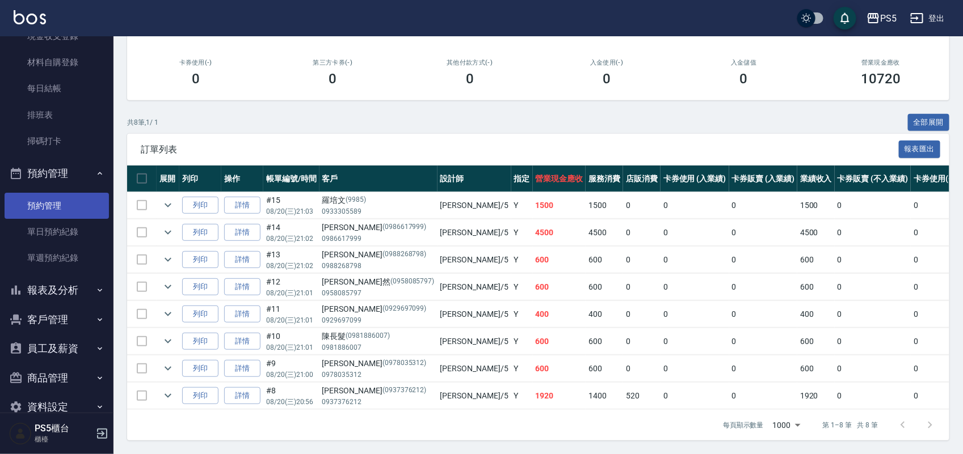
scroll to position [205, 0]
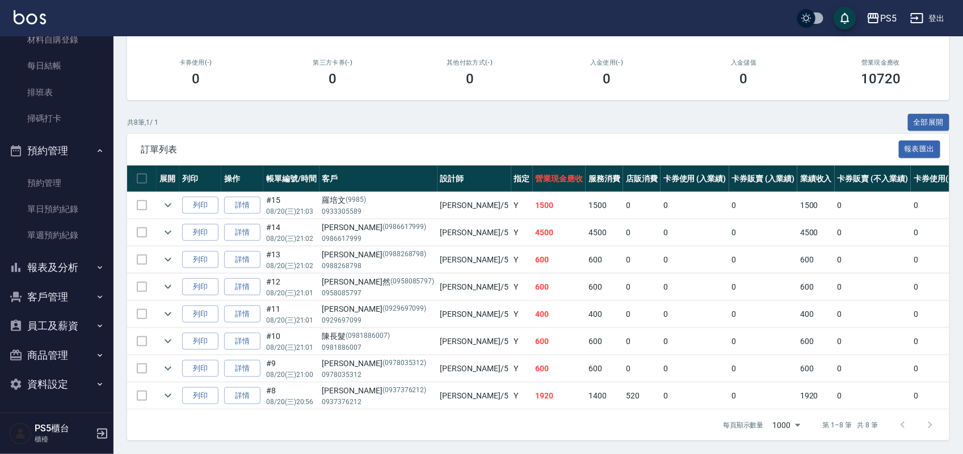
type input "Jolie-5"
click at [61, 271] on button "報表及分析" at bounding box center [57, 268] width 104 height 30
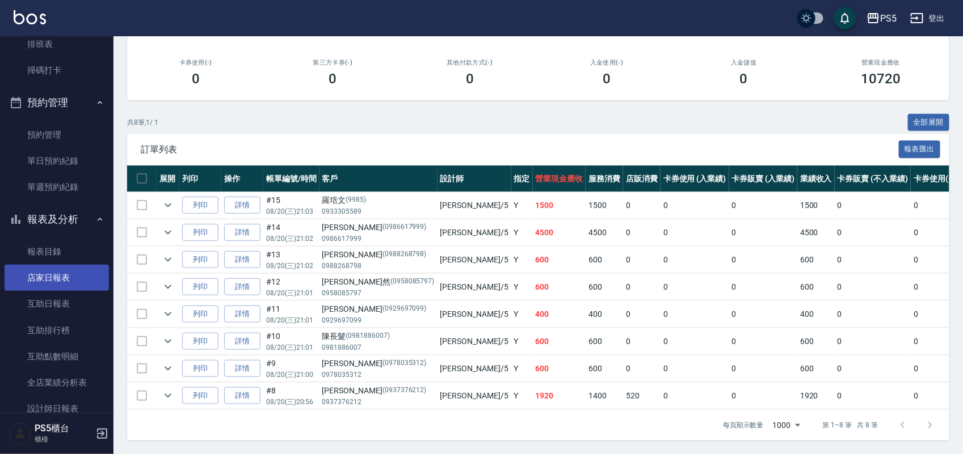
scroll to position [276, 0]
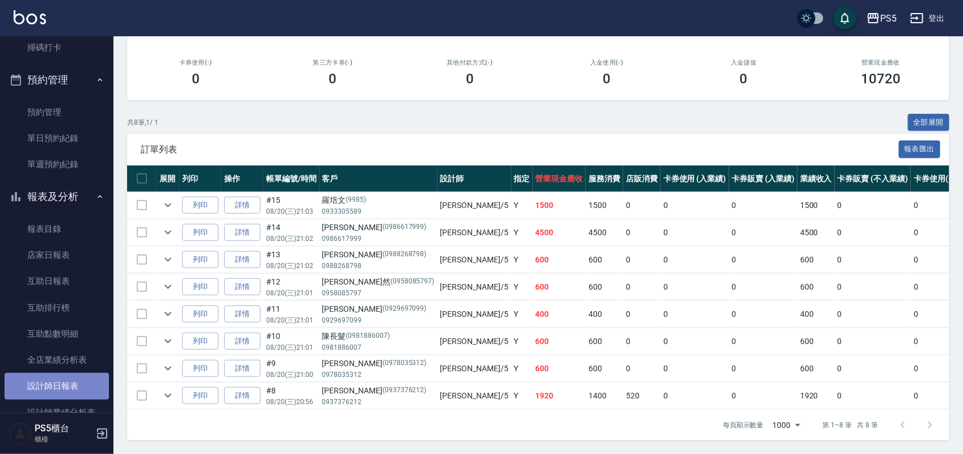
click at [77, 384] on link "設計師日報表" at bounding box center [57, 386] width 104 height 26
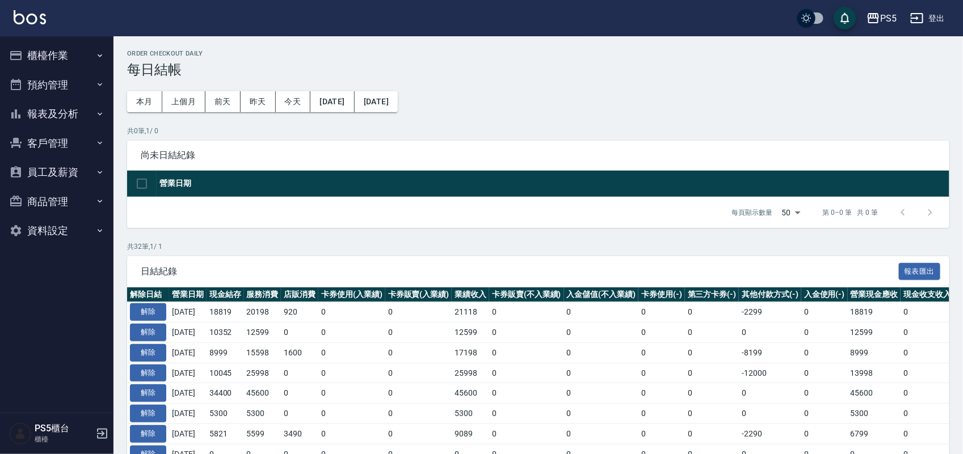
click at [64, 52] on button "櫃檯作業" at bounding box center [57, 56] width 104 height 30
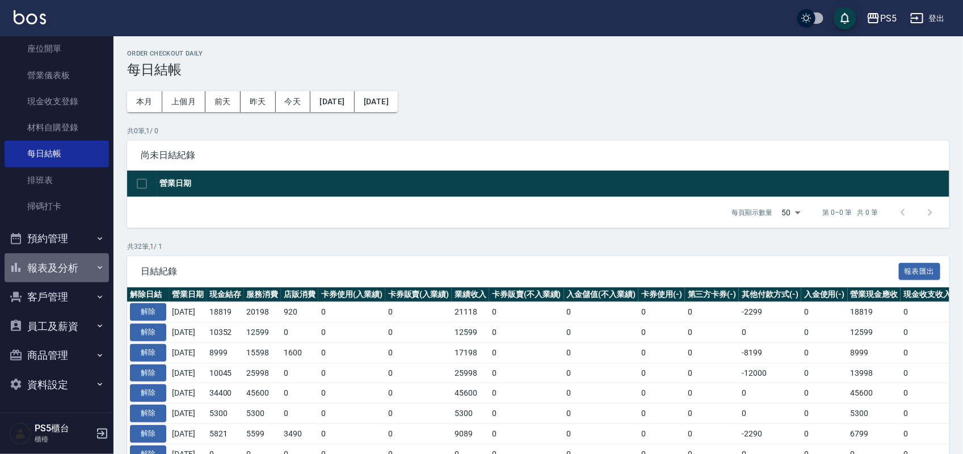
click at [60, 259] on button "報表及分析" at bounding box center [57, 269] width 104 height 30
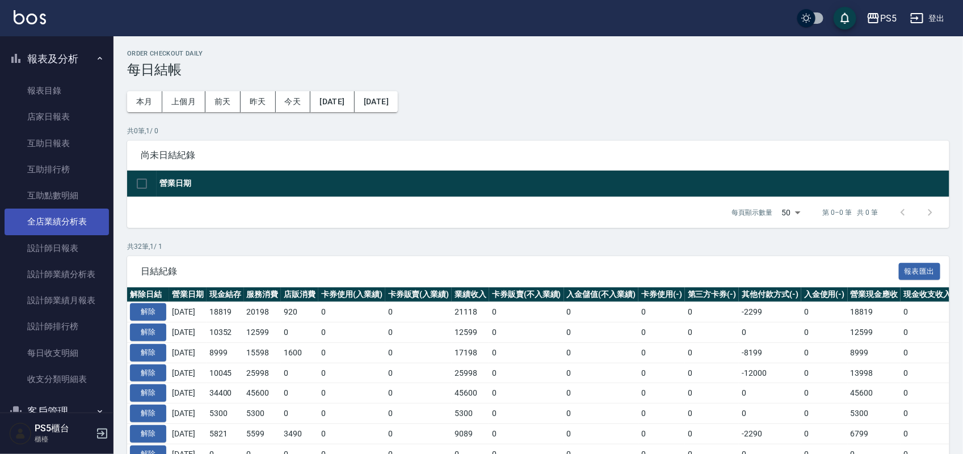
scroll to position [330, 0]
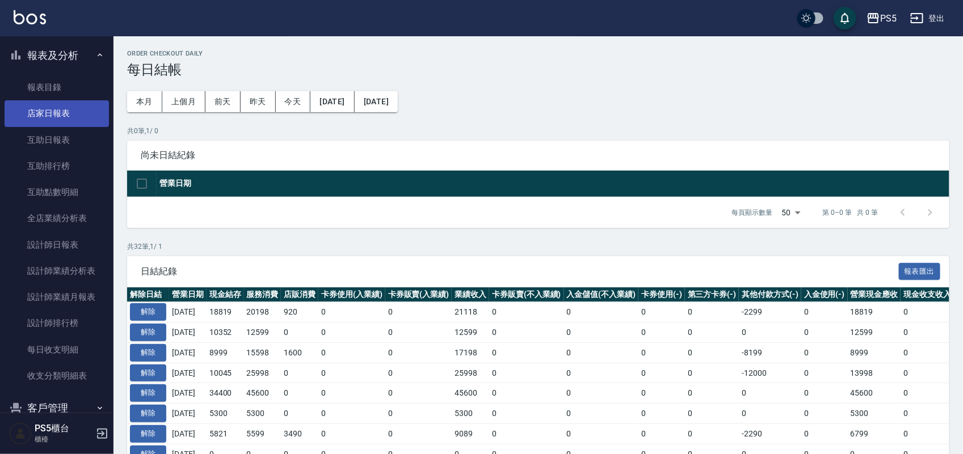
click at [61, 117] on link "店家日報表" at bounding box center [57, 113] width 104 height 26
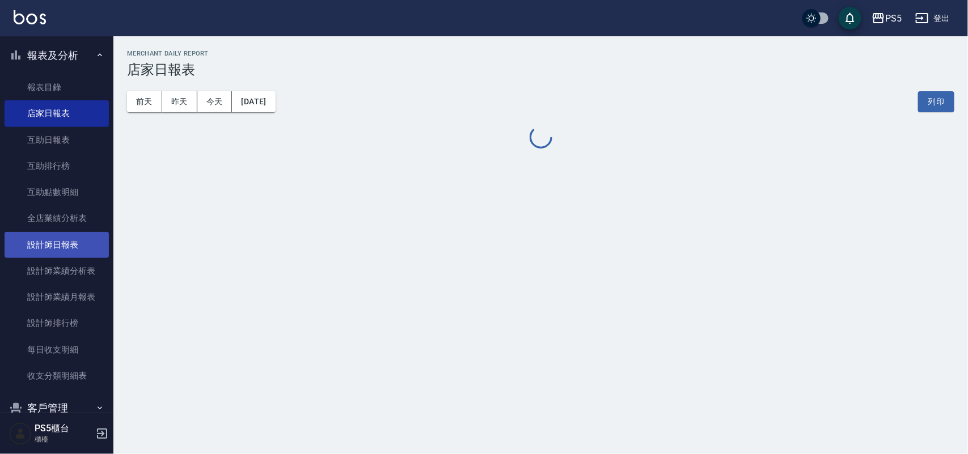
click at [72, 243] on link "設計師日報表" at bounding box center [57, 245] width 104 height 26
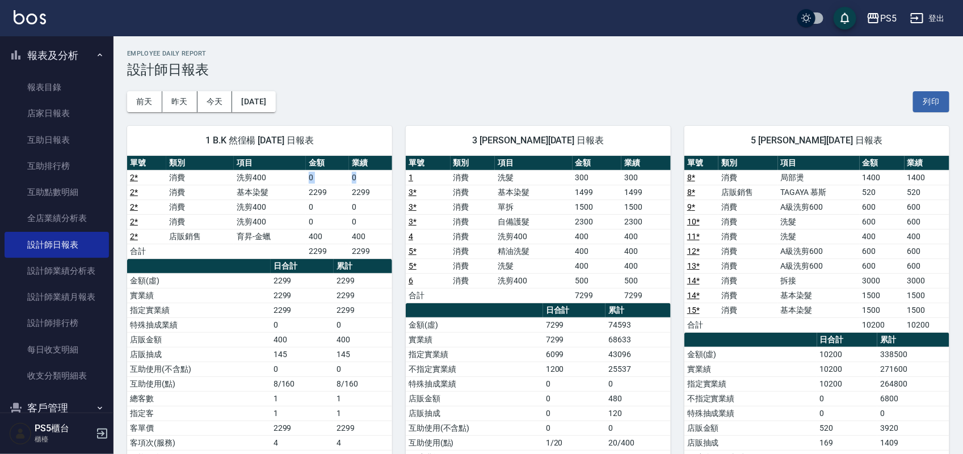
drag, startPoint x: 306, startPoint y: 176, endPoint x: 373, endPoint y: 175, distance: 66.4
click at [373, 175] on tr "2 * 消費 洗剪400 0 0" at bounding box center [259, 177] width 265 height 15
click at [377, 103] on div "前天 昨天 今天 2025/08/20 列印" at bounding box center [538, 102] width 822 height 48
drag, startPoint x: 239, startPoint y: 175, endPoint x: 266, endPoint y: 176, distance: 26.7
click at [266, 176] on td "洗剪400" at bounding box center [270, 177] width 72 height 15
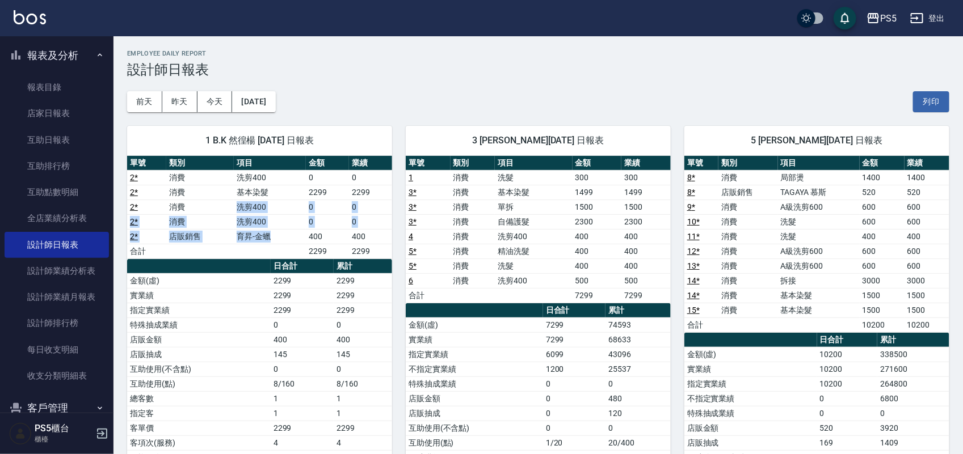
drag, startPoint x: 224, startPoint y: 201, endPoint x: 341, endPoint y: 106, distance: 150.8
click at [280, 231] on tbody "2 * 消費 洗剪400 0 0 2 * 消費 基本染髮 2299 2299 2 * 消費 洗剪400 0 0 2 * 消費 洗剪400 0 0 2 * 店販…" at bounding box center [259, 214] width 265 height 89
click at [359, 71] on h3 "設計師日報表" at bounding box center [538, 70] width 822 height 16
click at [131, 176] on link "2 *" at bounding box center [134, 177] width 8 height 9
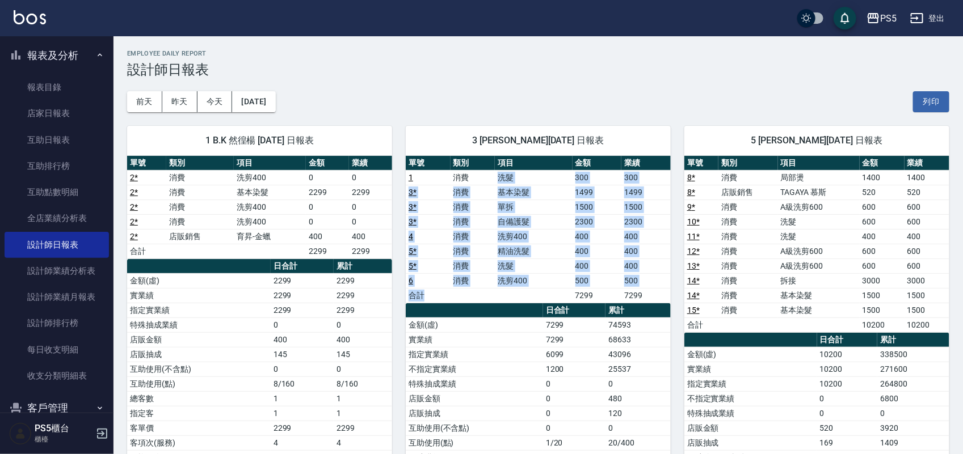
drag, startPoint x: 487, startPoint y: 180, endPoint x: 556, endPoint y: 290, distance: 130.0
click at [556, 290] on tbody "1 消費 洗髮 300 300 3 * 消費 基本染髮 1499 1499 3 * 消費 單拆 1500 1500 3 * 消費 自備護髮 2300 2300…" at bounding box center [538, 236] width 265 height 133
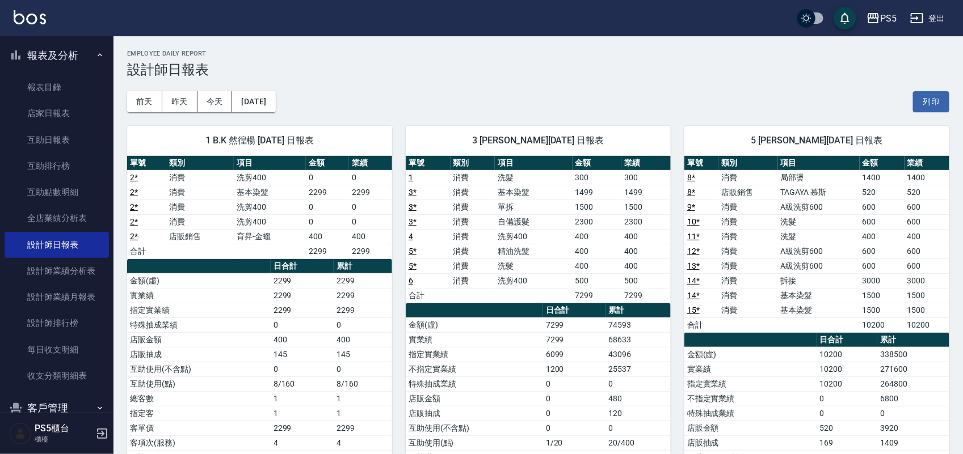
click at [543, 55] on h2 "Employee Daily Report" at bounding box center [538, 53] width 822 height 7
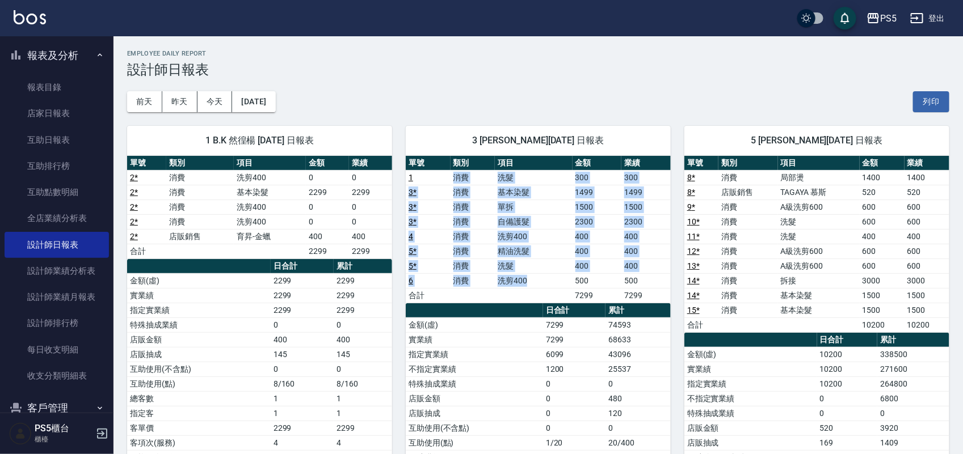
drag, startPoint x: 452, startPoint y: 178, endPoint x: 533, endPoint y: 278, distance: 129.4
click at [533, 278] on tbody "1 消費 洗髮 300 300 3 * 消費 基本染髮 1499 1499 3 * 消費 單拆 1500 1500 3 * 消費 自備護髮 2300 2300…" at bounding box center [538, 236] width 265 height 133
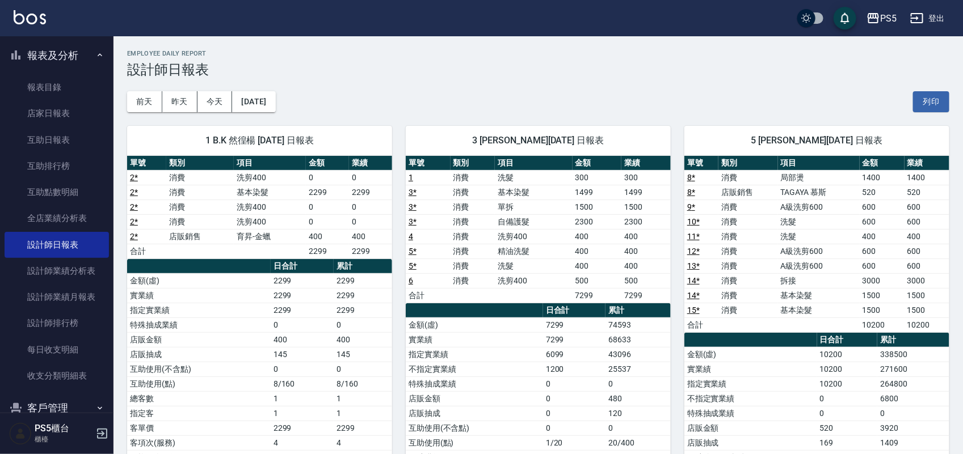
click at [529, 57] on h2 "Employee Daily Report" at bounding box center [538, 53] width 822 height 7
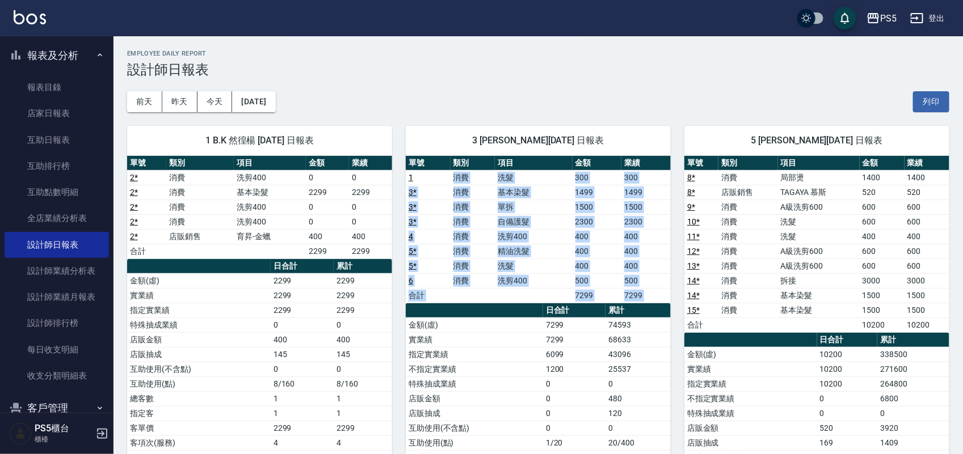
drag, startPoint x: 427, startPoint y: 173, endPoint x: 542, endPoint y: 245, distance: 136.3
click at [543, 312] on div "單號 類別 項目 金額 業績 1 消費 洗髮 300 300 3 * 消費 基本染髮 1499 1499 3 * 消費 單拆 1500 1500 3 * 消費…" at bounding box center [538, 355] width 265 height 398
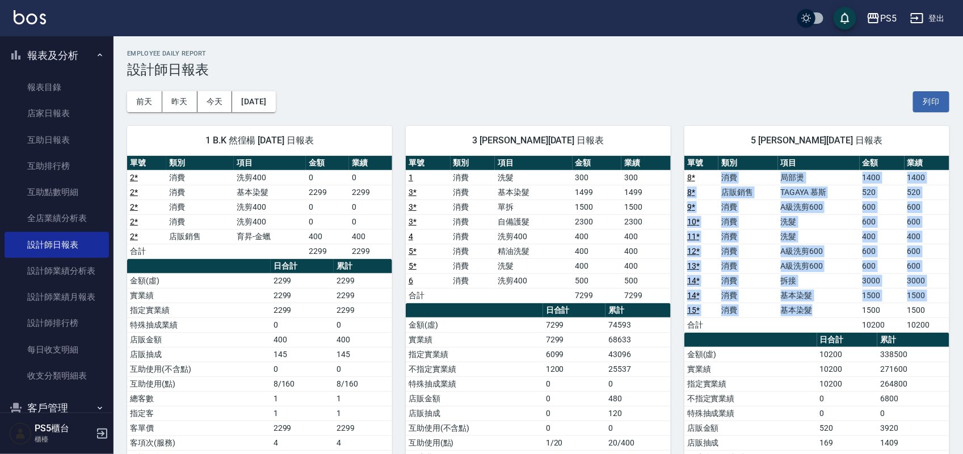
drag, startPoint x: 718, startPoint y: 177, endPoint x: 846, endPoint y: 310, distance: 184.6
click at [846, 310] on tbody "8 * 消費 局部燙 1400 1400 8 * 店販銷售 TAGAYA 慕斯 520 520 9 * 消費 A級洗剪600 600 600 10 * 消費 …" at bounding box center [816, 251] width 265 height 162
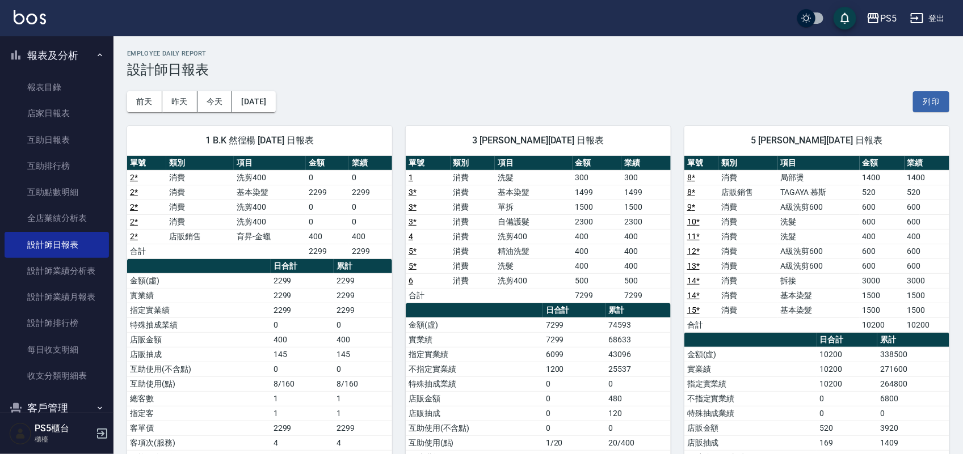
click at [734, 57] on div "Employee Daily Report 設計師日報表" at bounding box center [538, 64] width 822 height 28
click at [60, 108] on link "店家日報表" at bounding box center [57, 113] width 104 height 26
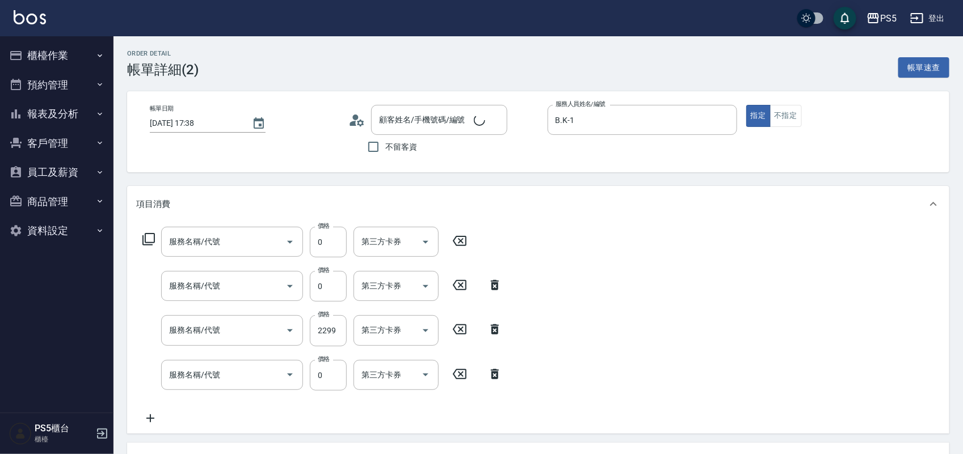
type input "[DATE] 17:38"
type input "B.K-1"
type input "洗剪400(201)"
type input "基本染髮(401)"
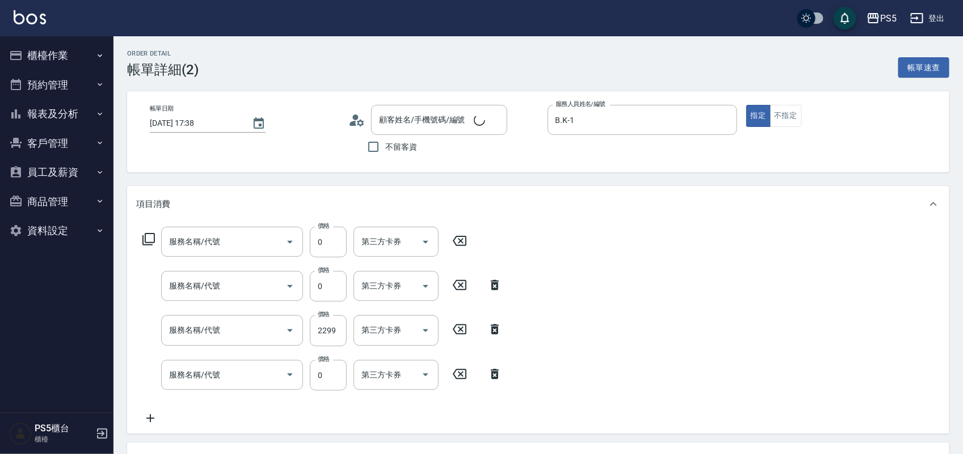
type input "洗剪400(201)"
type input "育昇-金蠟"
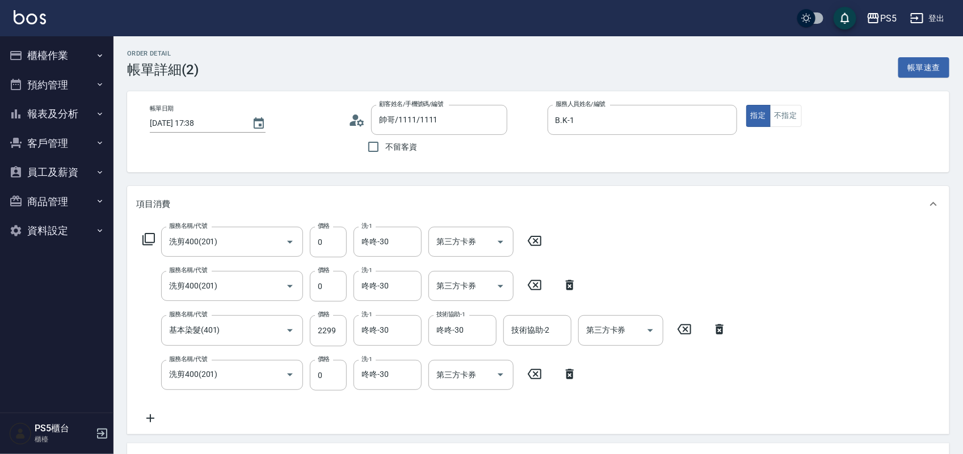
type input "帥哥/1111/1111"
type input "信用卡"
